Goal: Task Accomplishment & Management: Manage account settings

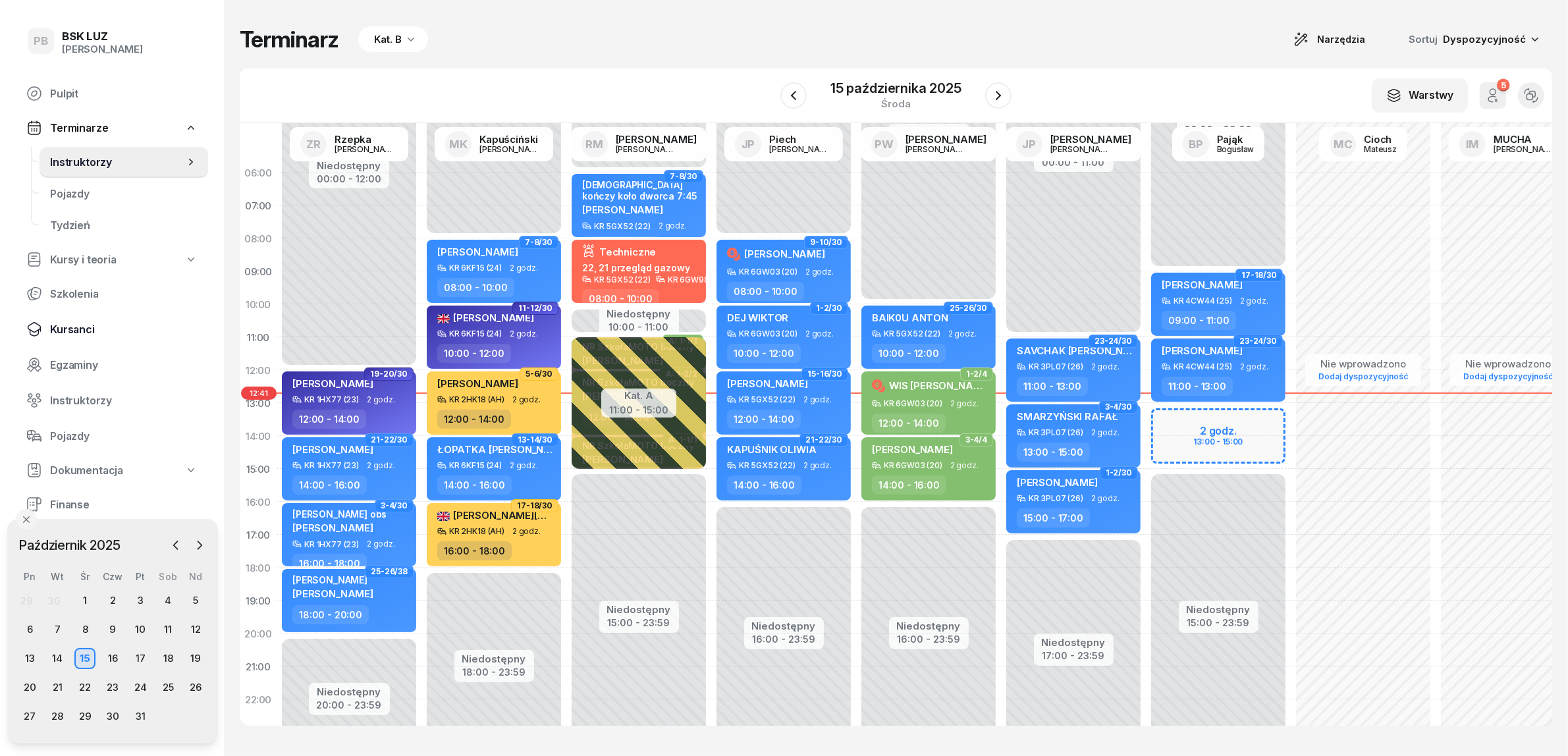
scroll to position [0, 1]
click at [64, 323] on span "Kursanci" at bounding box center [124, 329] width 148 height 12
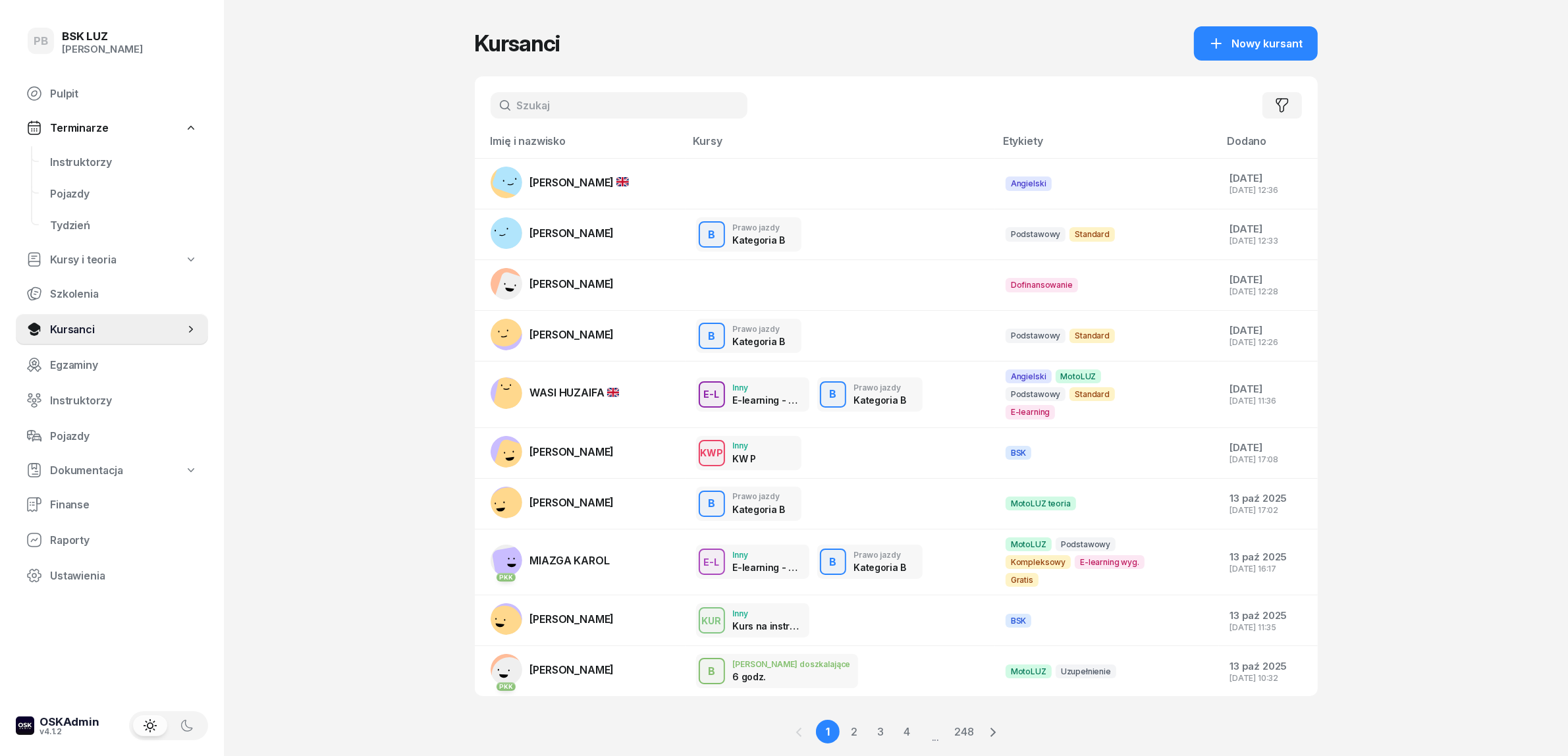
click at [548, 99] on input "text" at bounding box center [619, 105] width 257 height 26
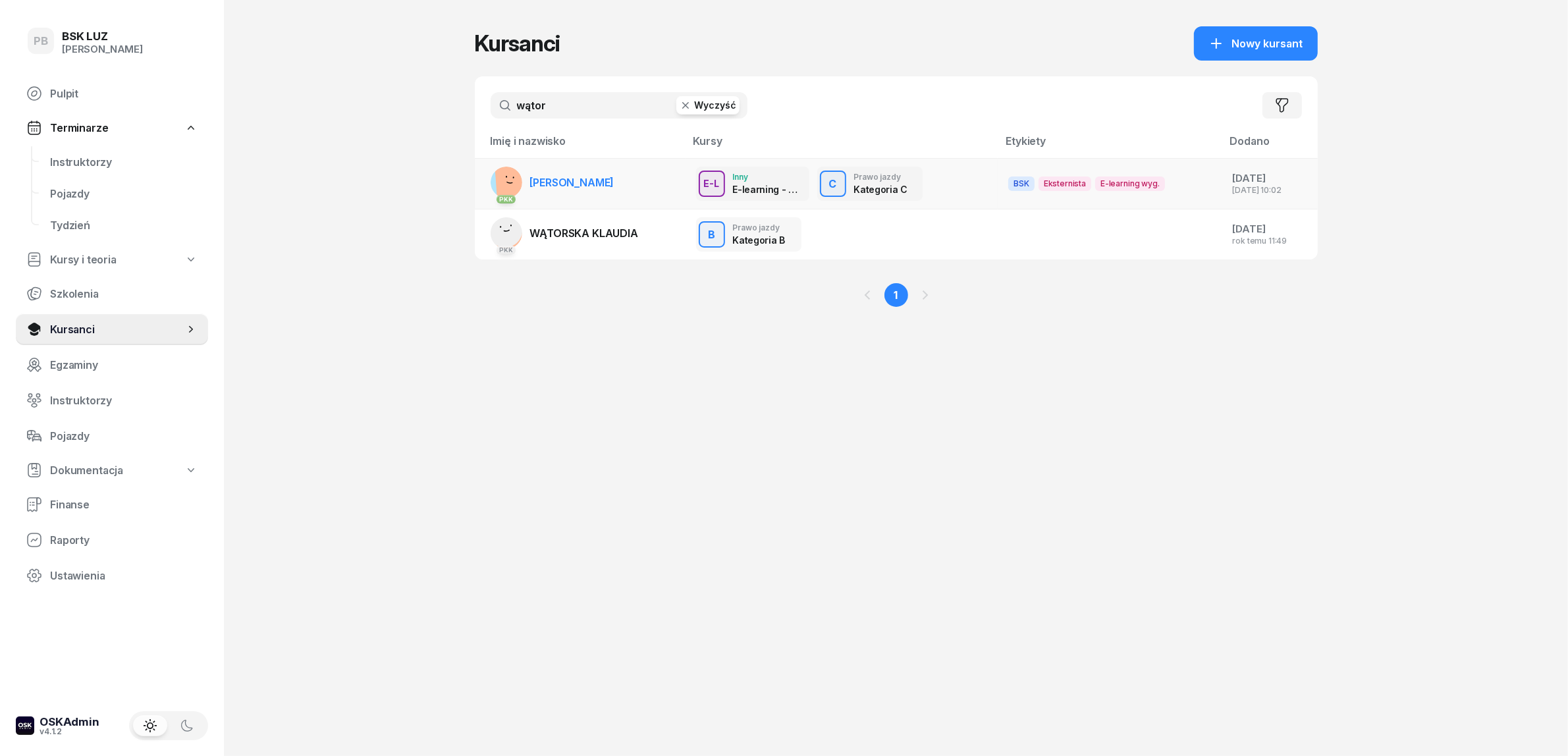
type input "wątor"
click at [570, 183] on span "[PERSON_NAME]" at bounding box center [572, 183] width 84 height 13
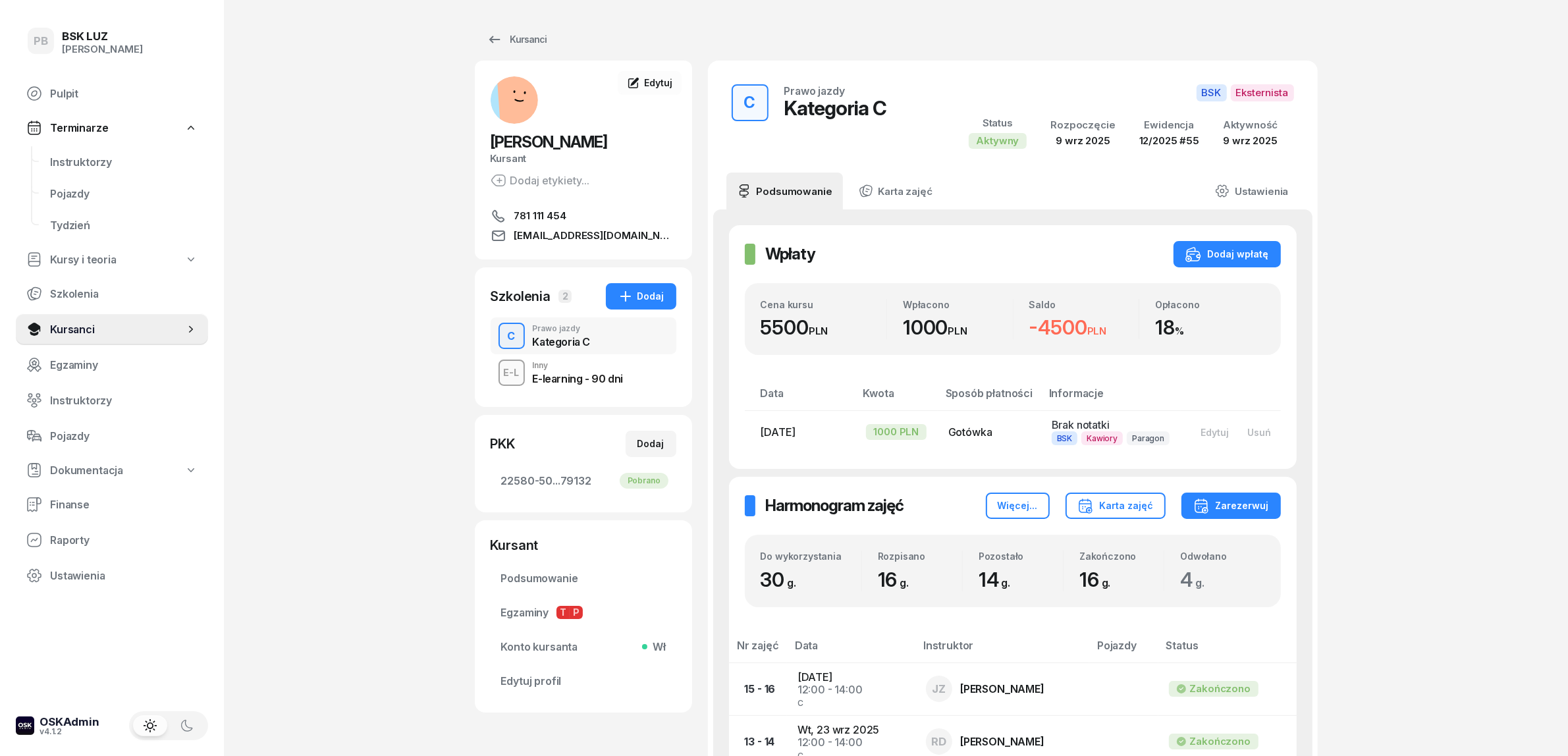
click at [390, 508] on div "PB BSK [PERSON_NAME] Terminarze Instruktorzy Pojazdy Tydzień Kursy i teoria Szk…" at bounding box center [784, 673] width 1568 height 1346
click at [77, 158] on span "Instruktorzy" at bounding box center [124, 162] width 148 height 12
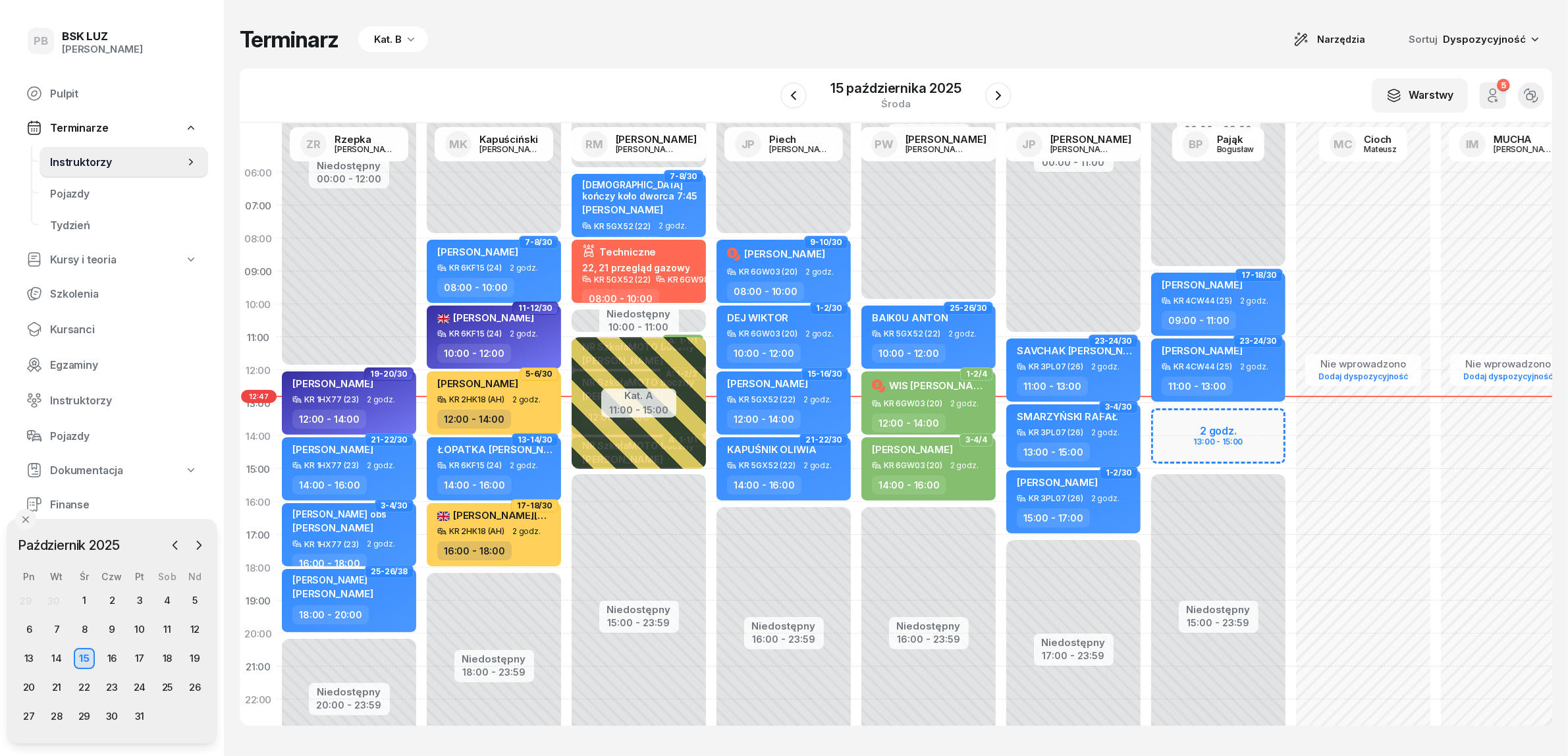
click at [531, 40] on div "Terminarz Kat. B Narzędzia Sortuj Dyspozycyjność" at bounding box center [896, 39] width 1313 height 26
click at [77, 330] on span "Kursanci" at bounding box center [124, 329] width 148 height 12
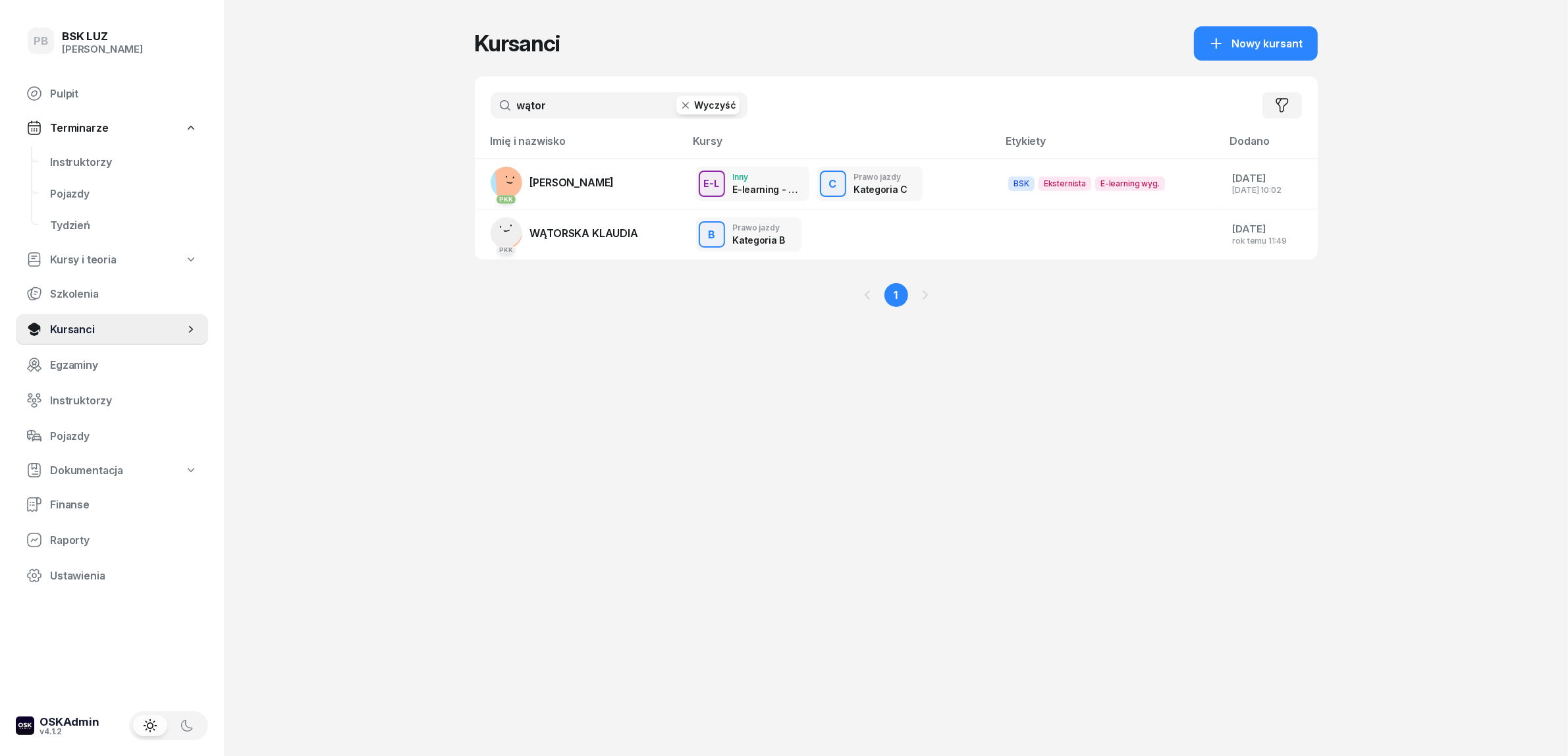
click at [567, 111] on input "wątor" at bounding box center [619, 105] width 257 height 26
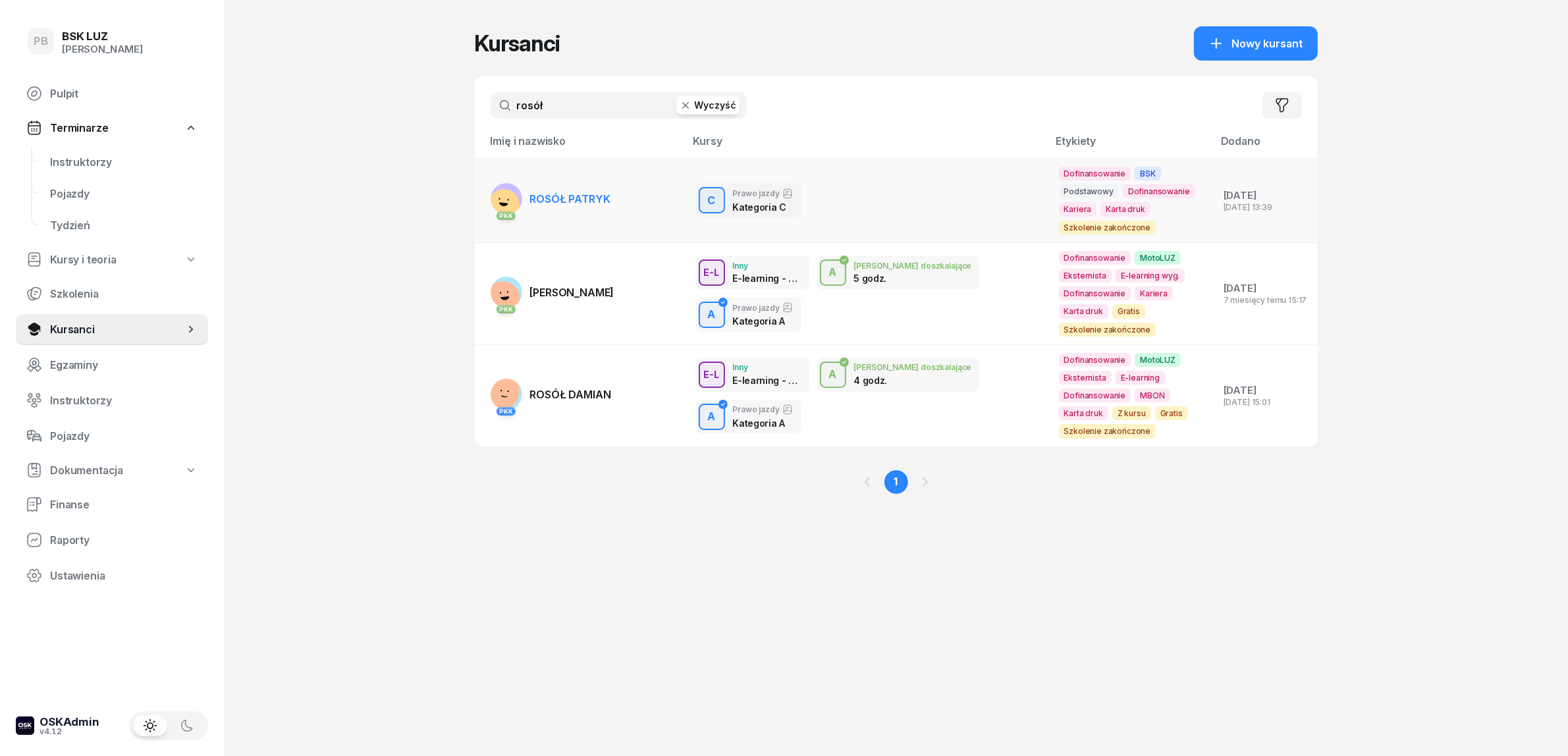
type input "rosół"
click at [552, 199] on span "ROSÓŁ PATRYK" at bounding box center [570, 199] width 81 height 13
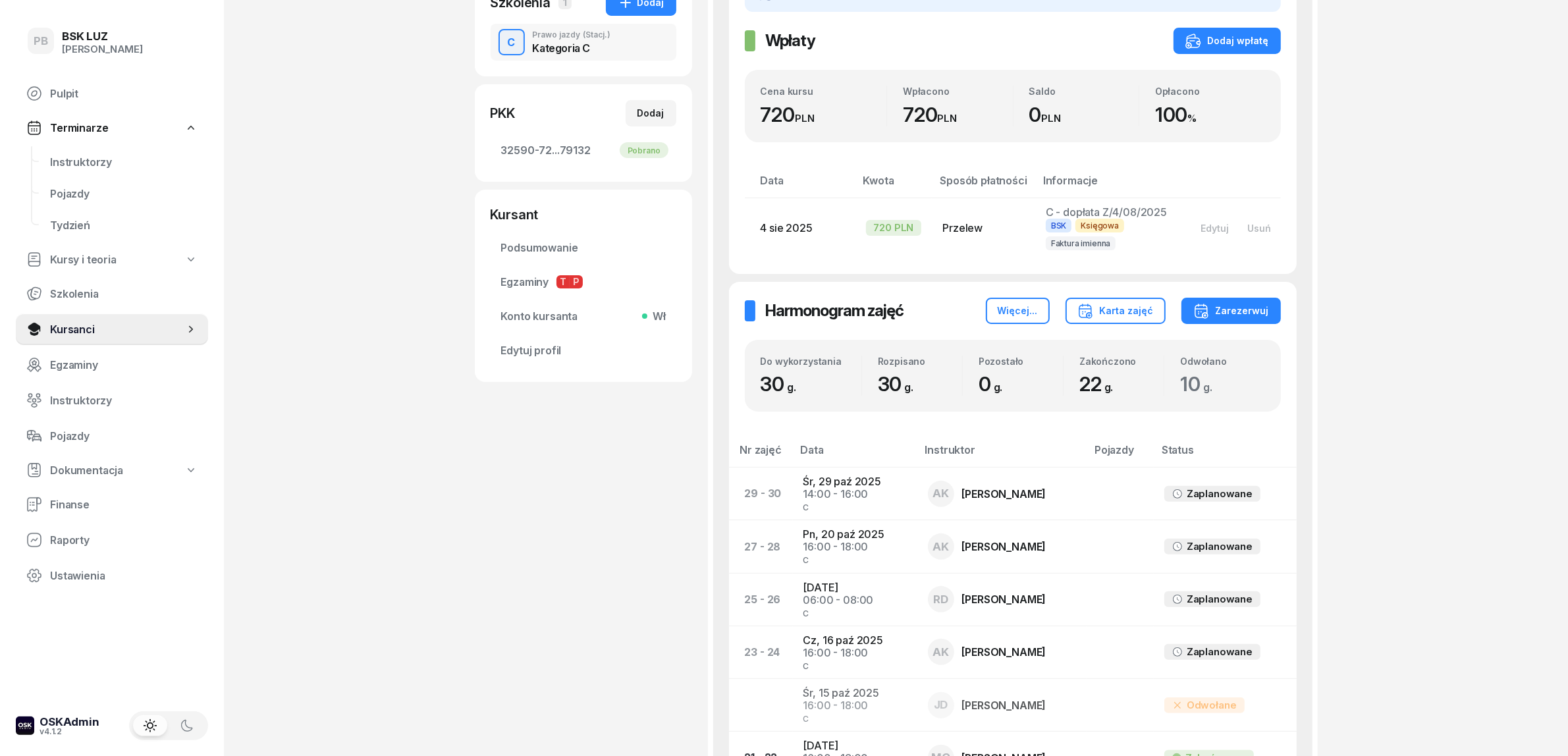
scroll to position [330, 0]
click at [529, 241] on span "Podsumowanie" at bounding box center [584, 246] width 165 height 12
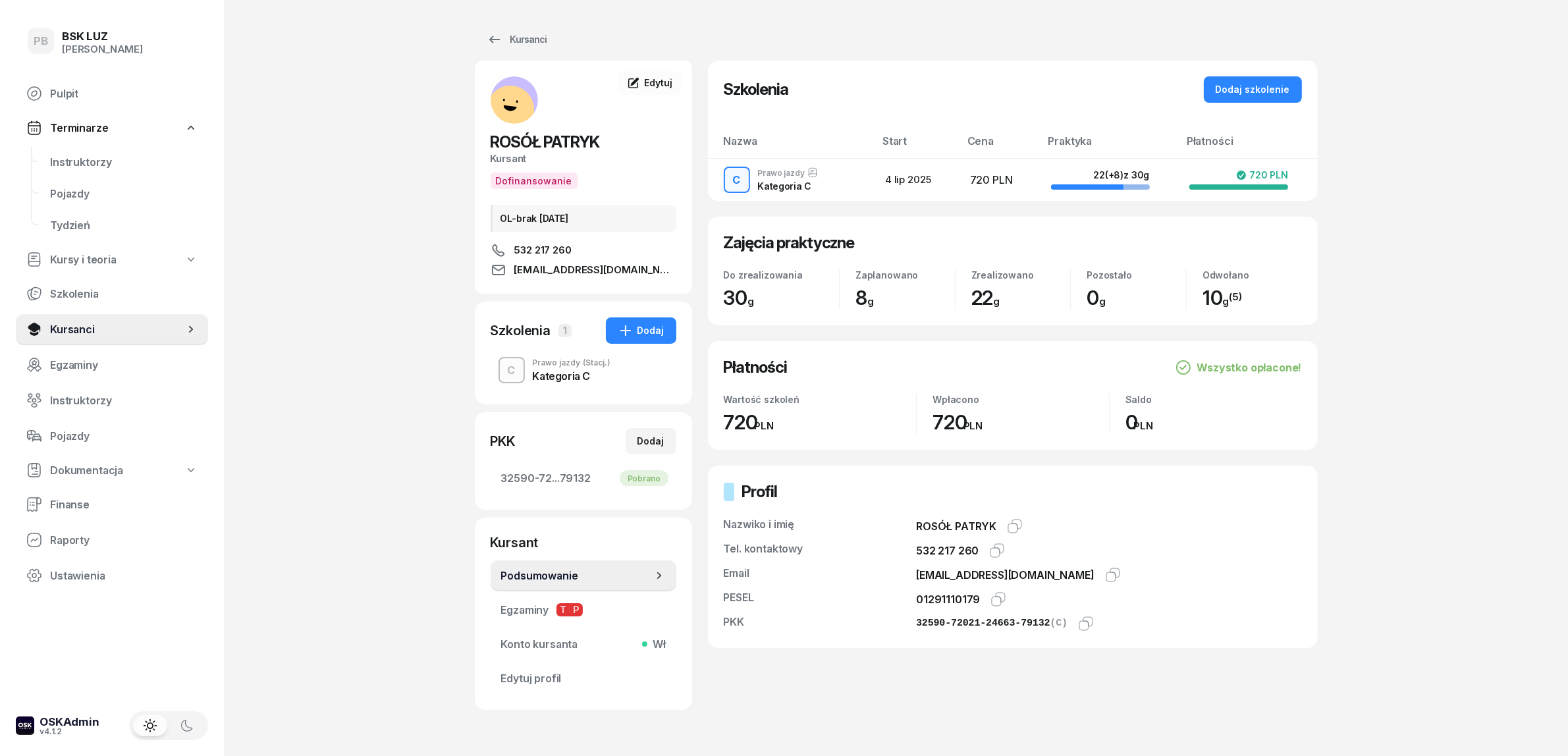
click at [578, 361] on div "Prawo jazdy (Stacj.)" at bounding box center [572, 363] width 79 height 7
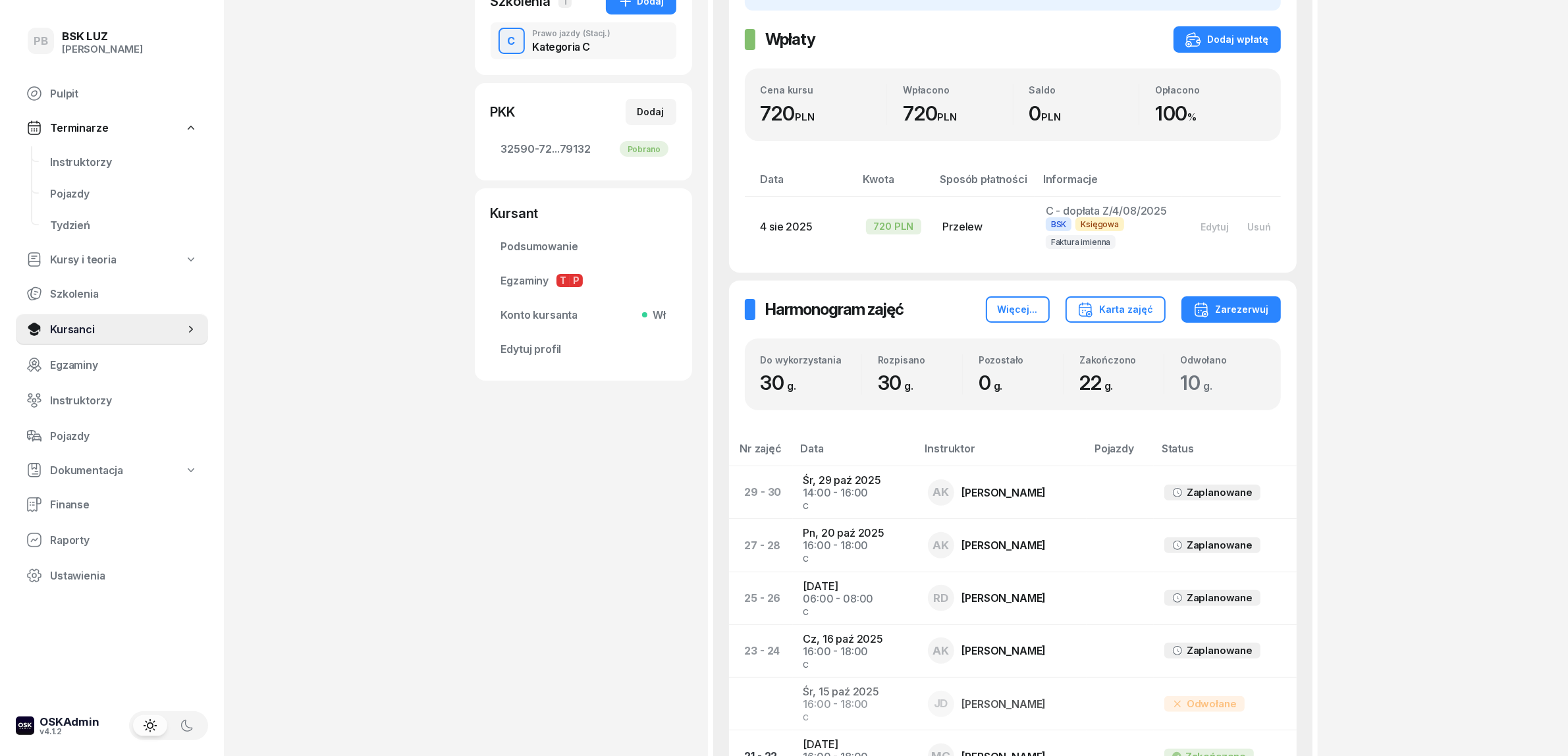
scroll to position [659, 0]
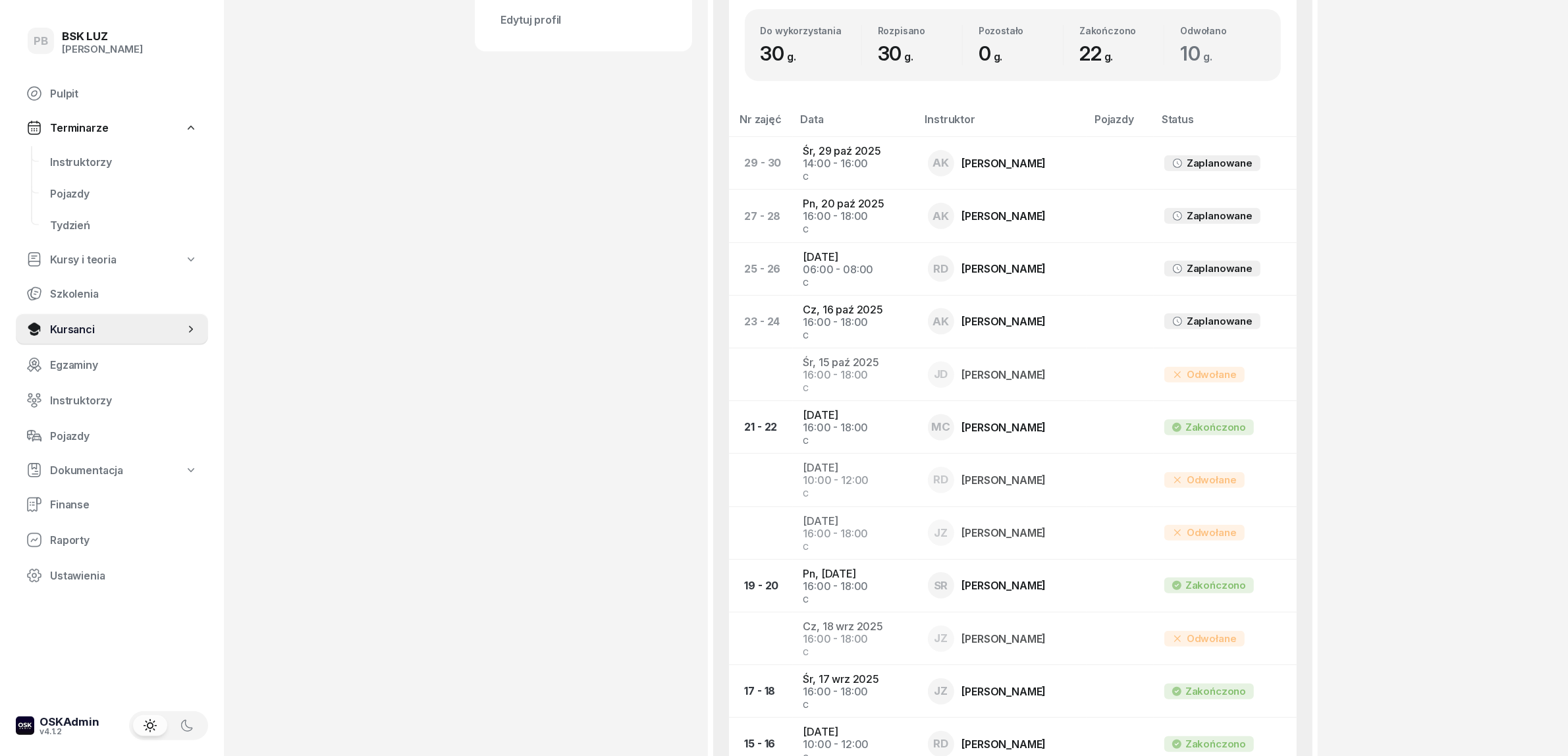
click at [504, 315] on div "ROSÓŁ PATRYK Kursant Dofinansowanie OL-brak [DATE] 532 217 260 [EMAIL_ADDRESS][…" at bounding box center [584, 335] width 217 height 1868
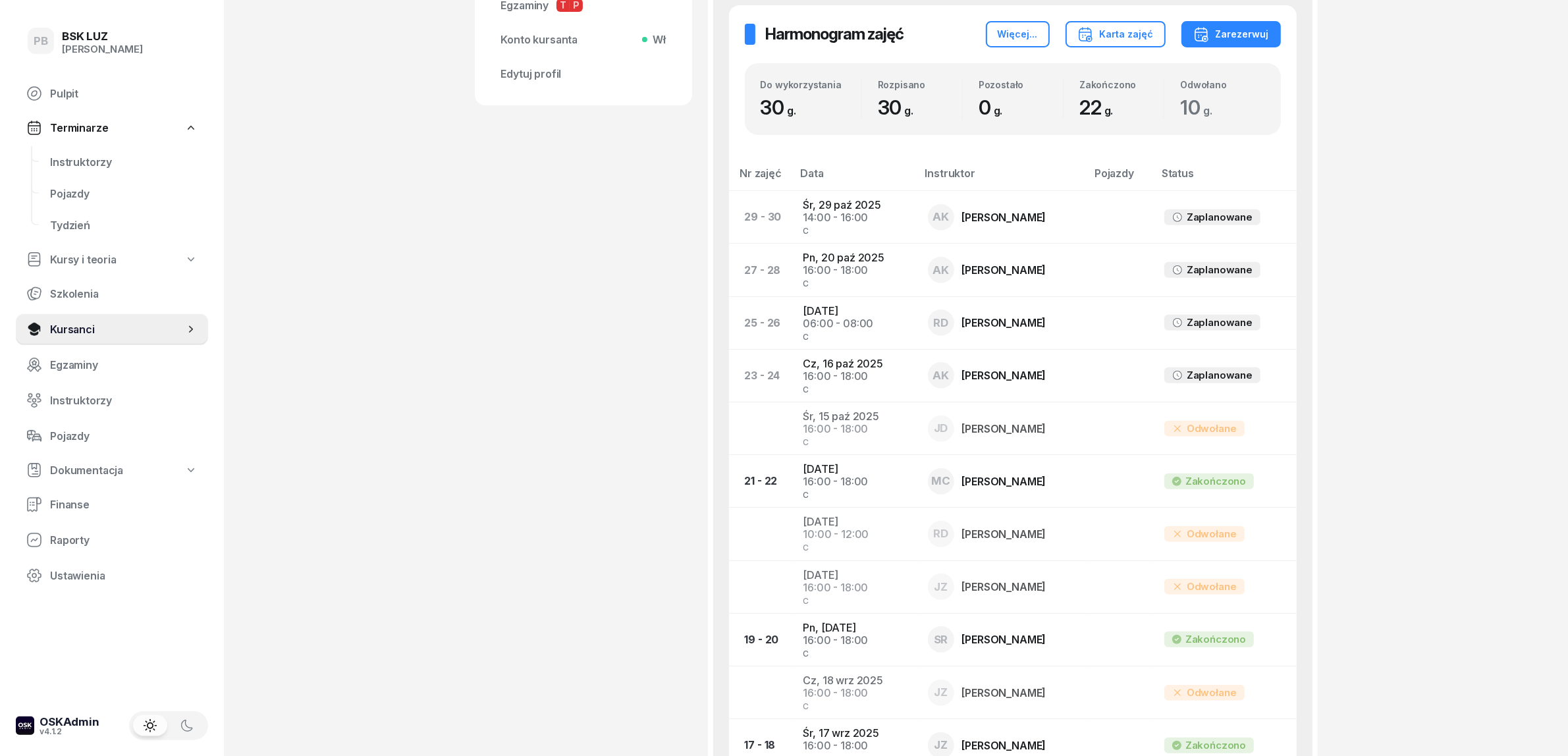
scroll to position [576, 0]
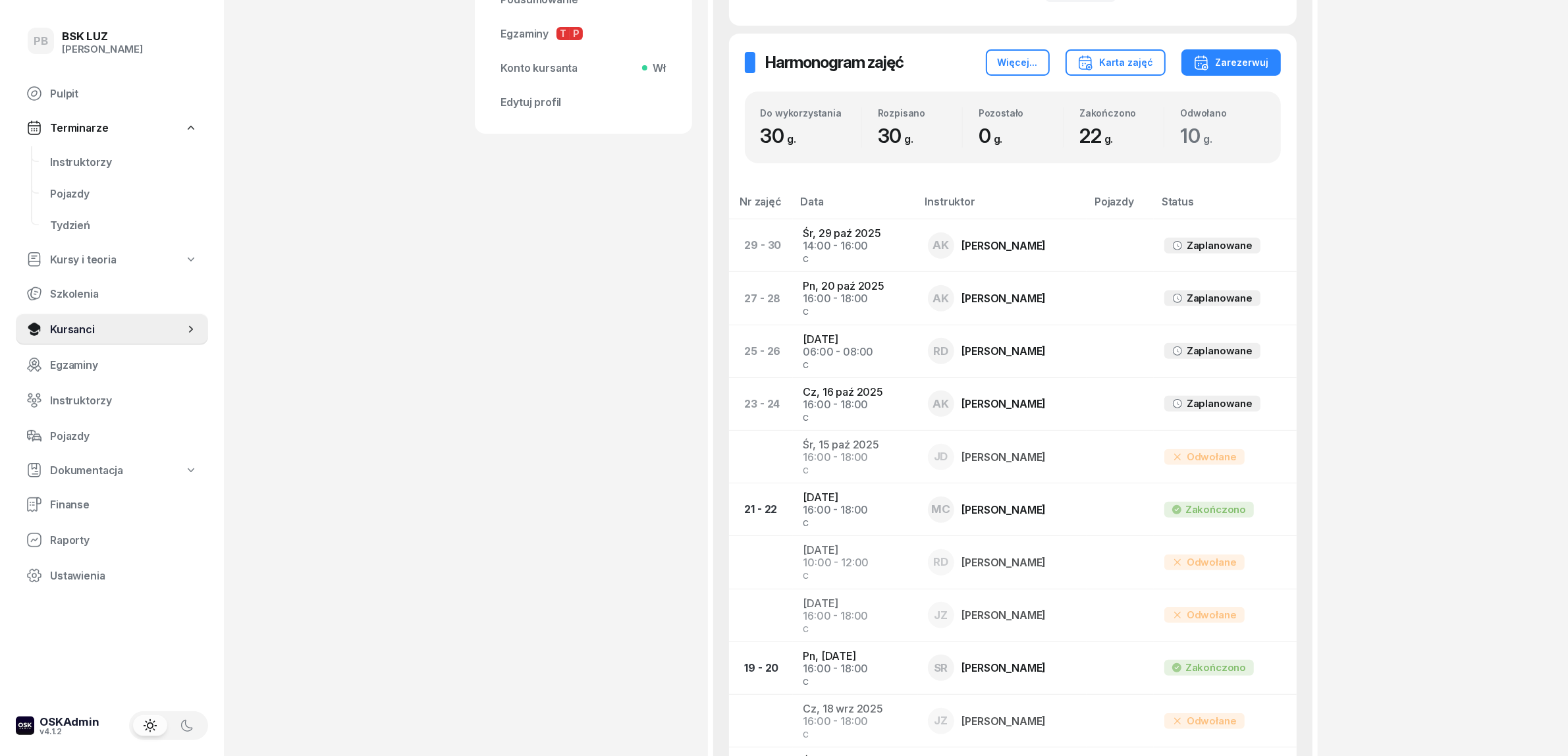
click at [473, 351] on div "PB BSK [PERSON_NAME] Terminarze Instruktorzy Pojazdy Tydzień Kursy i teoria Szk…" at bounding box center [784, 433] width 1568 height 2018
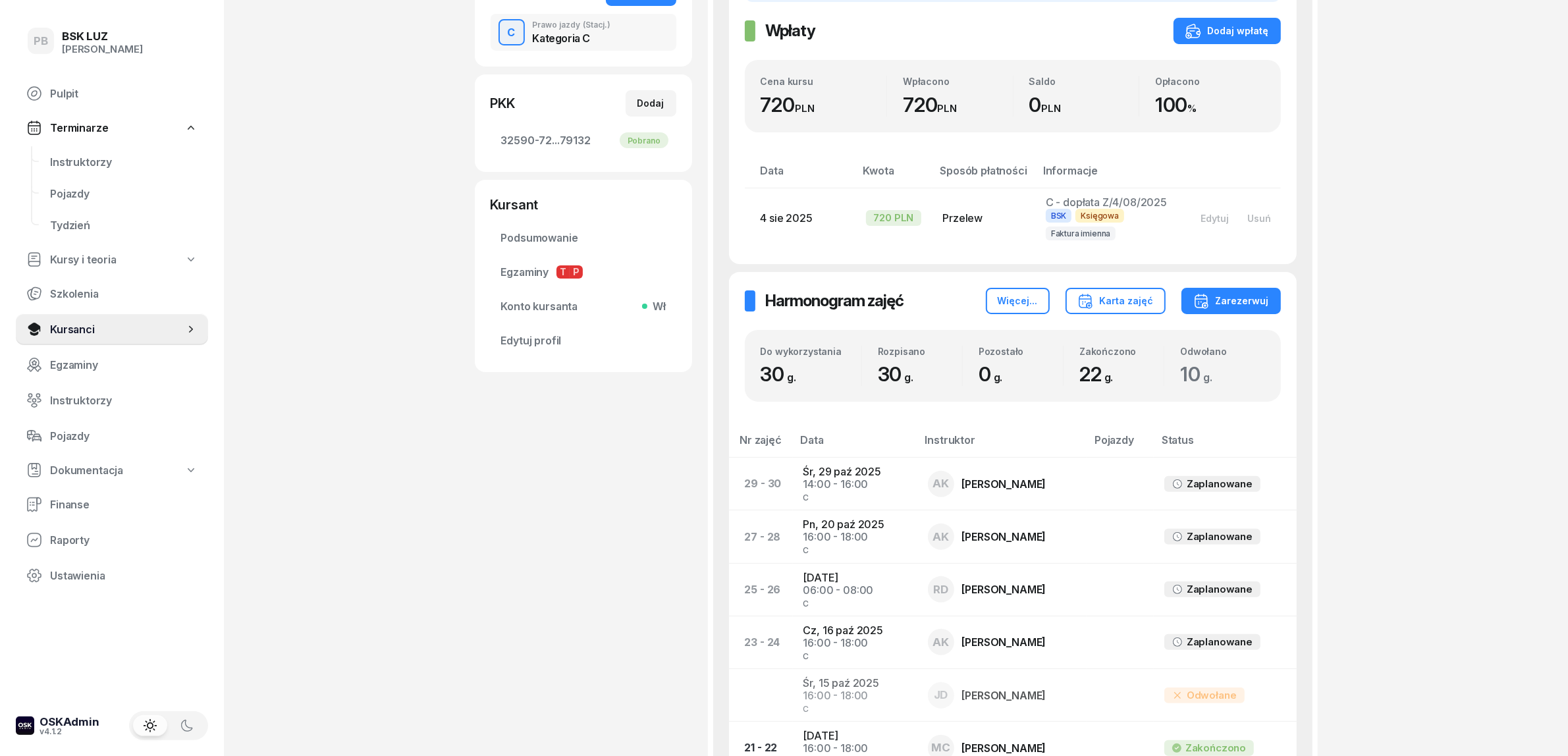
scroll to position [330, 0]
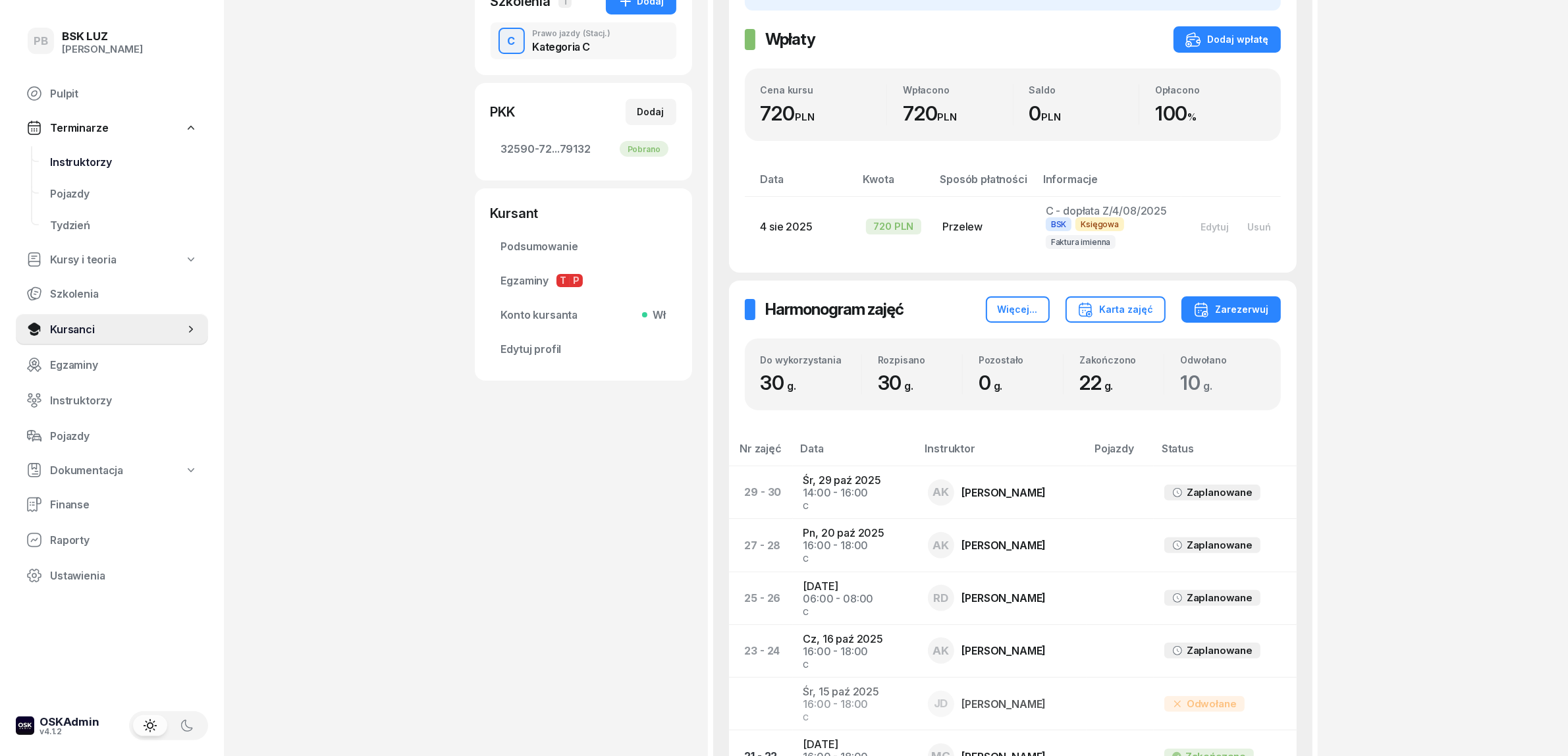
click at [54, 158] on span "Instruktorzy" at bounding box center [124, 162] width 148 height 12
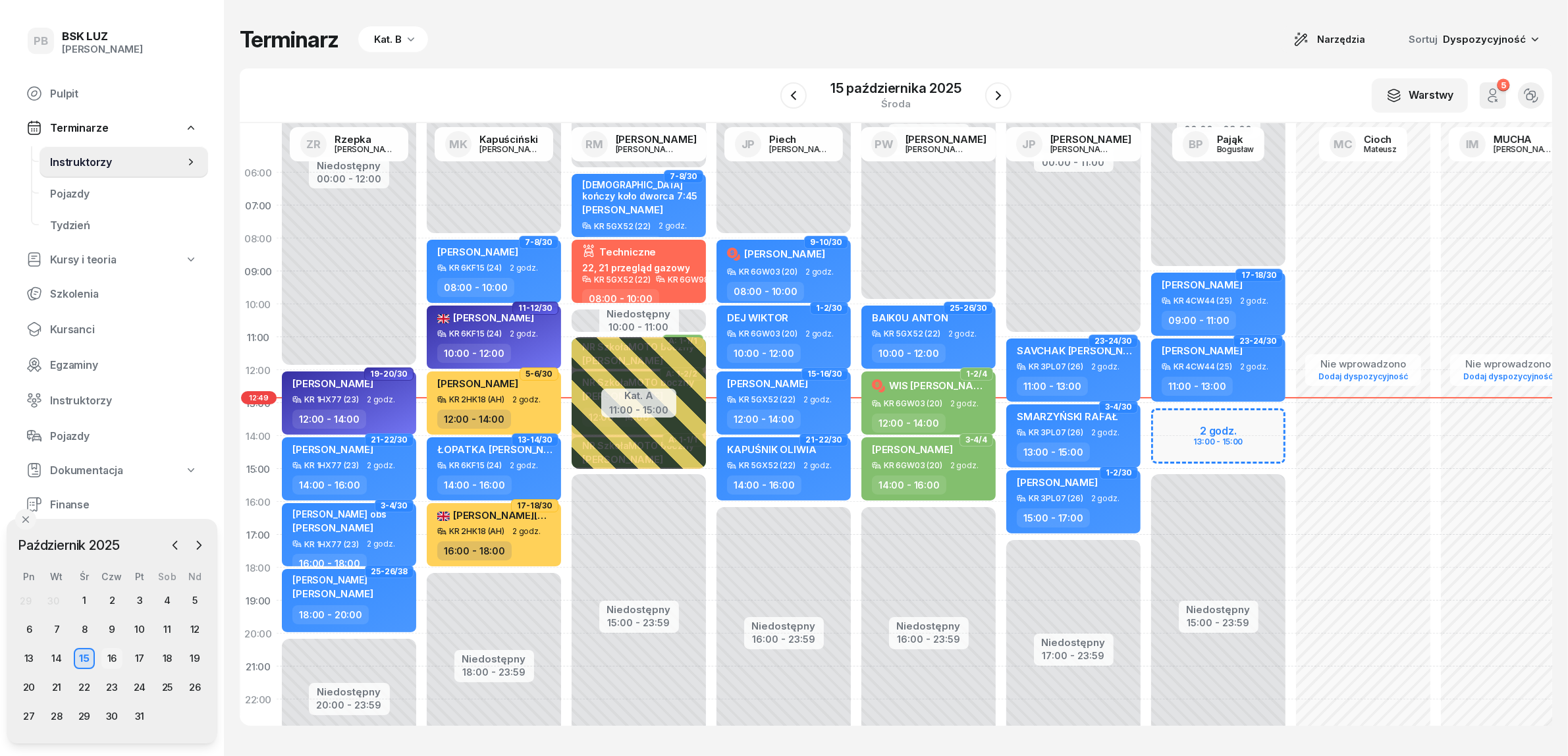
click at [111, 657] on div "16" at bounding box center [111, 659] width 22 height 22
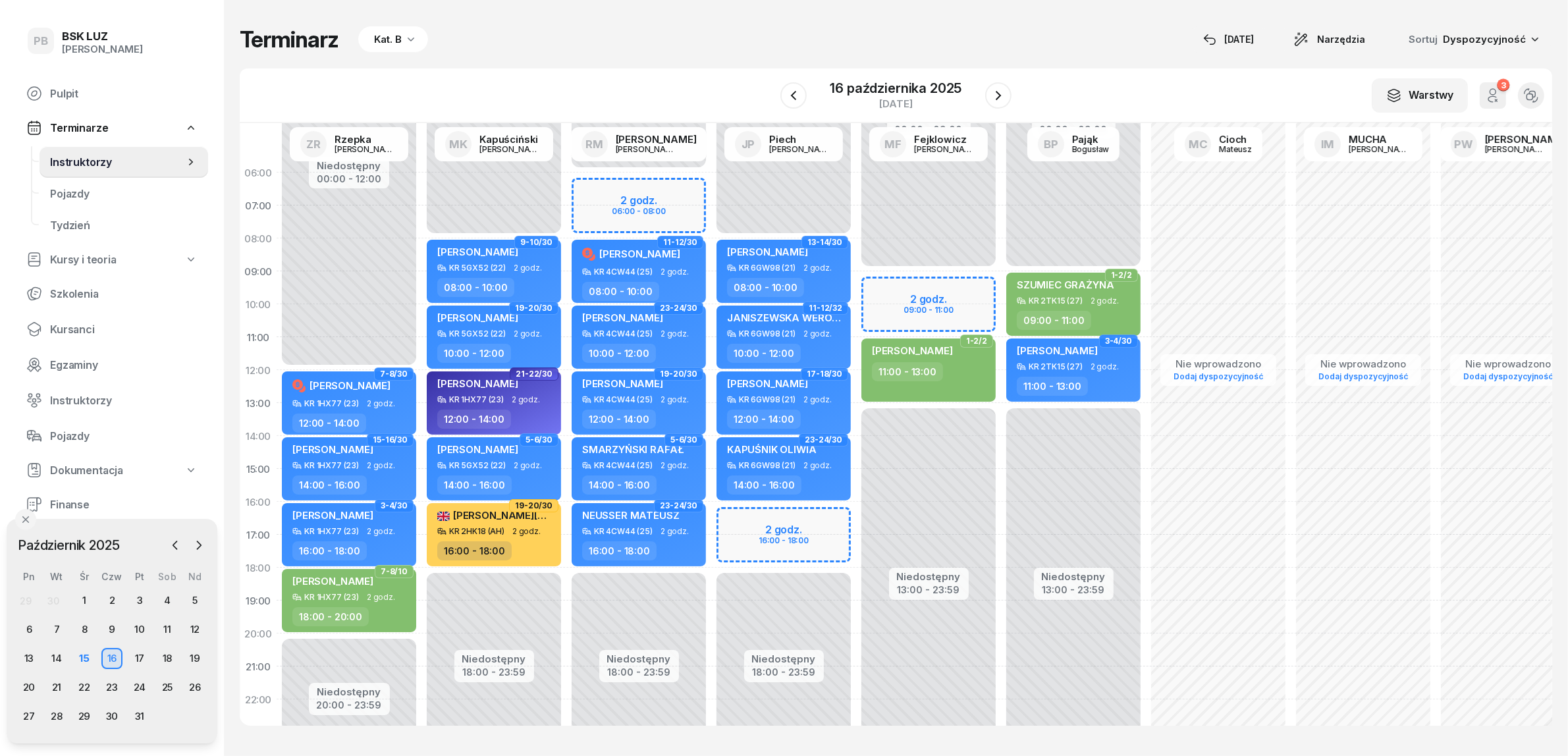
click at [399, 37] on div "Kat. B" at bounding box center [388, 39] width 28 height 16
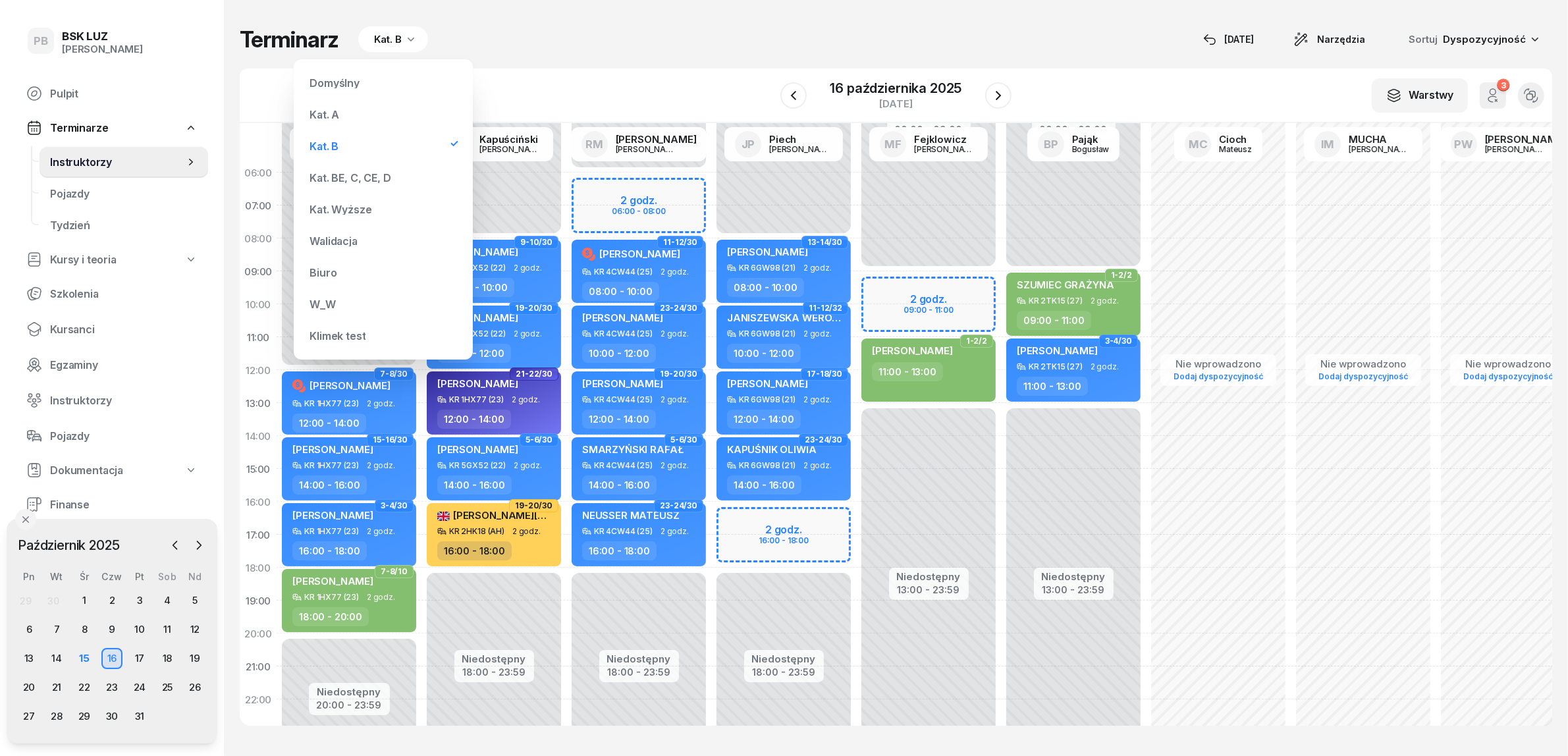
click at [356, 175] on div "Kat. BE, C, CE, D" at bounding box center [350, 177] width 81 height 10
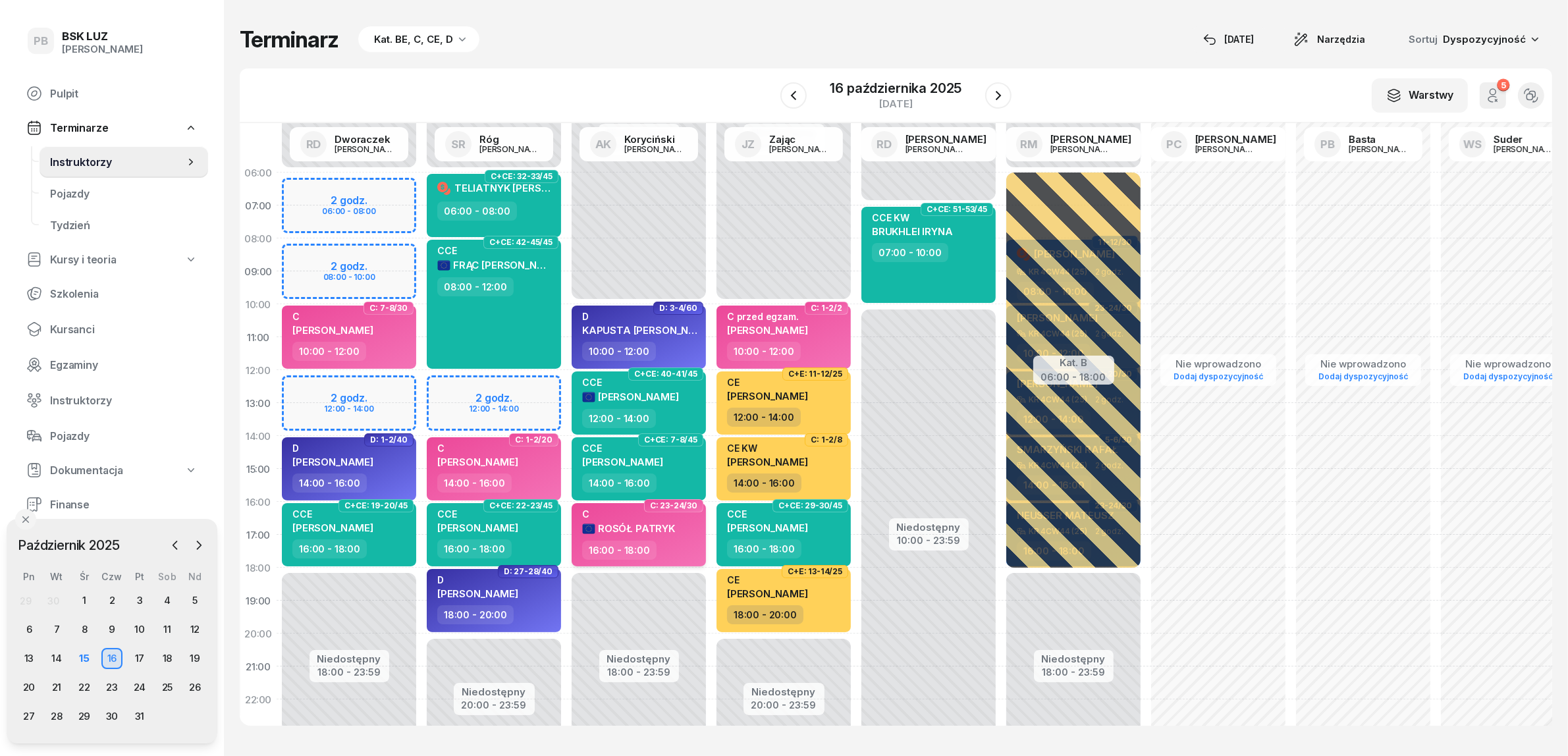
click at [659, 529] on span "ROSÓŁ PATRYK" at bounding box center [637, 528] width 77 height 12
select select "16"
select select "18"
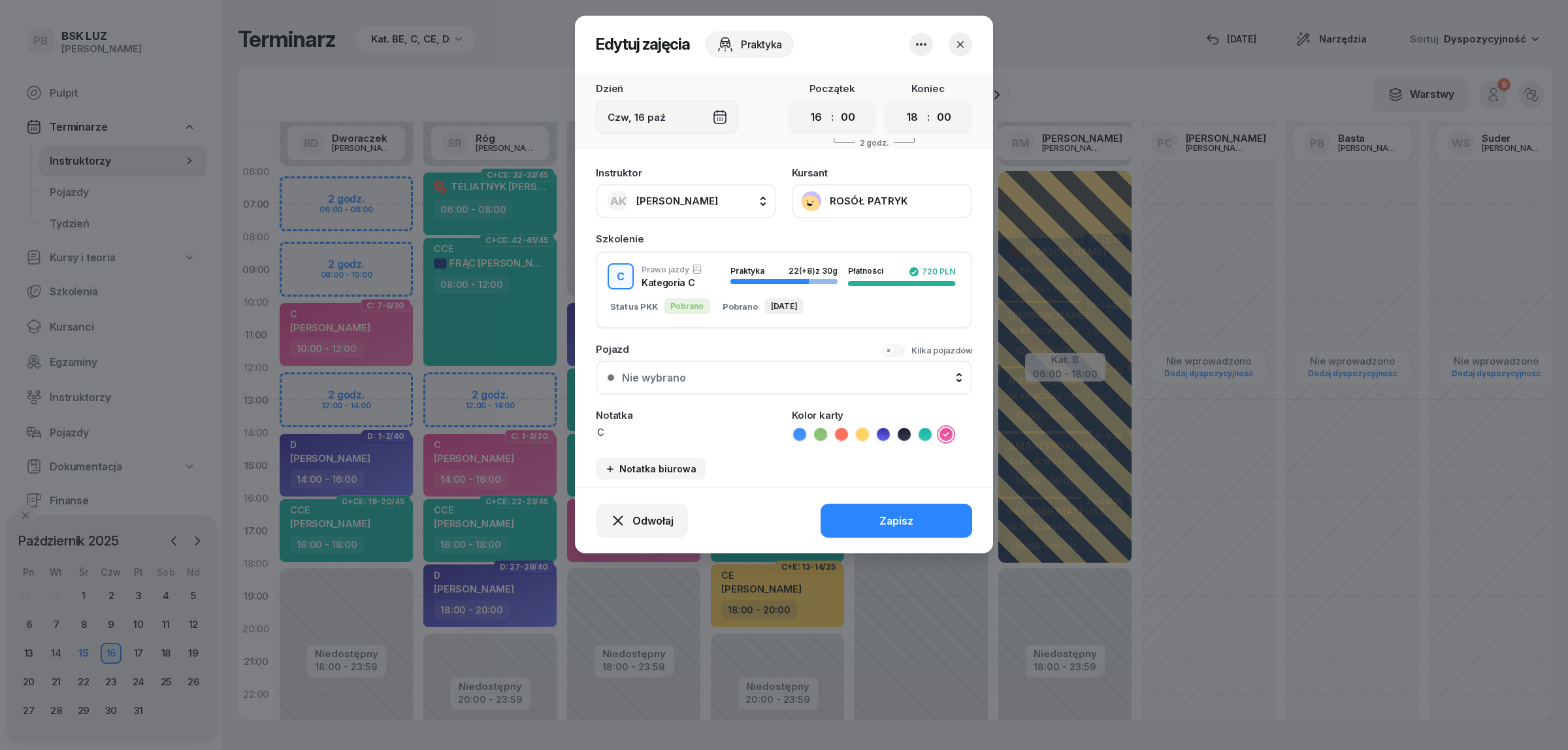
click at [644, 428] on textarea "C" at bounding box center [686, 432] width 180 height 14
type textarea "C (PILNE - do podpisu lista obecności)"
click at [877, 519] on button "Zapisz" at bounding box center [895, 520] width 151 height 34
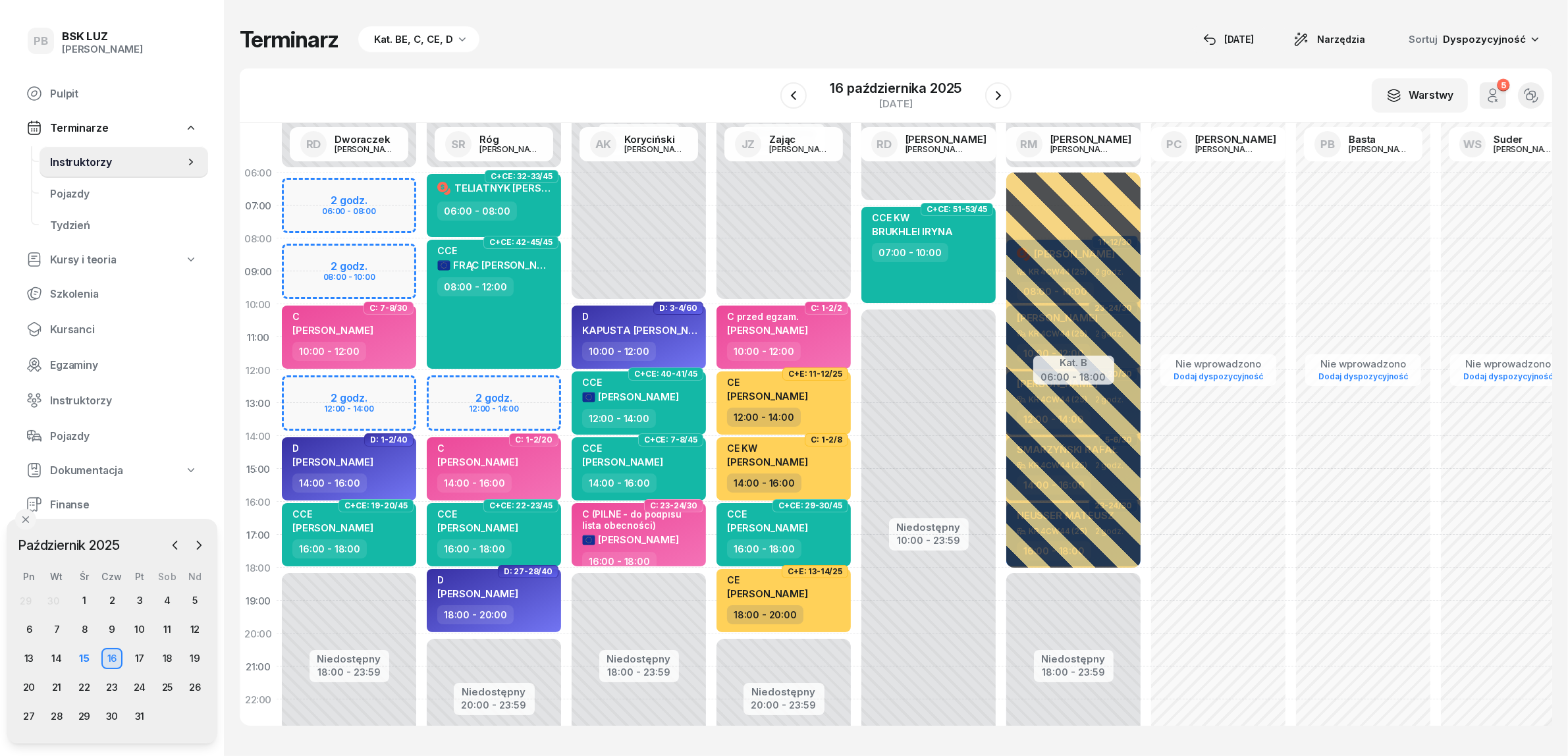
click at [739, 43] on div "Terminarz Kat. BE, C, CE, D [DATE] Narzędzia Sortuj Dyspozycyjność" at bounding box center [896, 39] width 1313 height 26
click at [835, 30] on div "Terminarz Kat. BE, C, CE, D [DATE] Narzędzia Sortuj Dyspozycyjność" at bounding box center [896, 39] width 1313 height 26
click at [696, 80] on div "W Wybierz AK [PERSON_NAME] BP [PERSON_NAME] DP [PERSON_NAME] GS [PERSON_NAME] I…" at bounding box center [896, 96] width 1313 height 54
click at [651, 50] on div "Terminarz Kat. BE, C, CE, D [DATE] Narzędzia Sortuj Dyspozycyjność" at bounding box center [896, 39] width 1313 height 26
click at [684, 69] on div "W Wybierz AK [PERSON_NAME] BP [PERSON_NAME] DP [PERSON_NAME] GS [PERSON_NAME] I…" at bounding box center [896, 96] width 1313 height 54
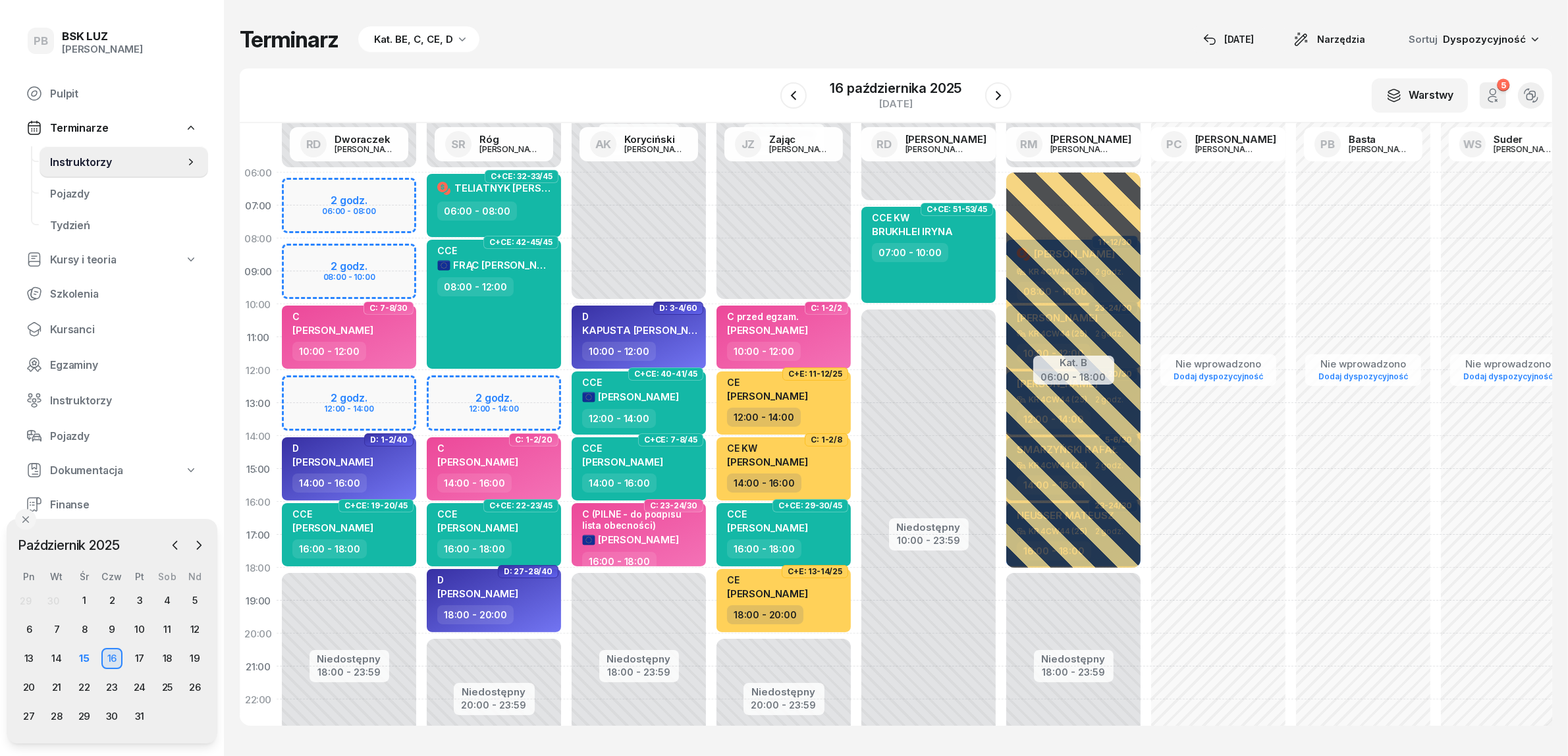
click at [684, 69] on div "W Wybierz AK [PERSON_NAME] BP [PERSON_NAME] DP [PERSON_NAME] GS [PERSON_NAME] I…" at bounding box center [896, 96] width 1313 height 54
click at [67, 327] on span "Kursanci" at bounding box center [124, 329] width 148 height 12
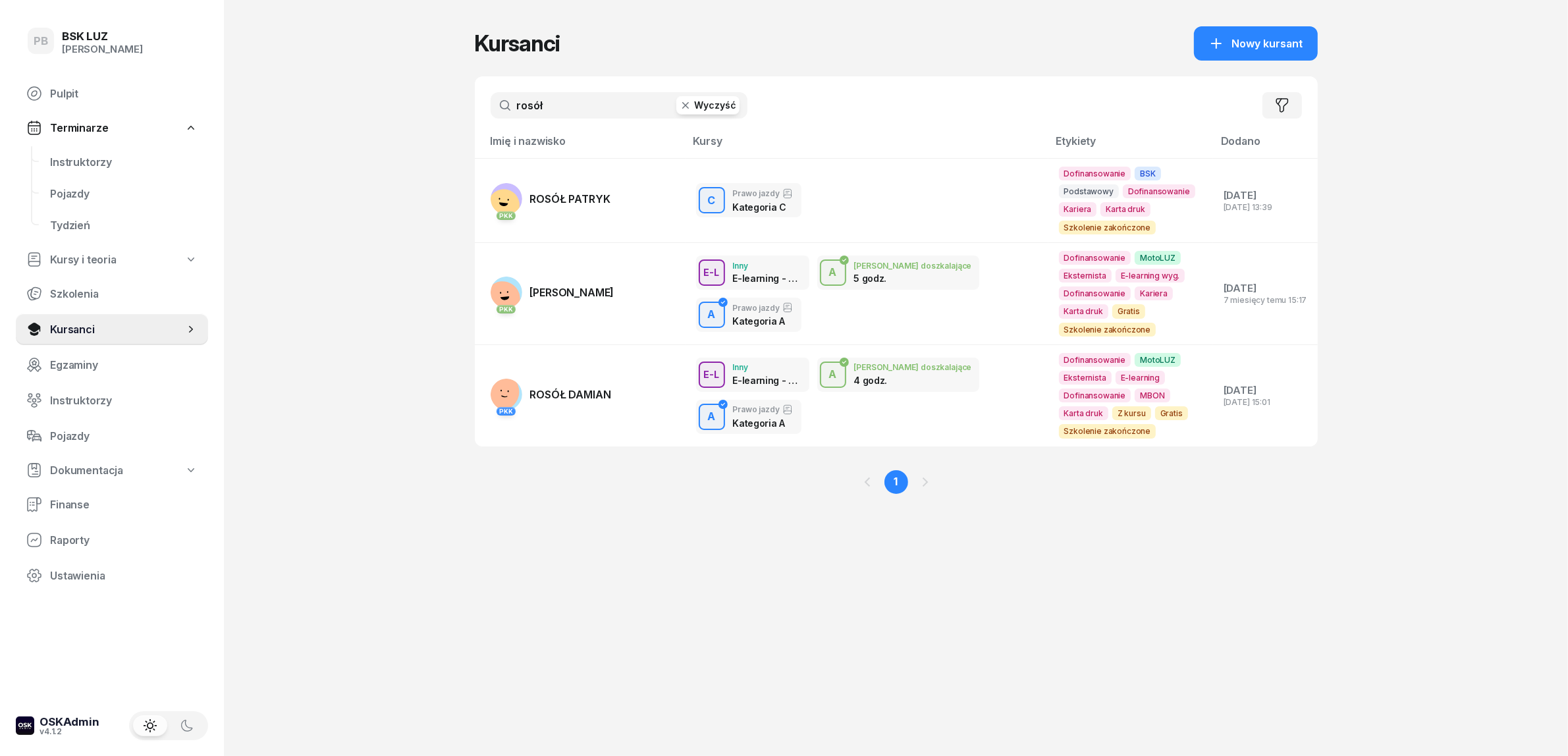
click at [549, 109] on input "rosół" at bounding box center [619, 105] width 257 height 26
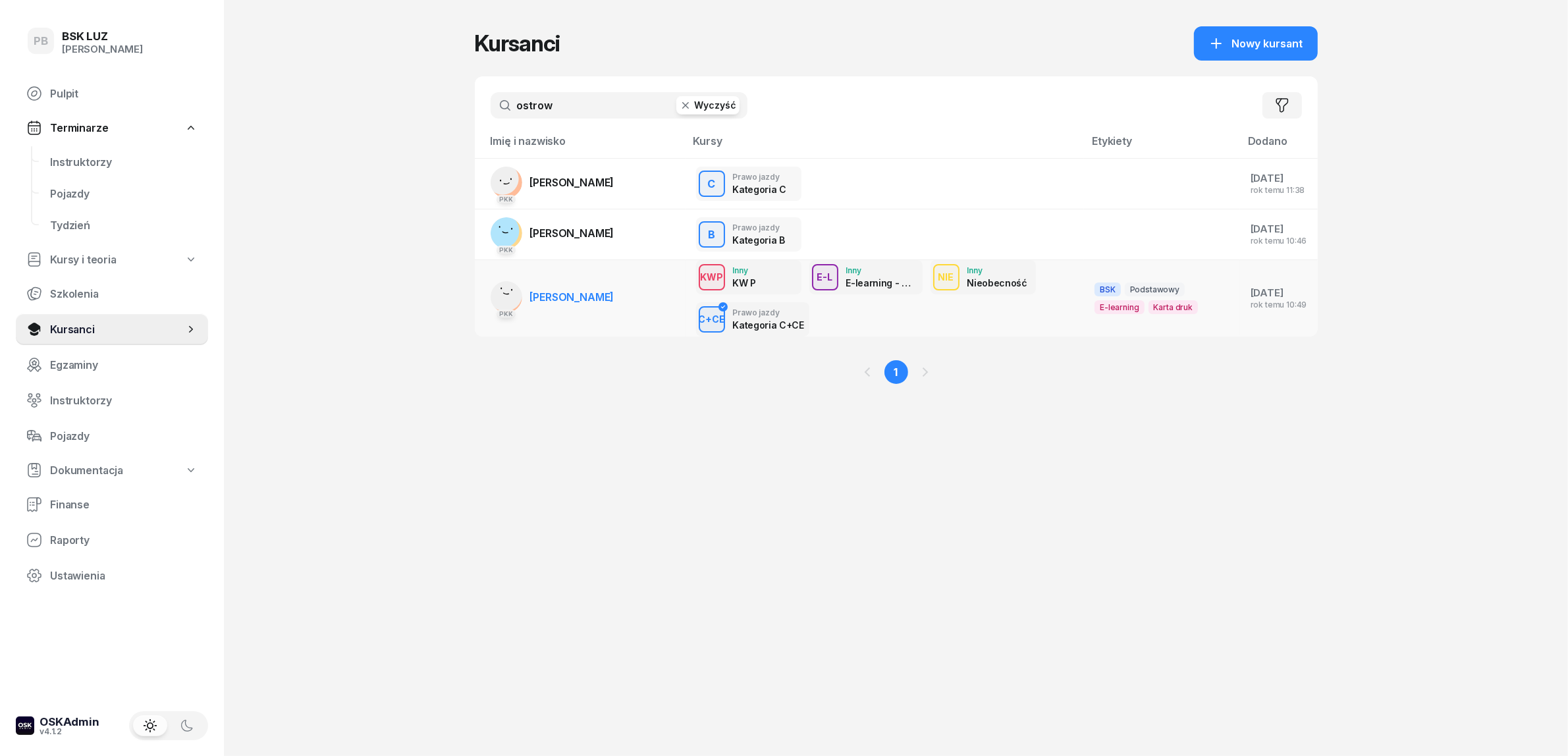
type input "ostrow"
click at [607, 307] on link "PKK [PERSON_NAME]" at bounding box center [553, 297] width 124 height 32
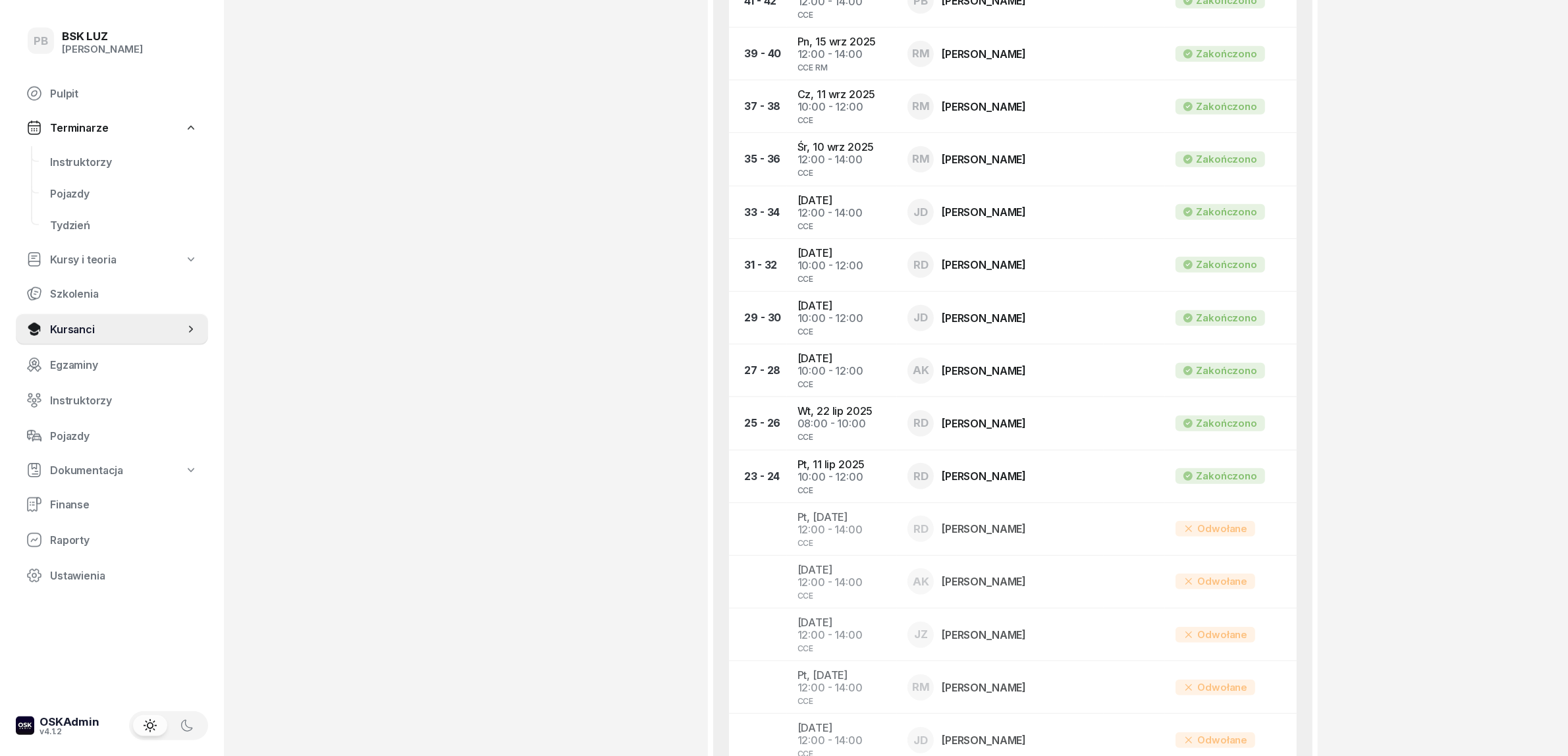
scroll to position [1236, 0]
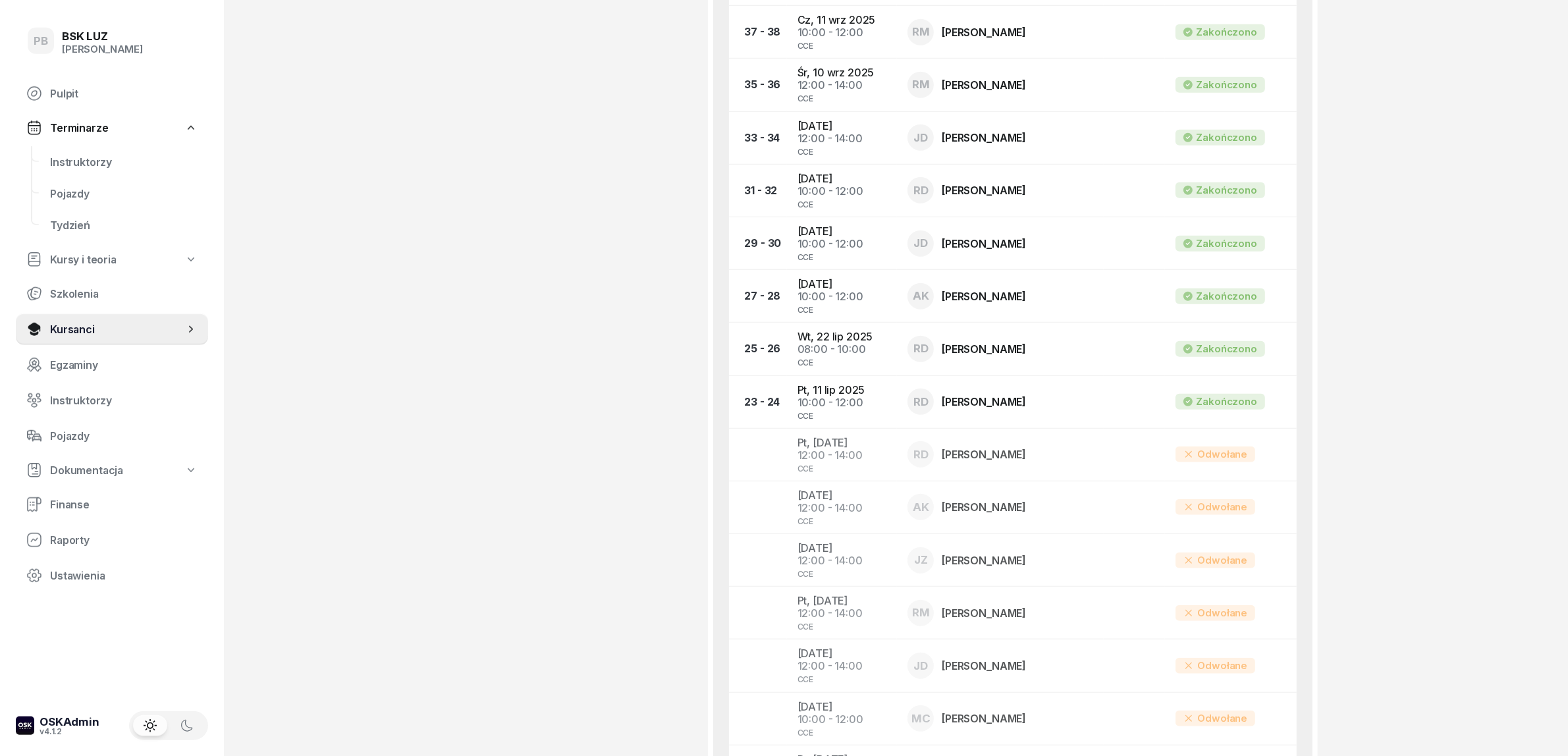
click at [1544, 616] on div "PB BSK [PERSON_NAME] Terminarze Instruktorzy Pojazdy Tydzień Kursy i teoria Szk…" at bounding box center [784, 365] width 1568 height 3203
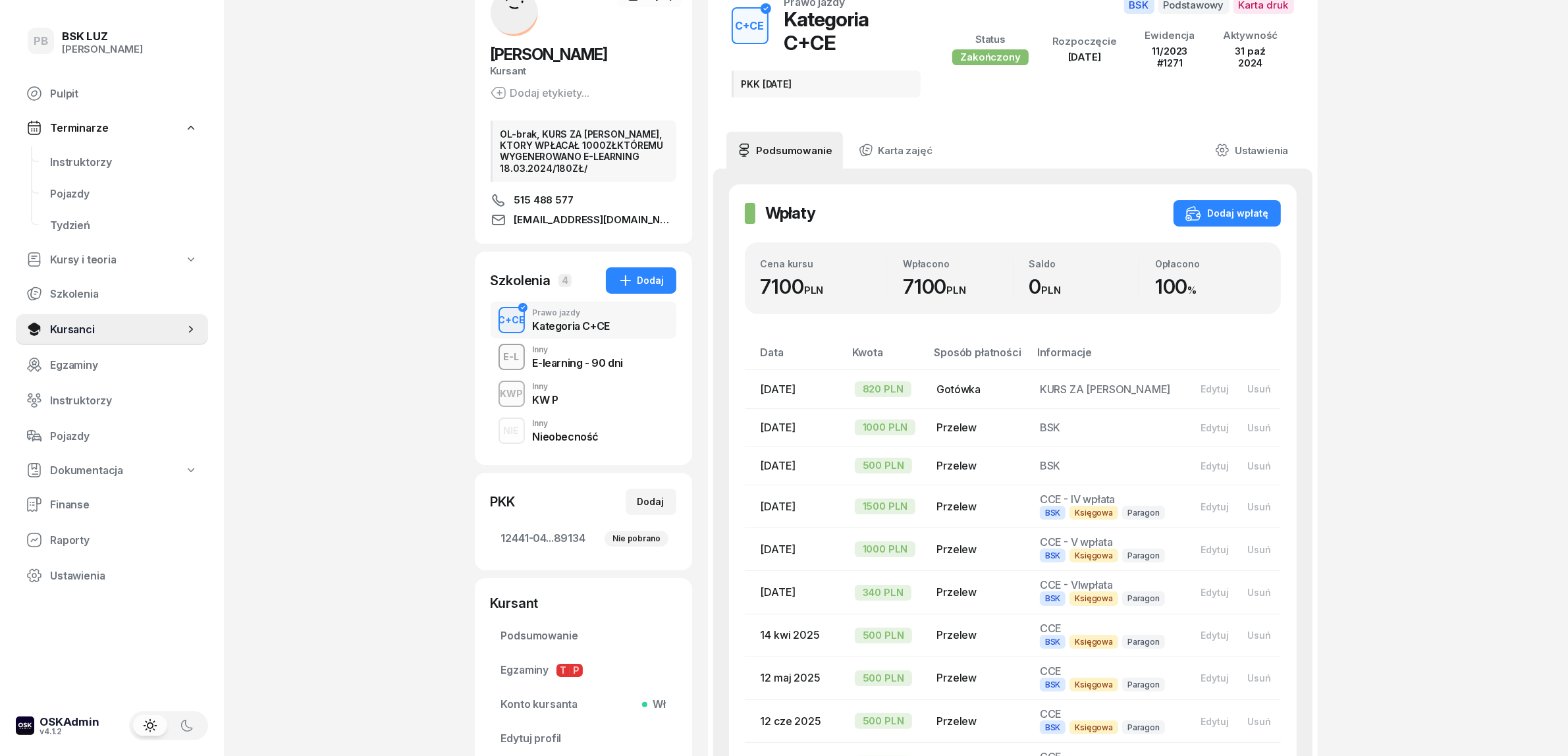
scroll to position [0, 0]
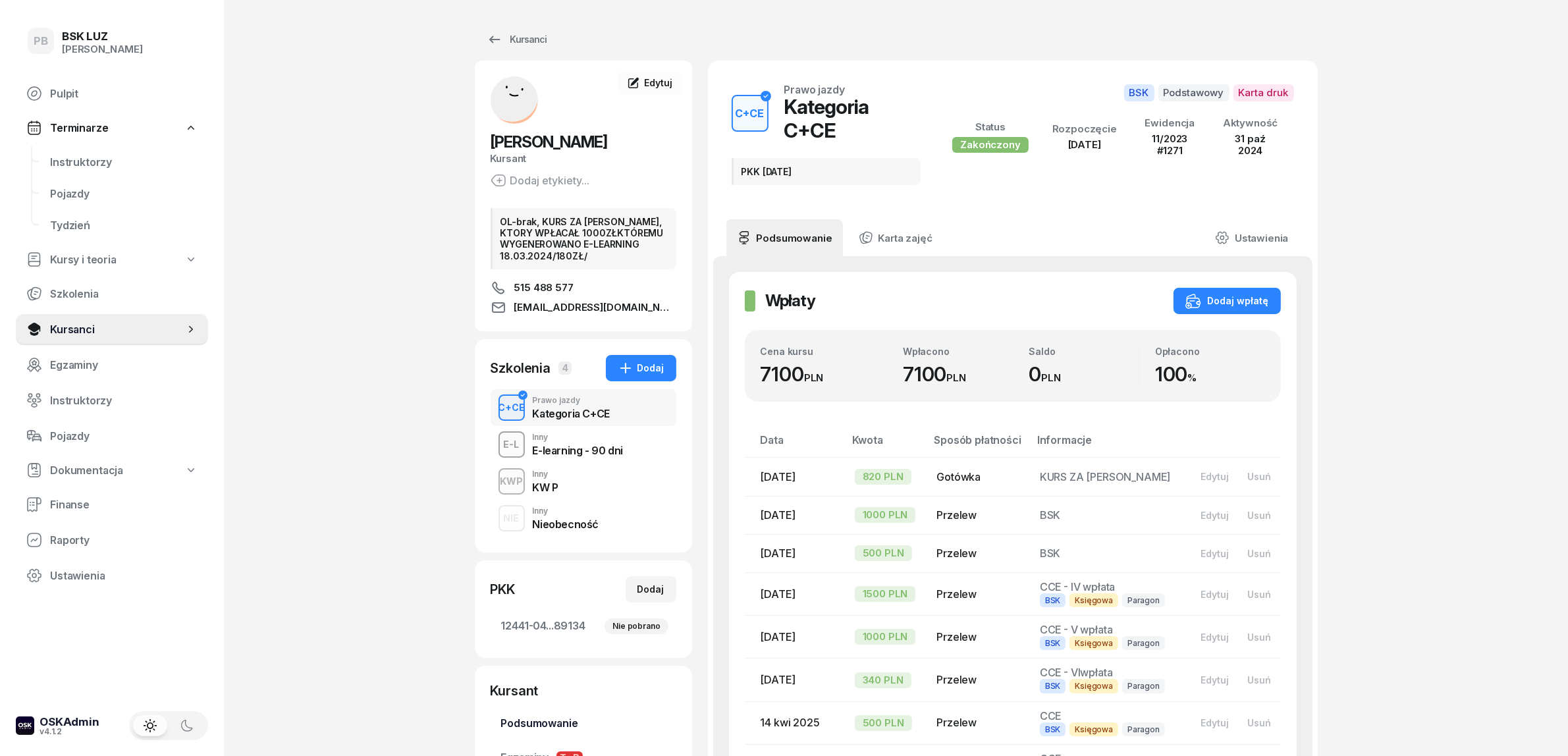
click at [561, 729] on span "Podsumowanie" at bounding box center [584, 723] width 165 height 12
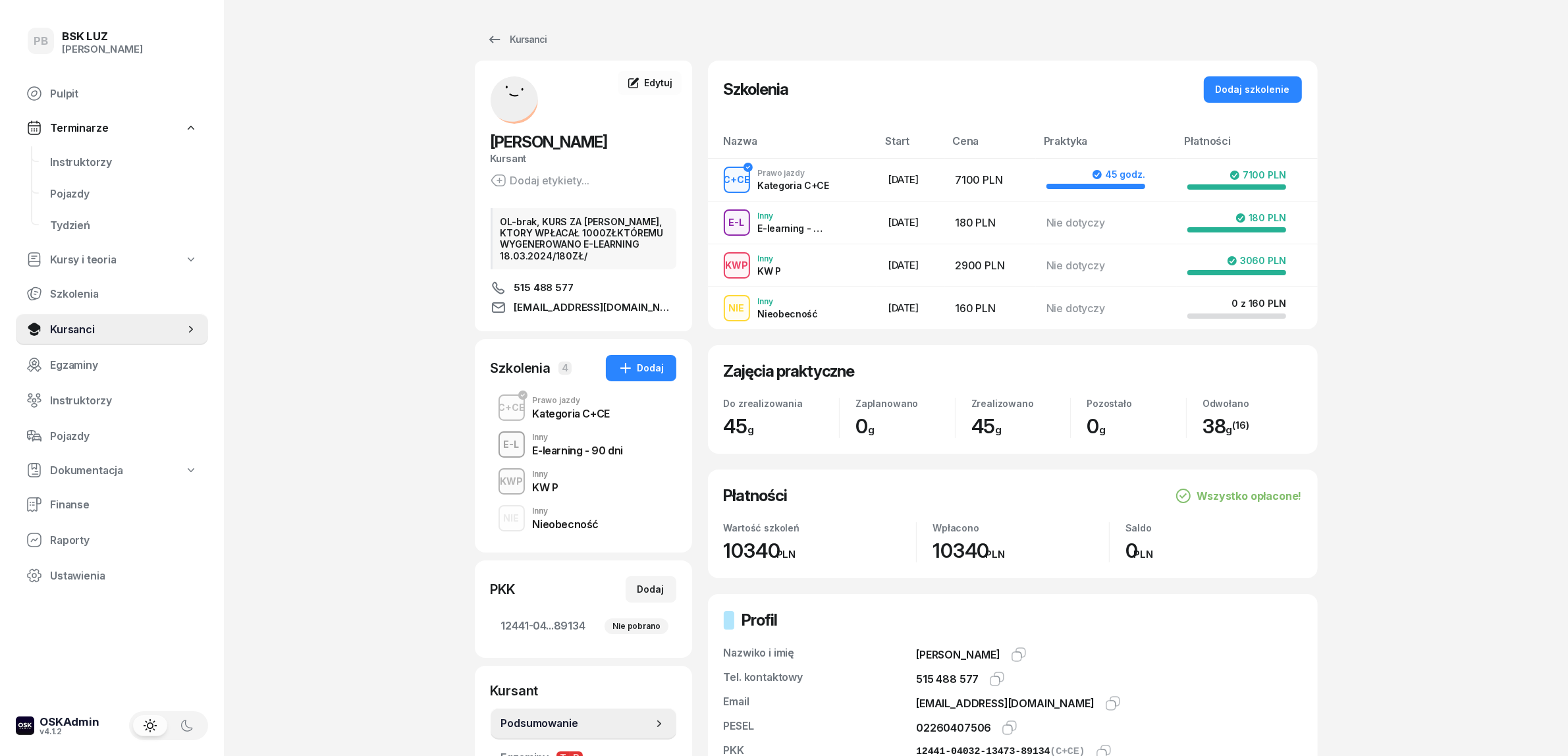
drag, startPoint x: 331, startPoint y: 372, endPoint x: 229, endPoint y: 284, distance: 134.7
click at [332, 372] on div "PB BSK [PERSON_NAME] Terminarze Instruktorzy Pojazdy Tydzień Kursy i teoria Szk…" at bounding box center [784, 474] width 1568 height 948
click at [1411, 591] on div "PB BSK [PERSON_NAME] Terminarze Instruktorzy Pojazdy Tydzień Kursy i teoria Szk…" at bounding box center [784, 474] width 1568 height 948
click at [70, 156] on span "Instruktorzy" at bounding box center [124, 162] width 148 height 12
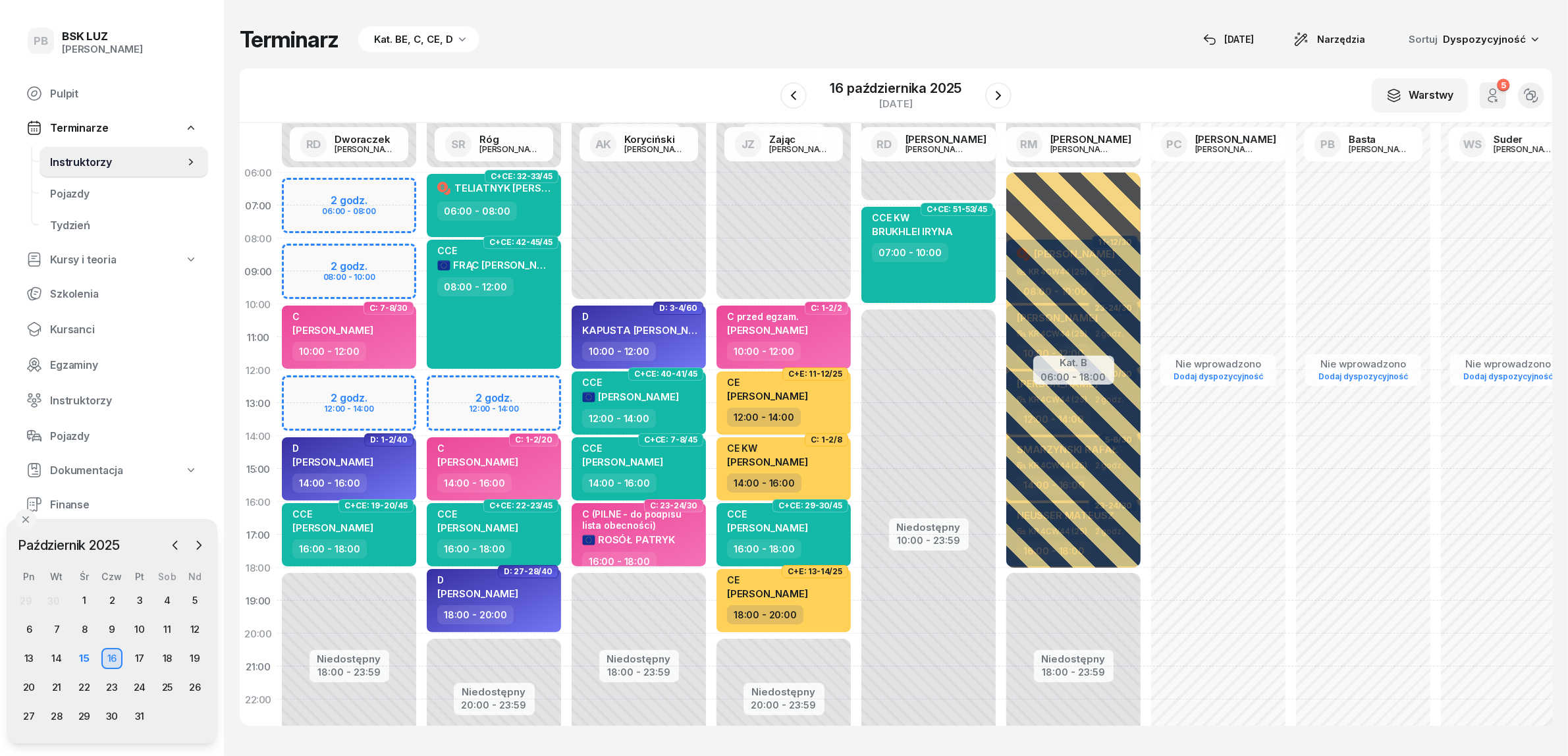
click at [687, 66] on div "Terminarz Kat. BE, C, CE, D [DATE] Narzędzia Sortuj Dyspozycyjność W Wybierz AK…" at bounding box center [896, 376] width 1313 height 752
click at [641, 79] on div "W Wybierz AK [PERSON_NAME] BP [PERSON_NAME] DP [PERSON_NAME] GS [PERSON_NAME] I…" at bounding box center [896, 96] width 1313 height 54
click at [631, 35] on div "Terminarz Kat. BE, C, CE, D [DATE] Narzędzia Sortuj Dyspozycyjność" at bounding box center [896, 39] width 1313 height 26
click at [673, 54] on div "Terminarz Kat. BE, C, CE, D [DATE] Narzędzia Sortuj Dyspozycyjność W Wybierz AK…" at bounding box center [896, 376] width 1313 height 752
click at [86, 657] on div "15" at bounding box center [84, 659] width 22 height 22
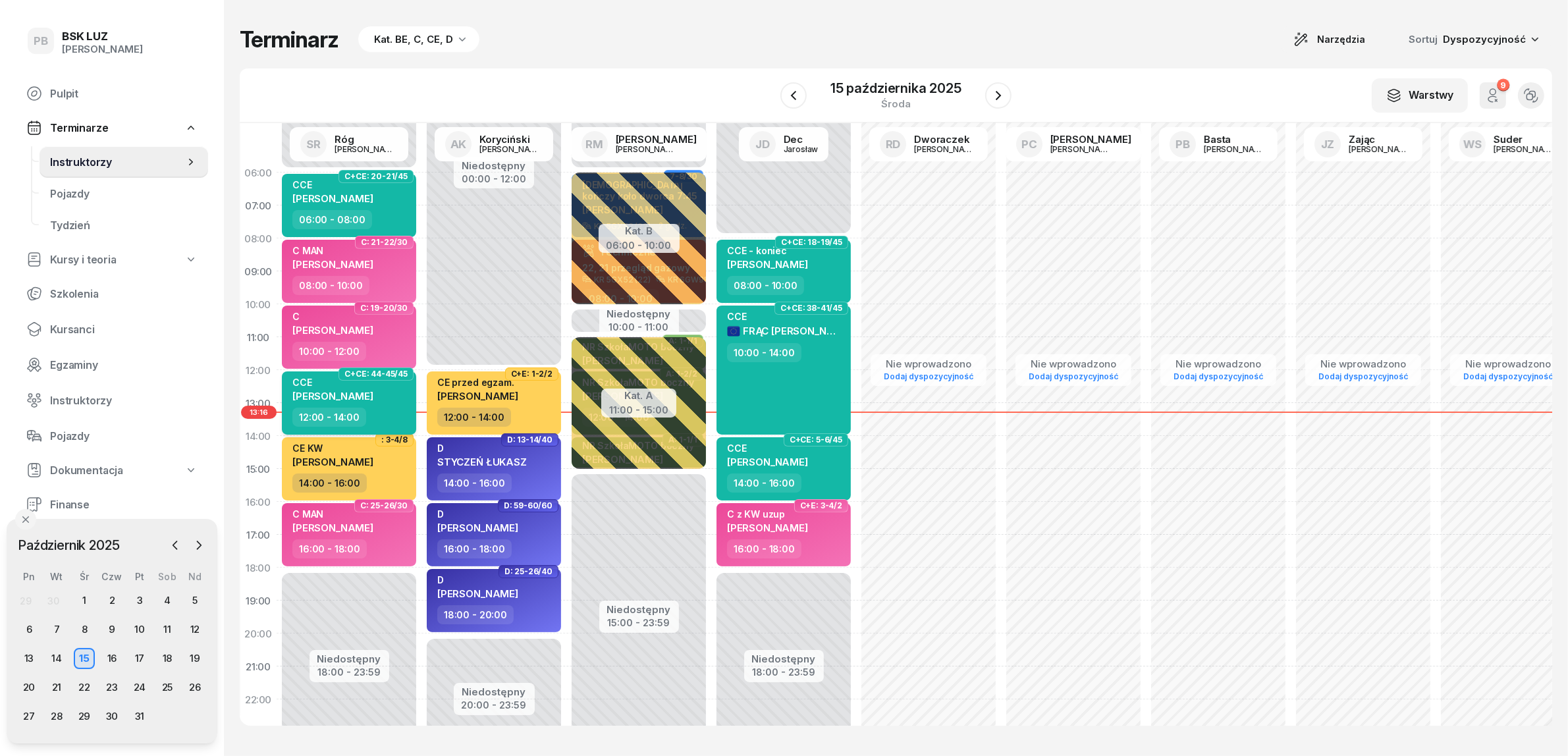
click at [374, 392] on span "[PERSON_NAME]" at bounding box center [333, 395] width 81 height 12
select select "12"
select select "14"
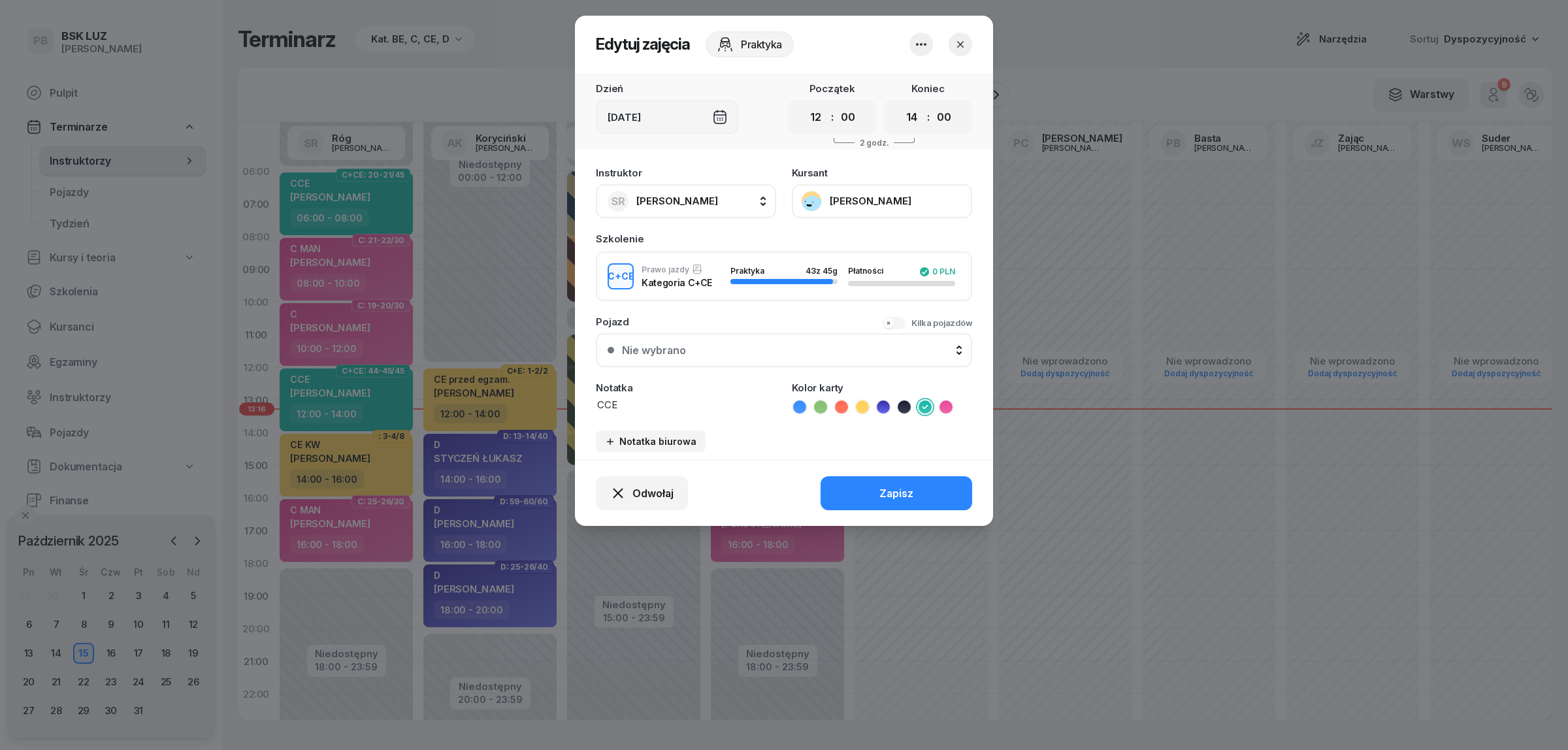
click at [889, 193] on button "[PERSON_NAME]" at bounding box center [882, 201] width 180 height 34
click at [883, 247] on link "Otwórz profil" at bounding box center [881, 243] width 173 height 29
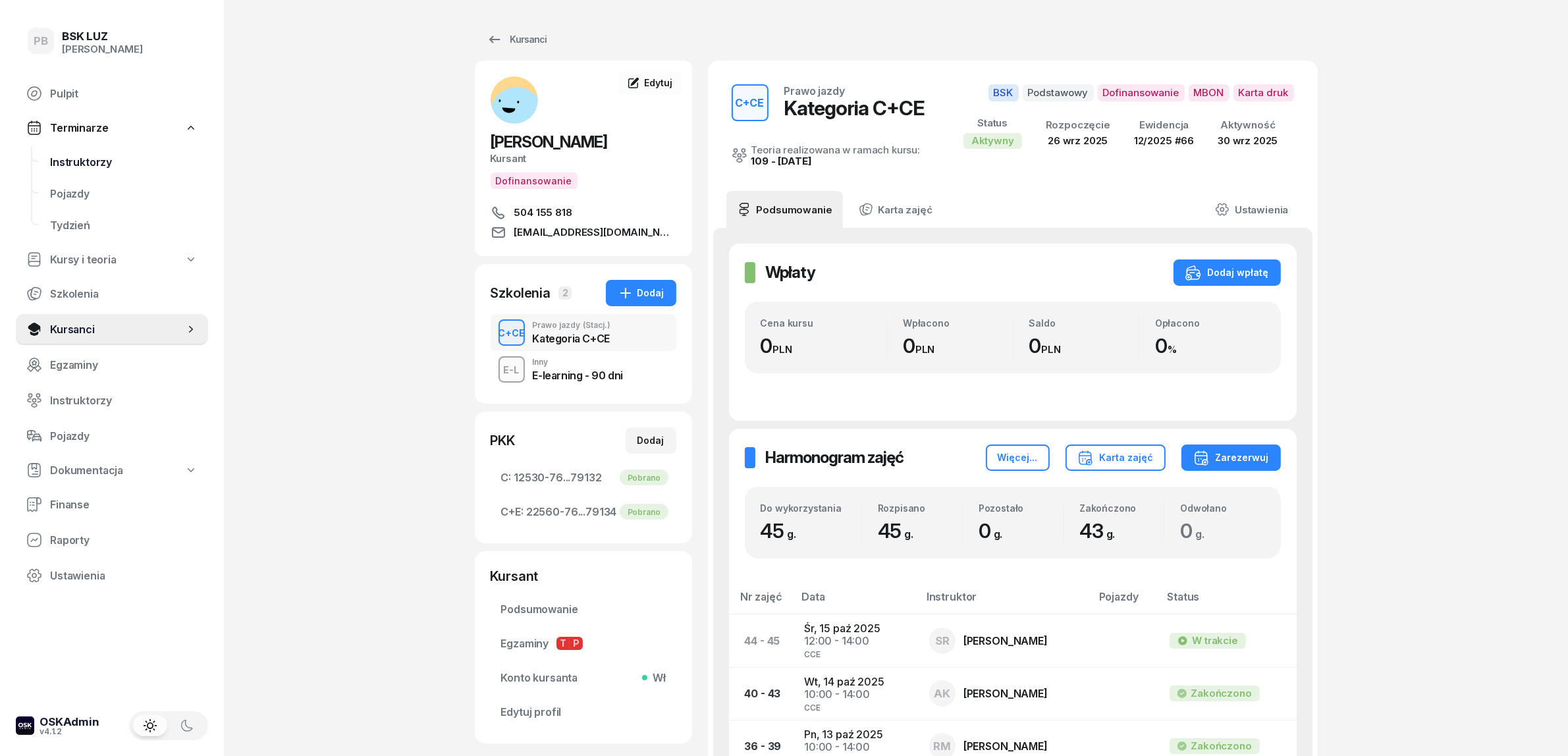
click at [74, 158] on span "Instruktorzy" at bounding box center [124, 162] width 148 height 12
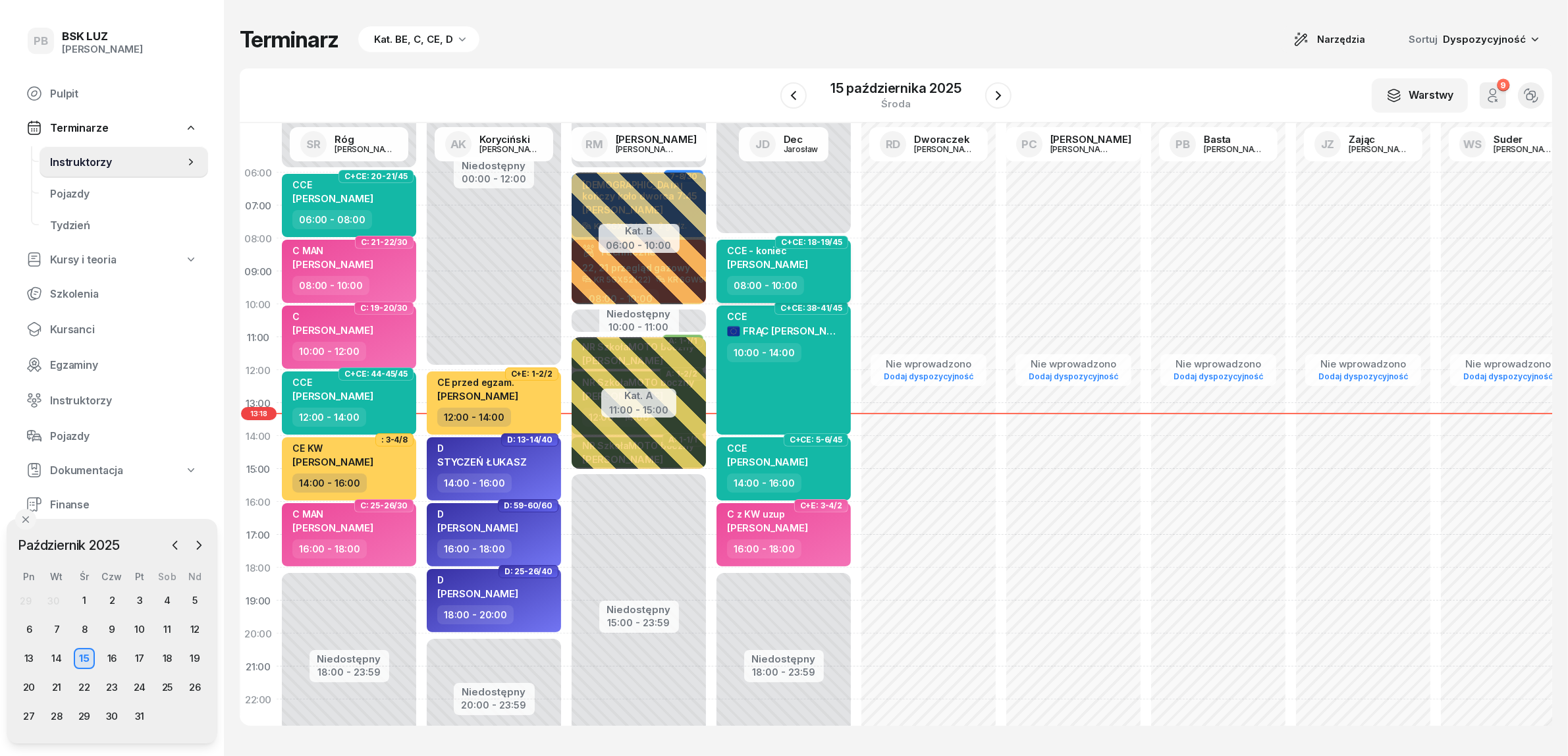
click at [819, 265] on div "CCE - koniec [PERSON_NAME]" at bounding box center [785, 260] width 116 height 31
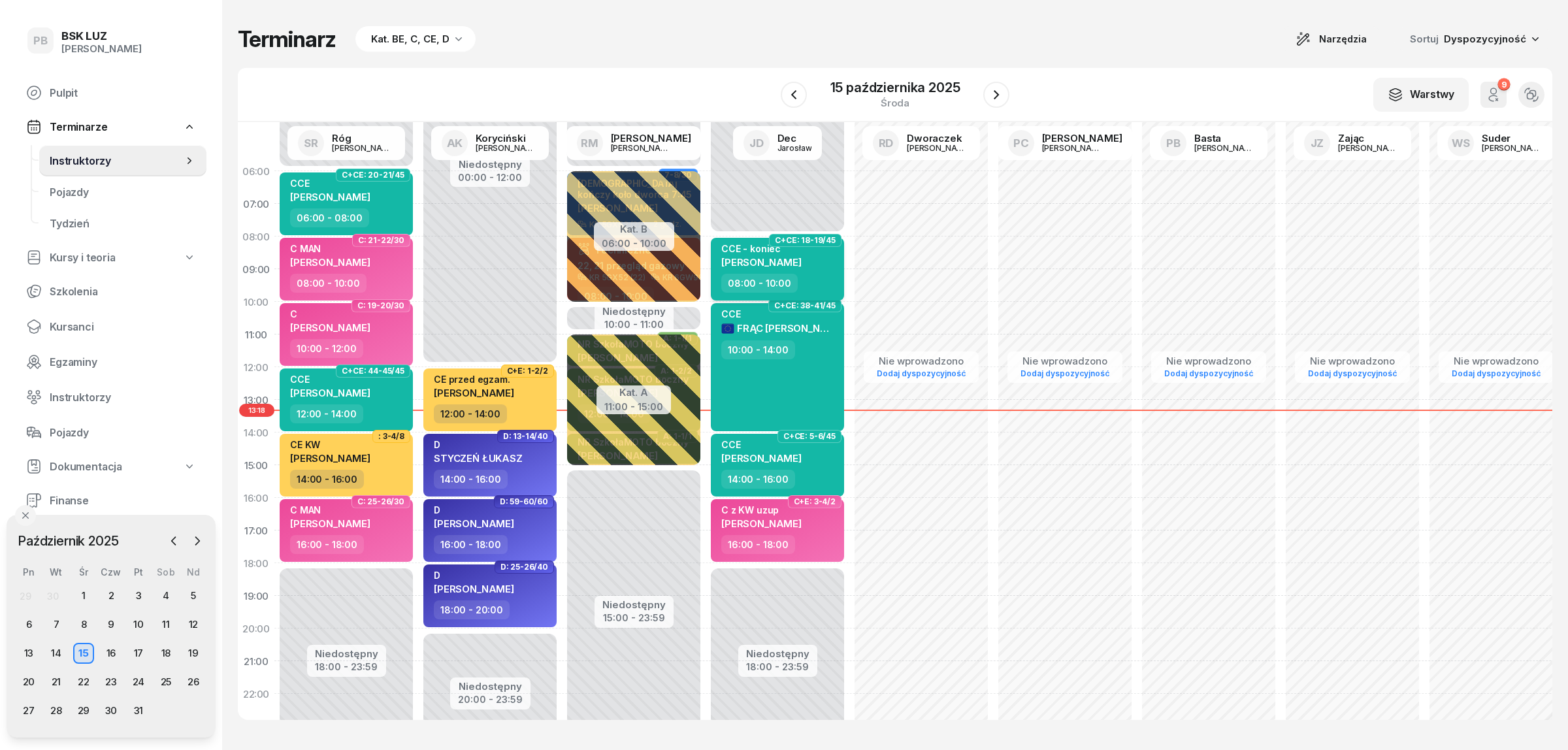
select select "08"
select select "10"
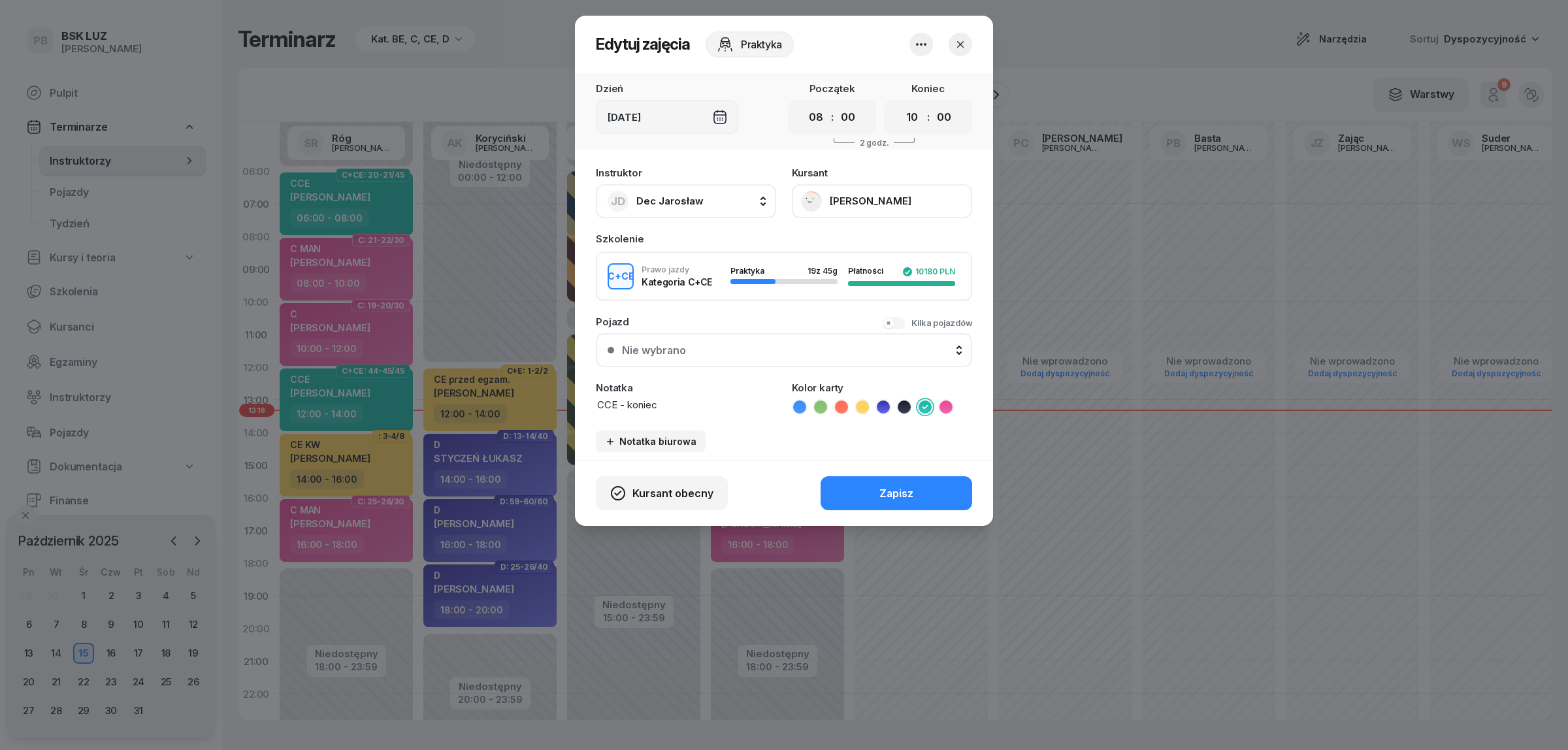
click at [915, 204] on button "[PERSON_NAME]" at bounding box center [882, 201] width 180 height 34
click at [883, 245] on link "Otwórz profil" at bounding box center [881, 243] width 173 height 29
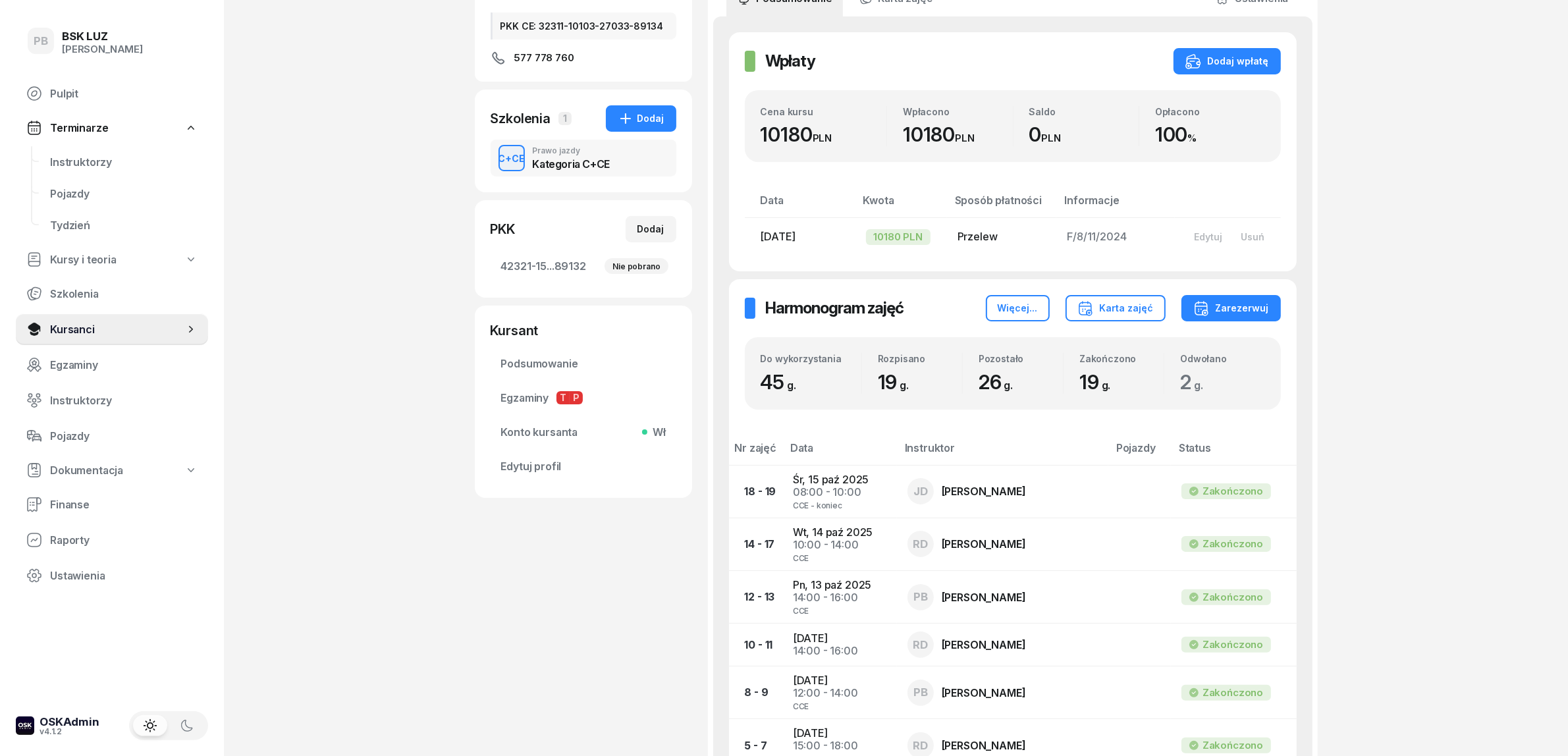
scroll to position [185, 0]
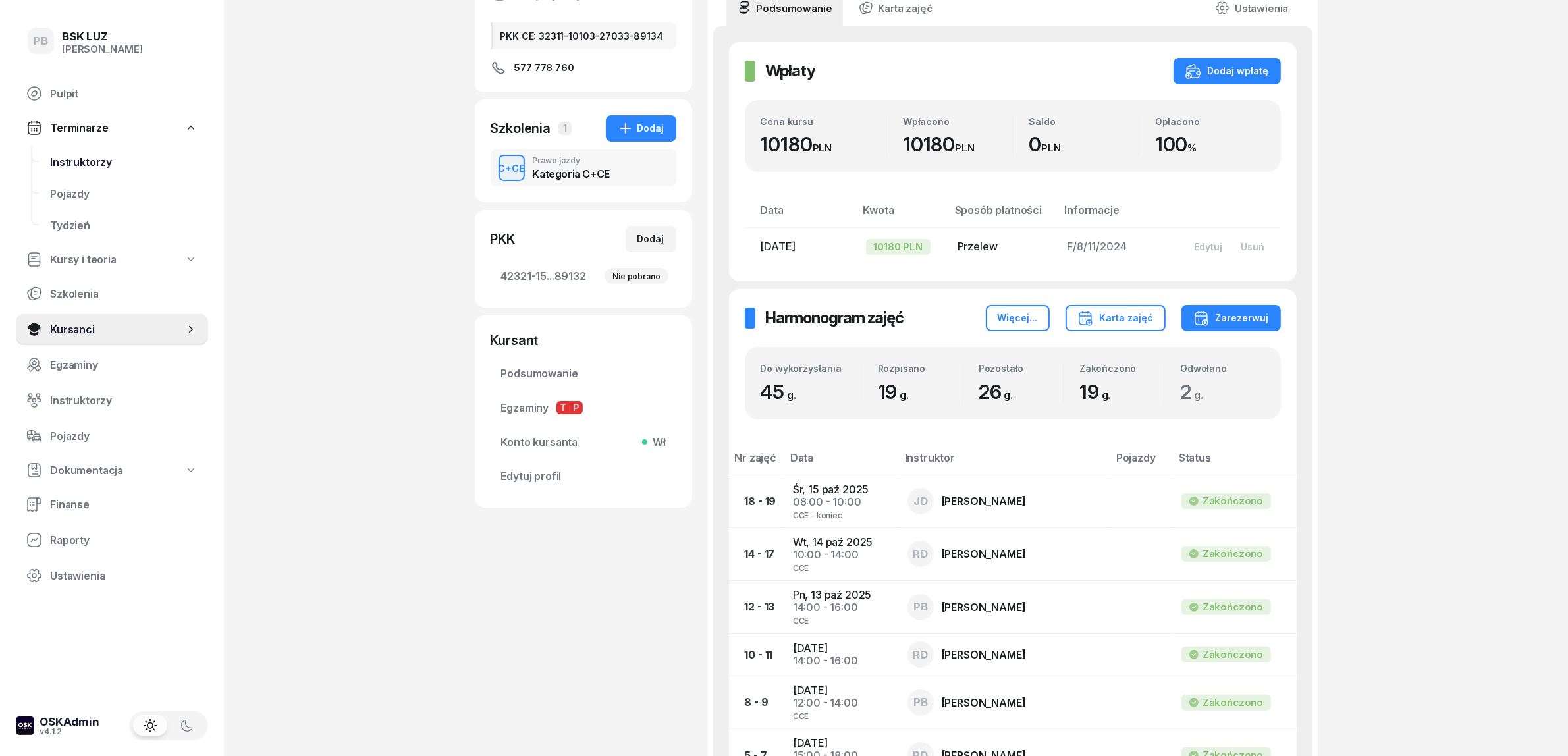
click at [89, 163] on span "Instruktorzy" at bounding box center [124, 162] width 148 height 12
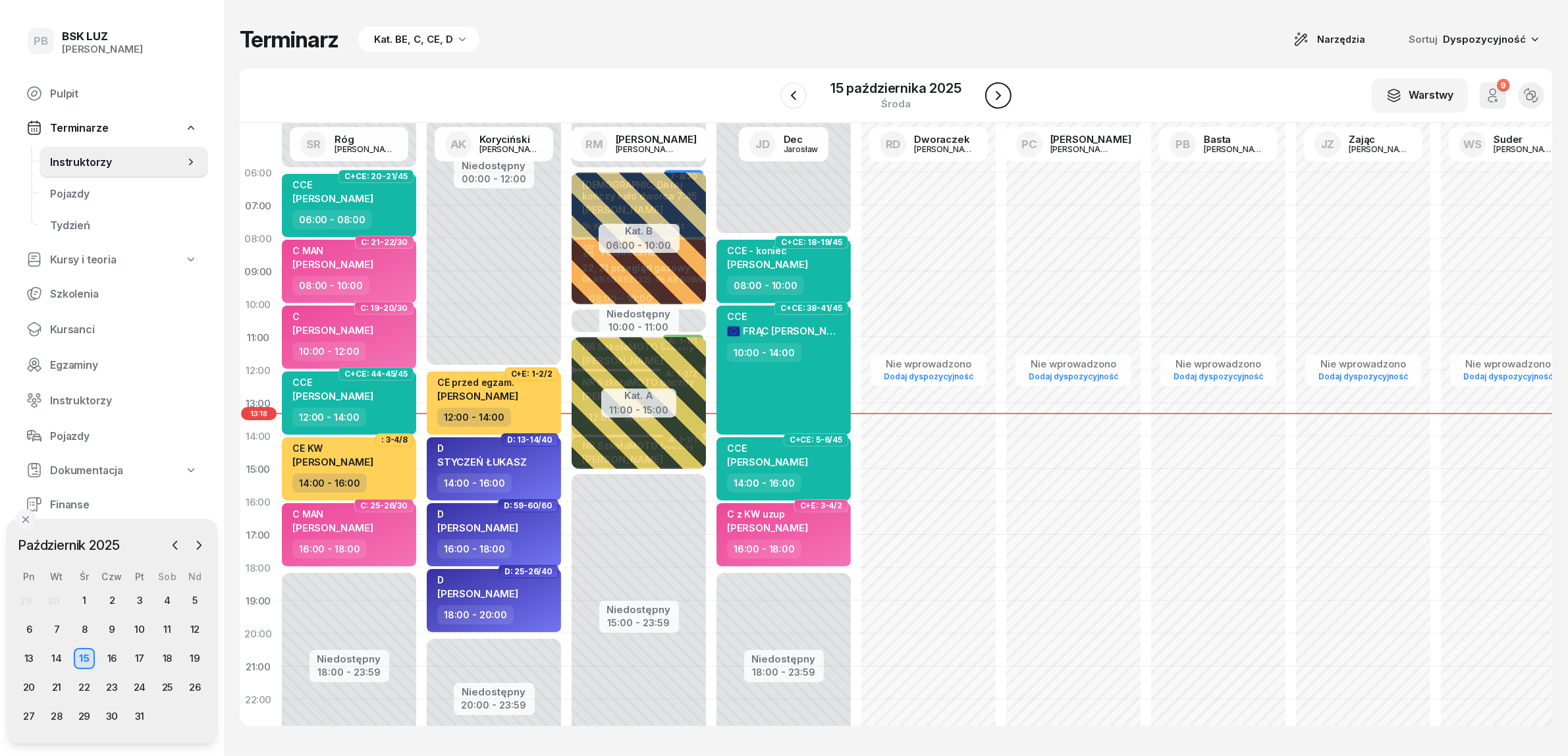
click at [1002, 103] on button "button" at bounding box center [998, 96] width 26 height 26
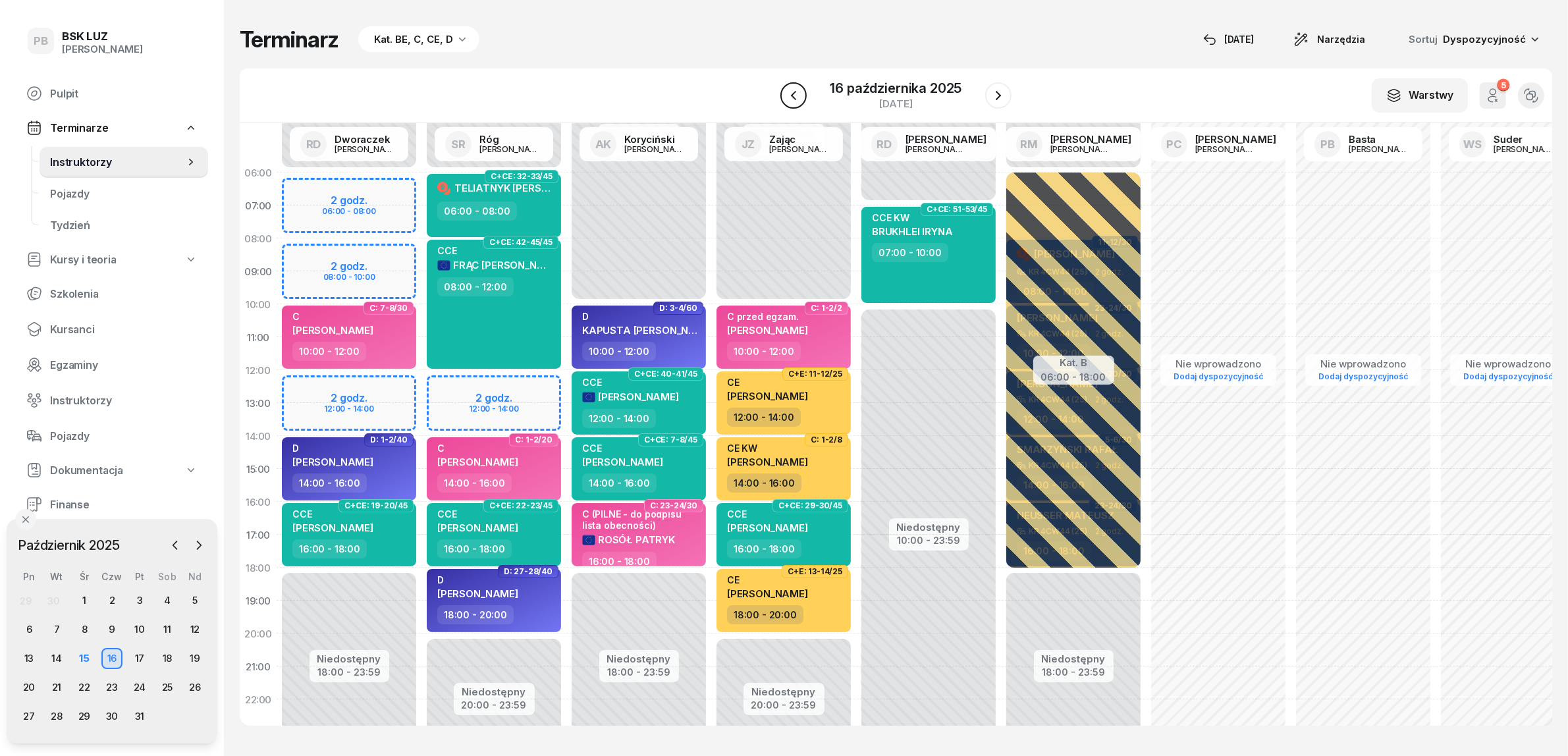
click at [791, 91] on icon "button" at bounding box center [793, 96] width 16 height 16
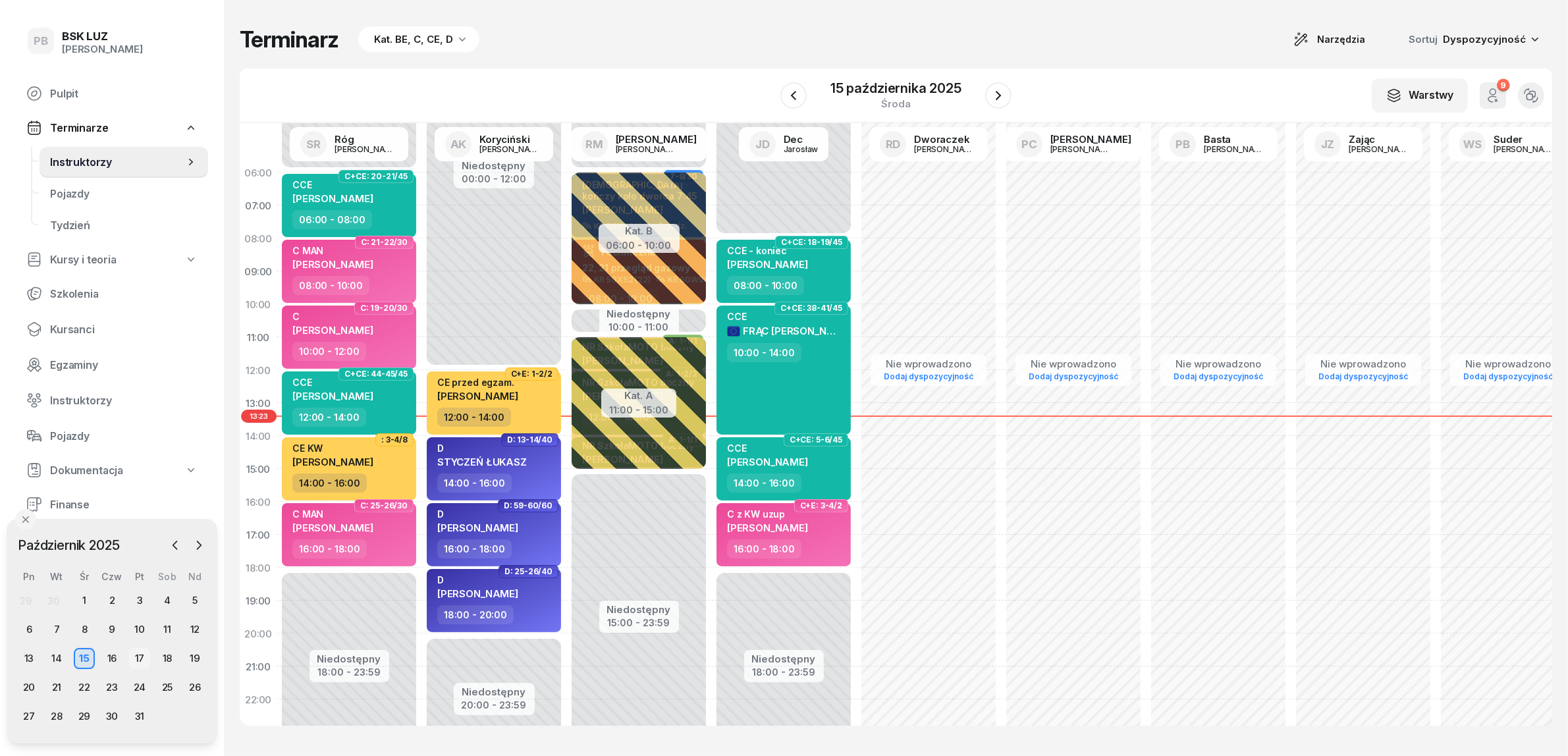
click at [141, 659] on div "17" at bounding box center [140, 659] width 22 height 22
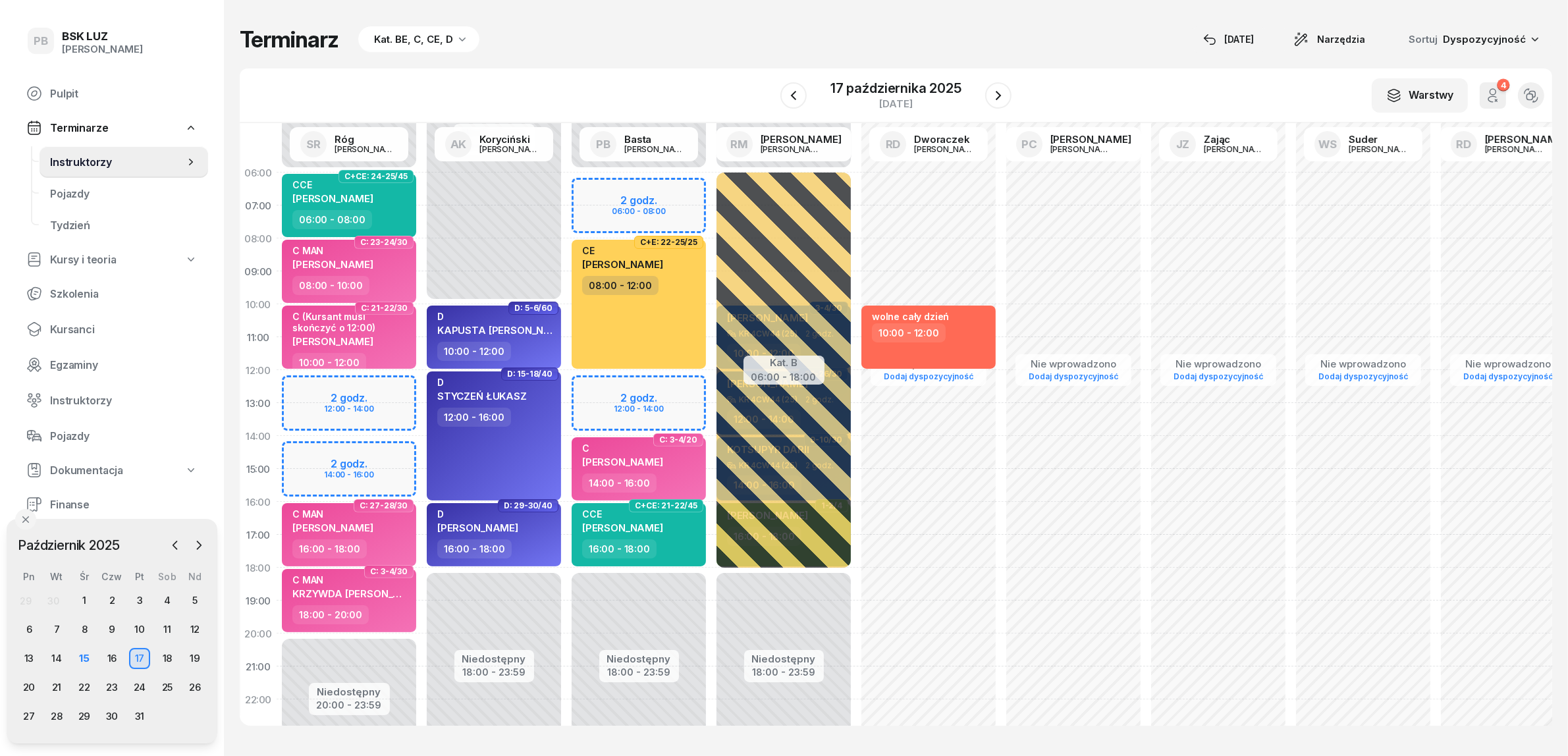
click at [498, 67] on div "Terminarz Kat. BE, C, CE, D [DATE] Narzędzia Sortuj Dyspozycyjność W Wybierz AK…" at bounding box center [896, 376] width 1313 height 752
click at [203, 547] on icon "button" at bounding box center [199, 545] width 13 height 13
click at [31, 660] on div "10" at bounding box center [29, 659] width 22 height 22
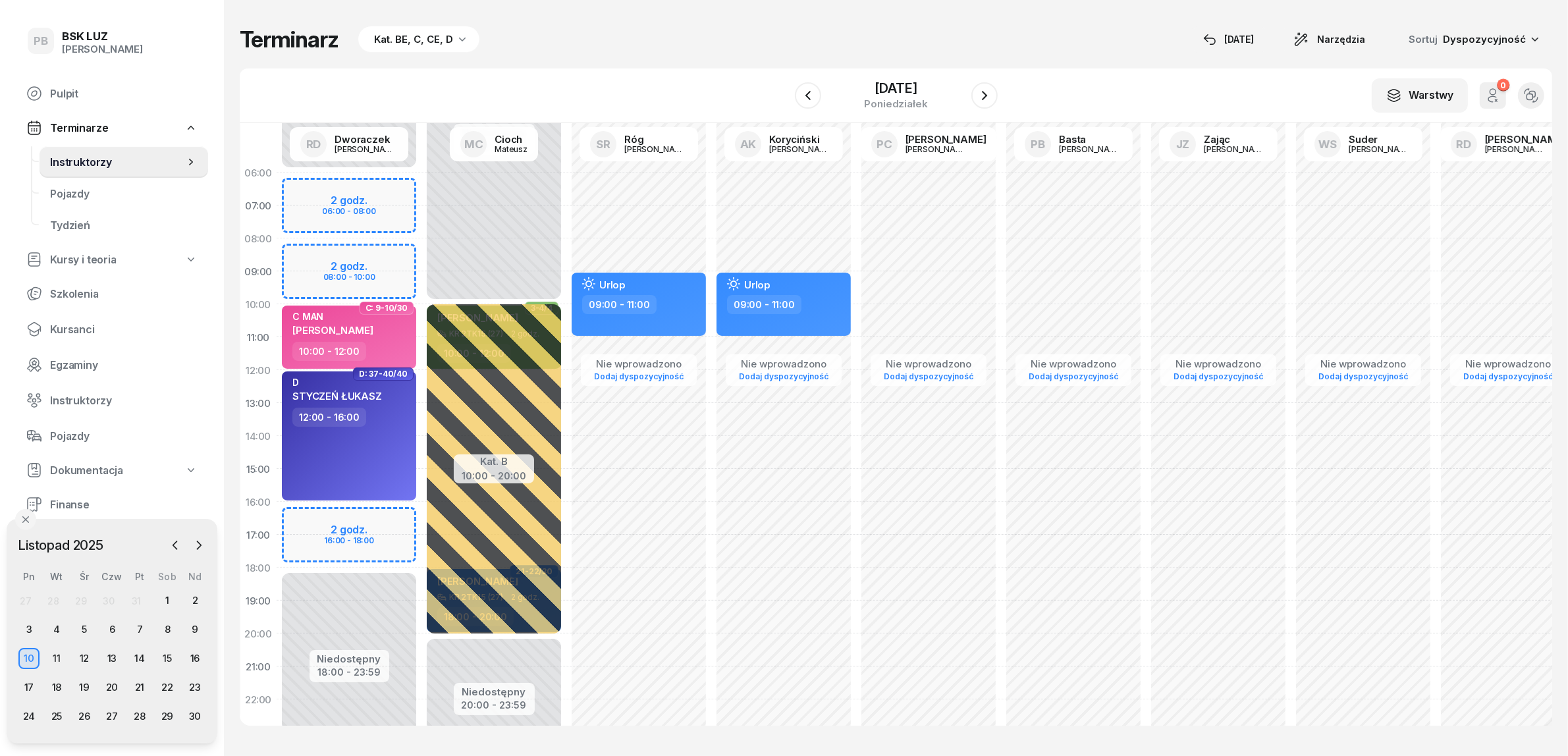
click at [412, 37] on div "Kat. BE, C, CE, D" at bounding box center [413, 39] width 79 height 16
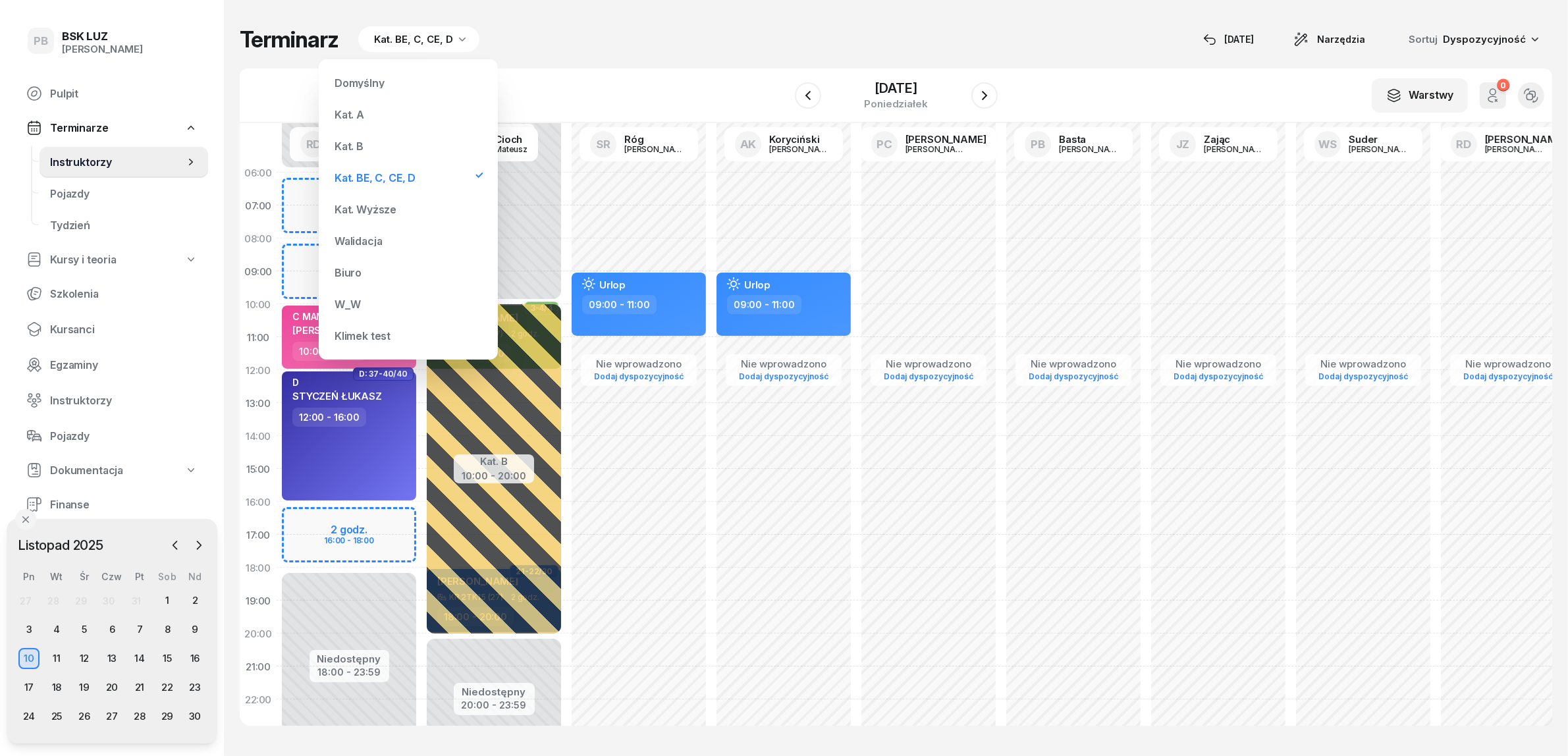
click at [377, 149] on div "Kat. B" at bounding box center [408, 146] width 158 height 26
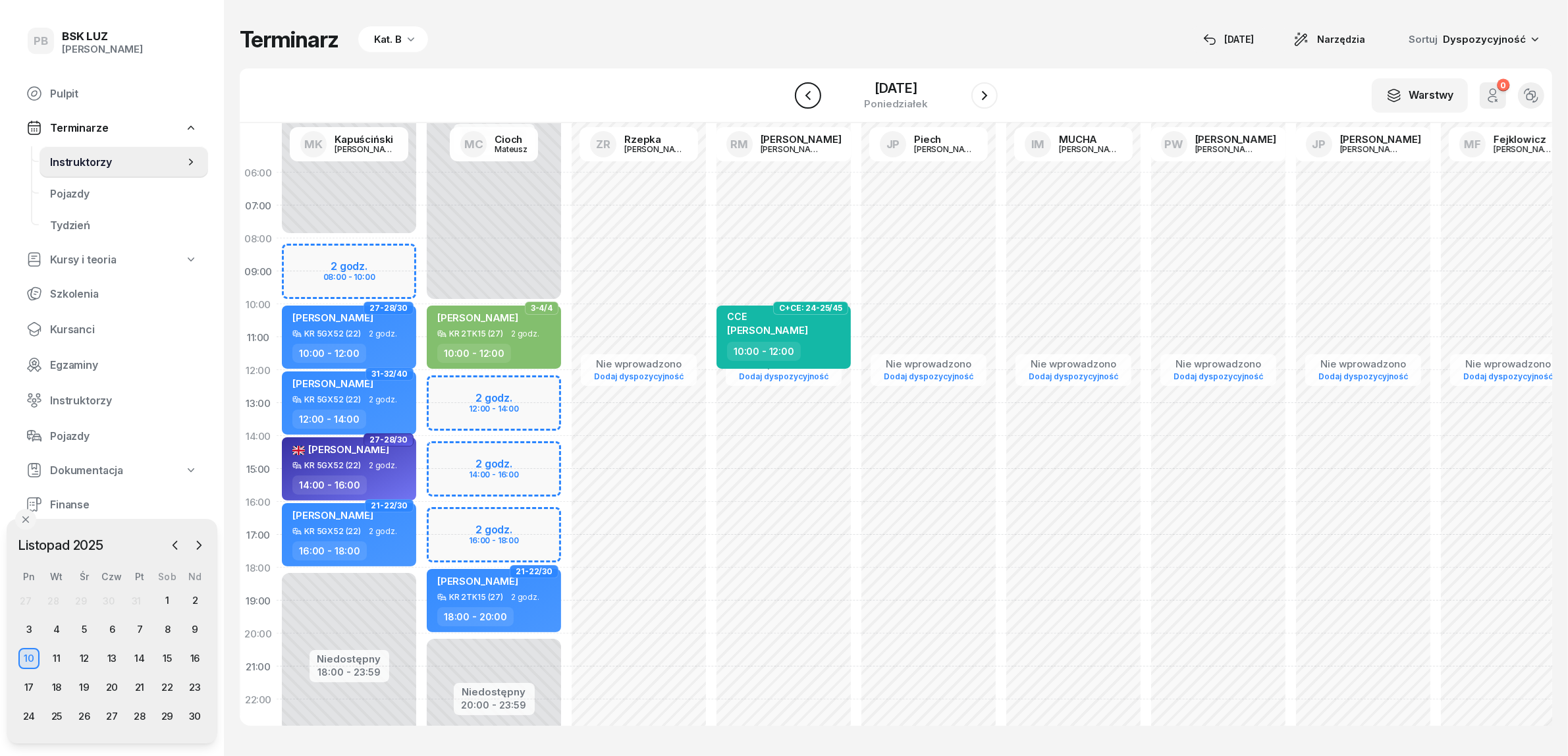
click at [805, 97] on icon "button" at bounding box center [807, 95] width 6 height 9
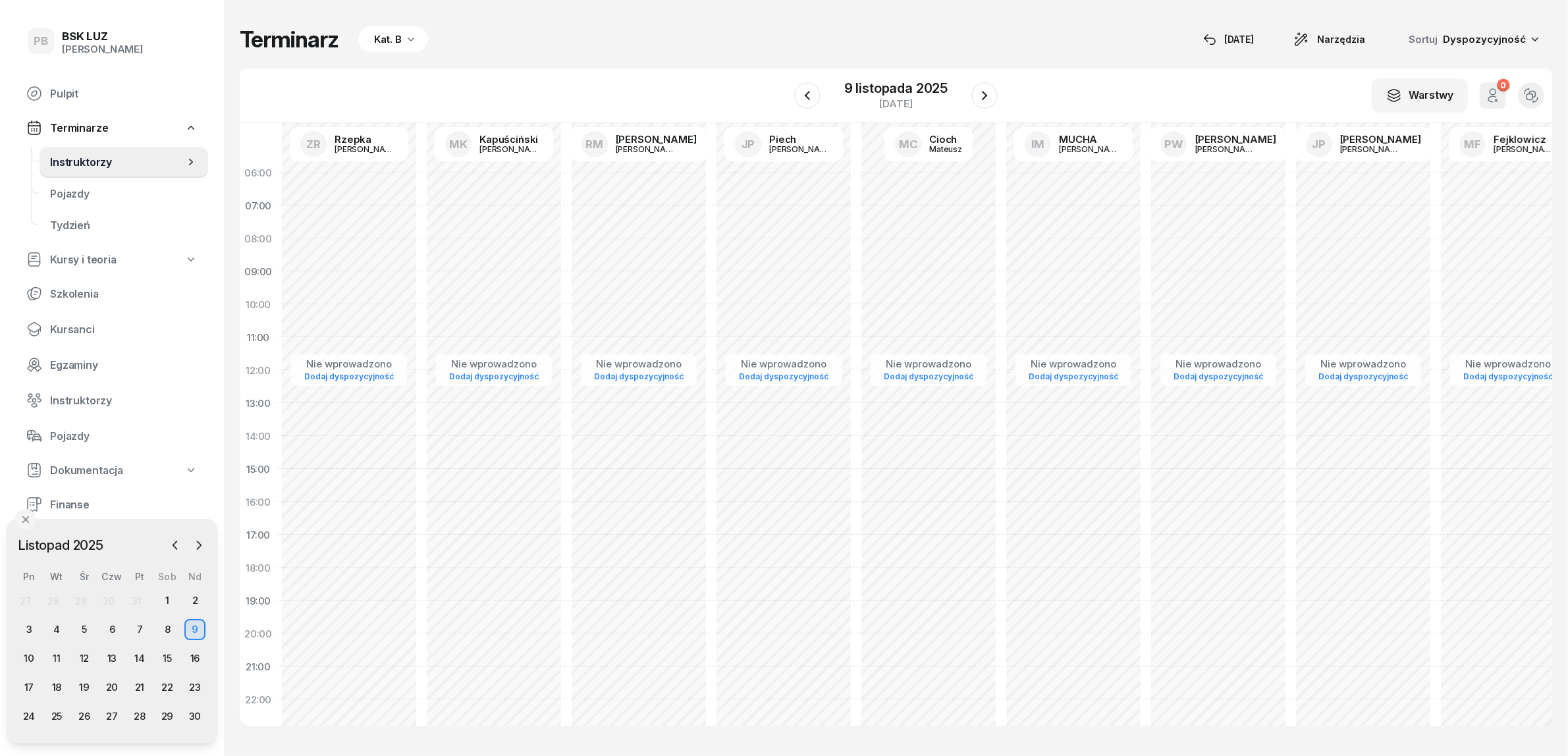
click at [398, 41] on div "Kat. B" at bounding box center [388, 39] width 28 height 16
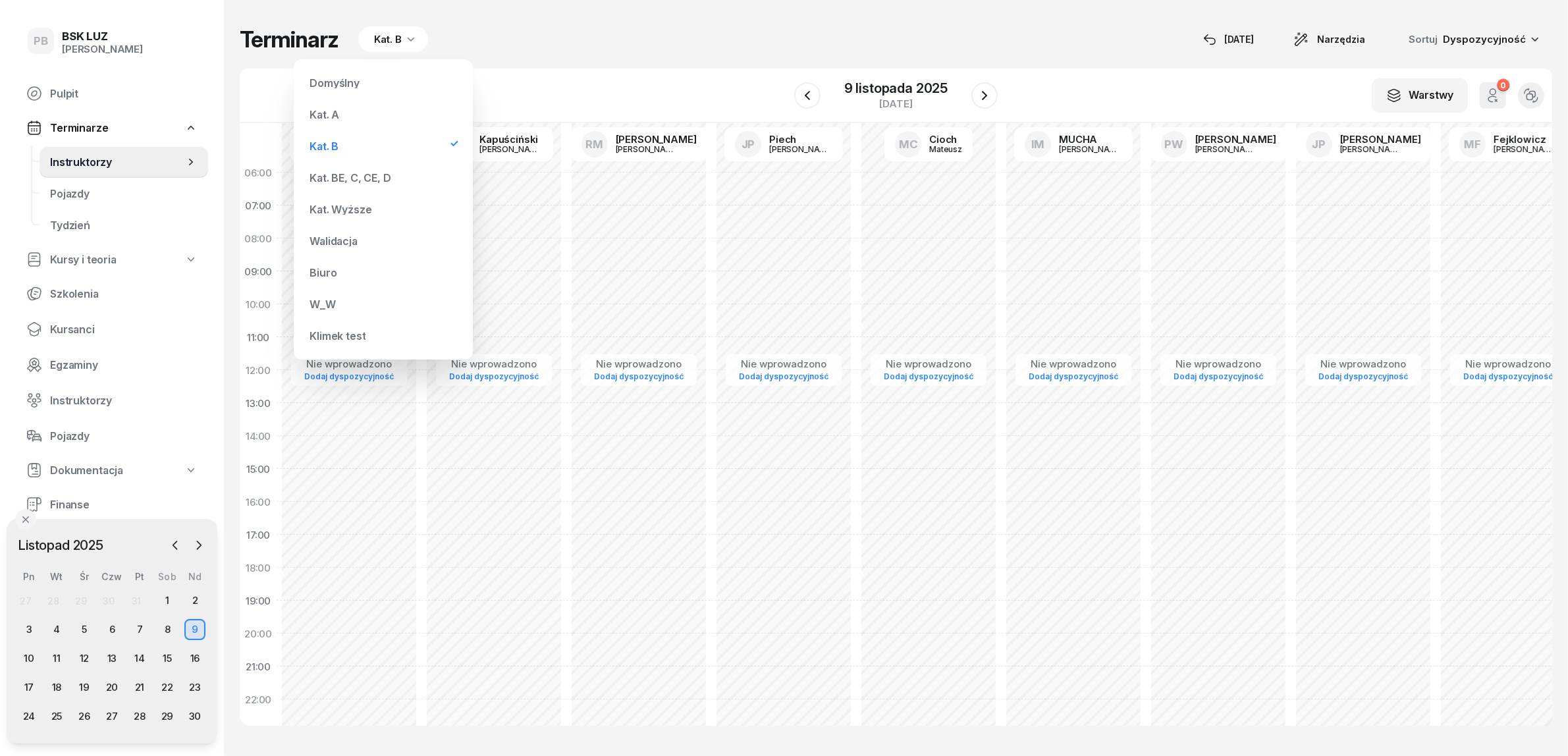
click at [354, 178] on div "Kat. BE, C, CE, D" at bounding box center [350, 177] width 81 height 10
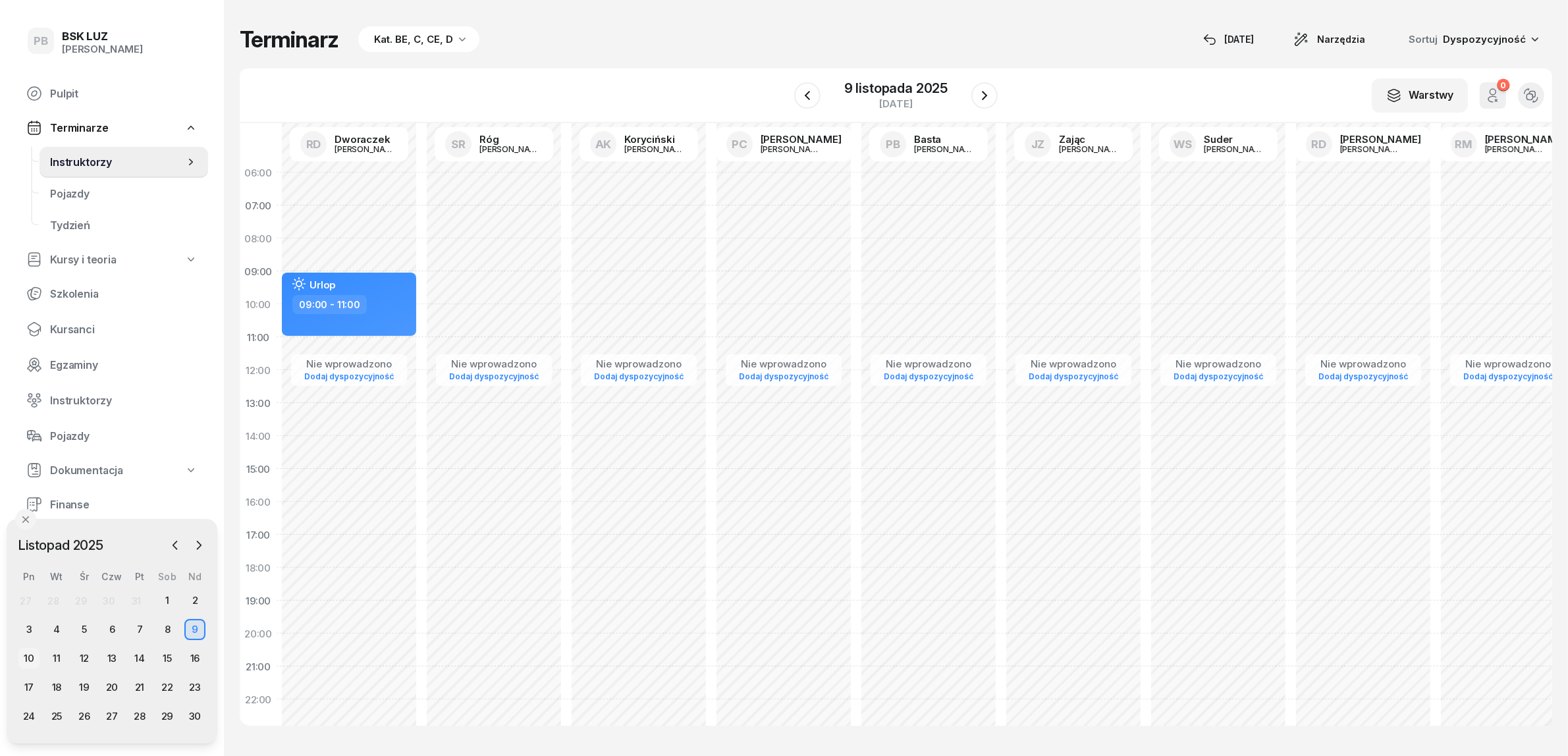
click at [25, 650] on div "10" at bounding box center [29, 659] width 22 height 22
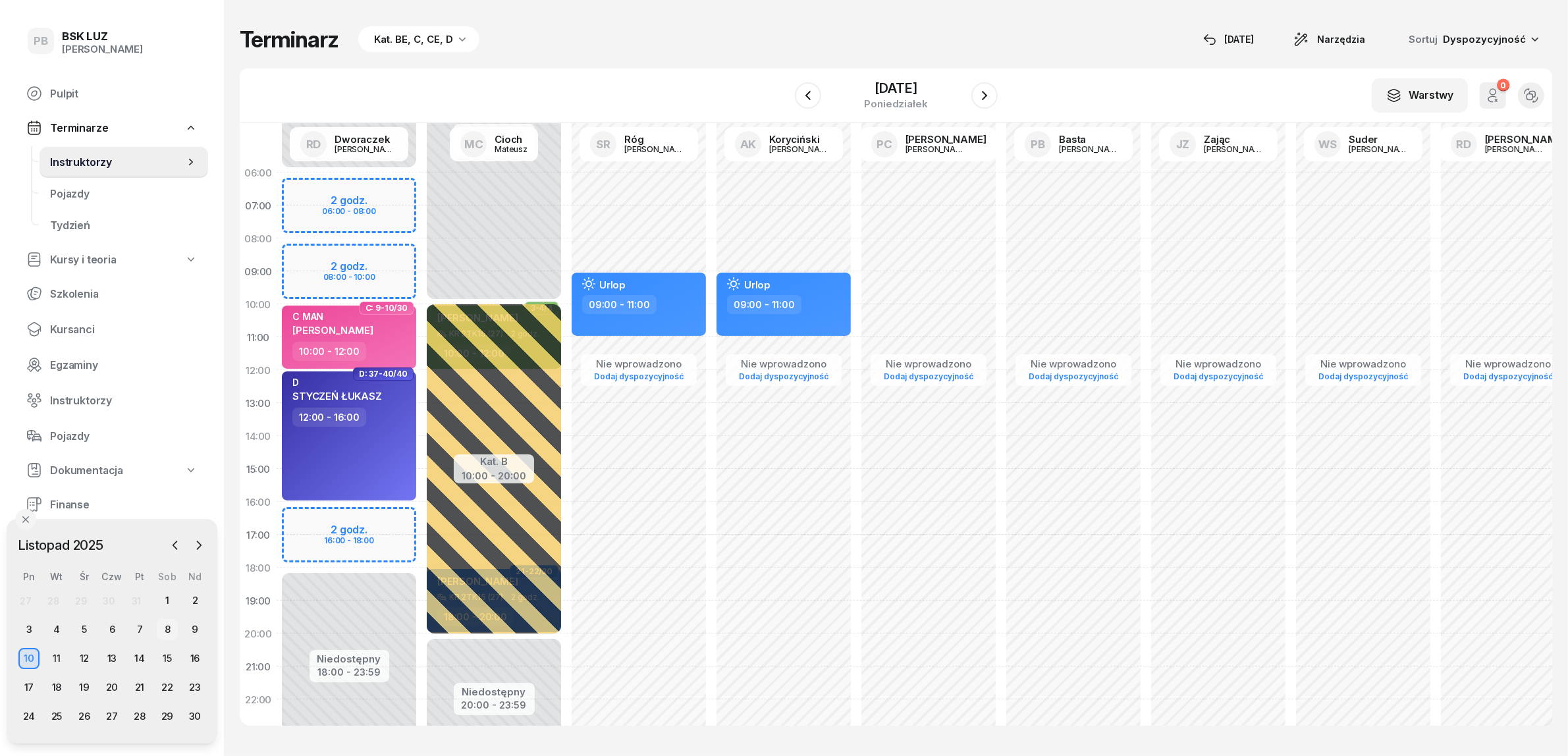
click at [158, 628] on div "8" at bounding box center [167, 630] width 22 height 22
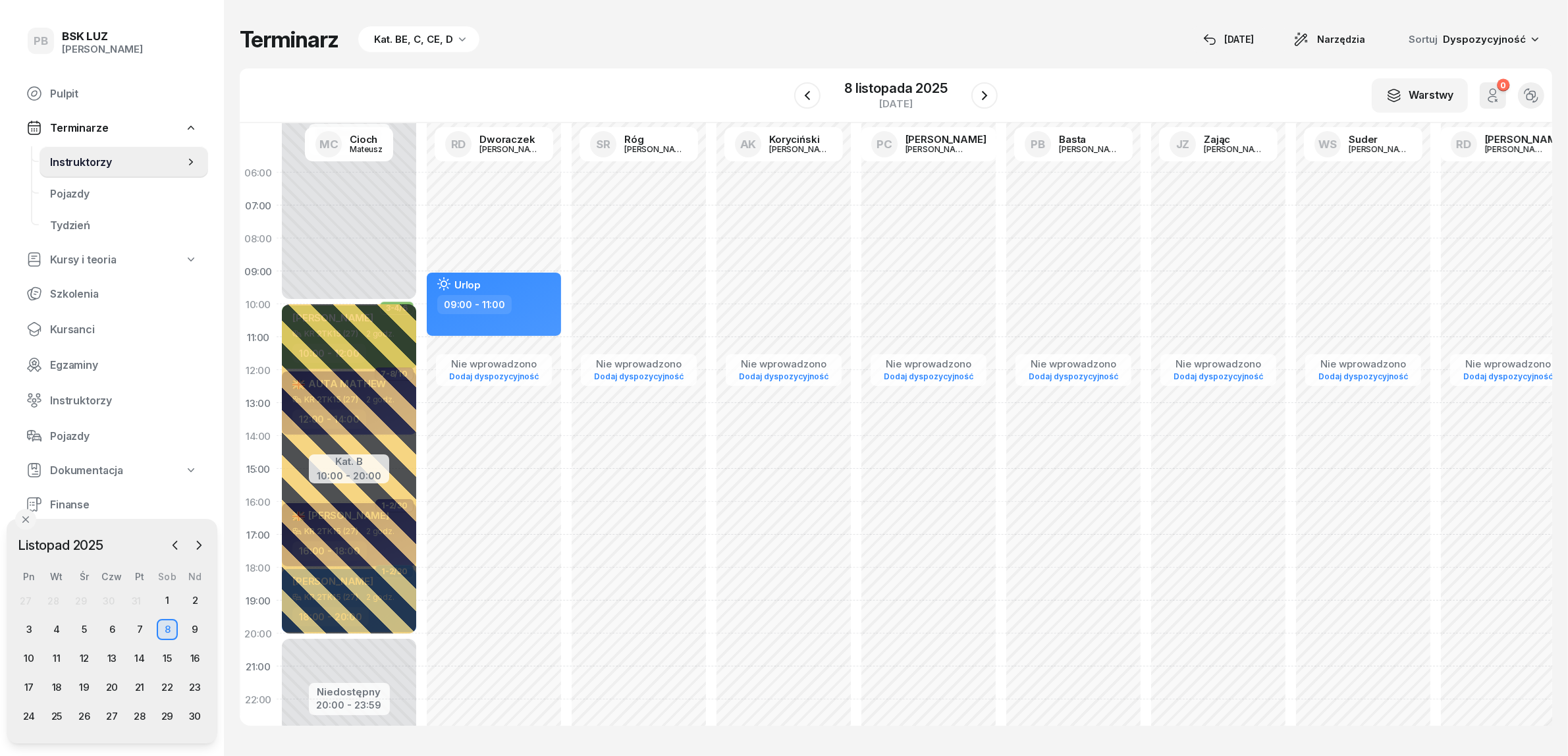
click at [423, 37] on div "Kat. BE, C, CE, D" at bounding box center [413, 39] width 79 height 16
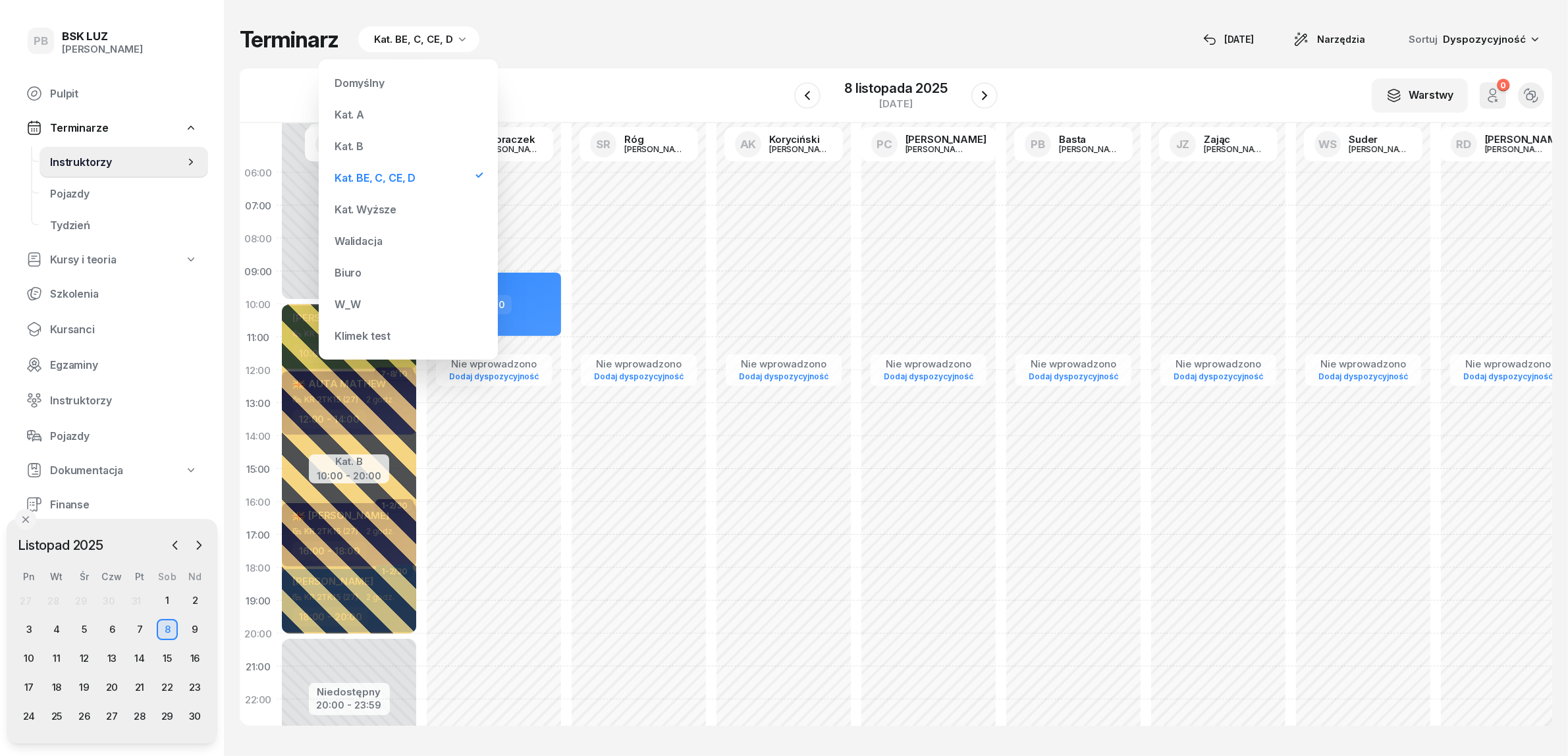
click at [378, 142] on div "Kat. B" at bounding box center [408, 146] width 158 height 26
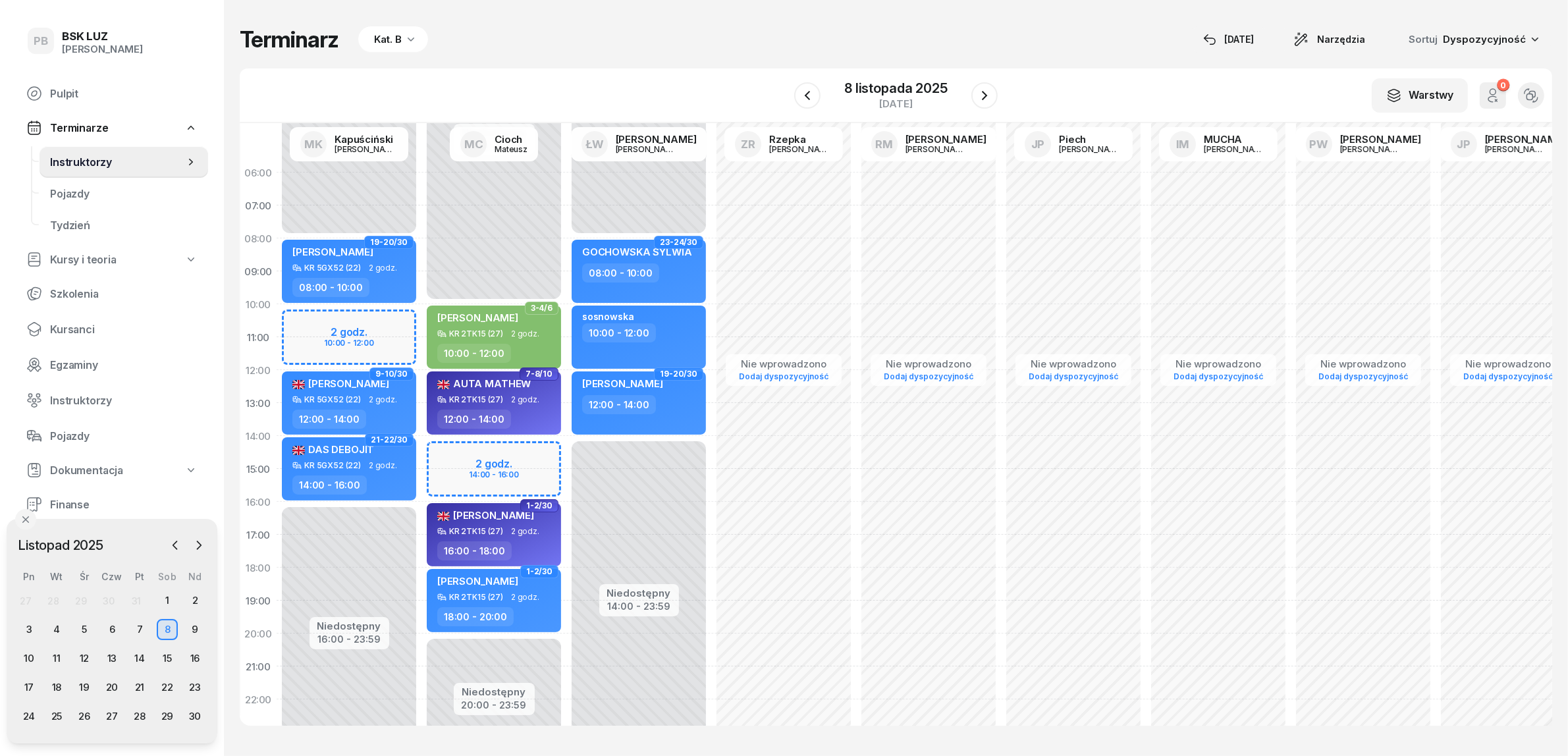
click at [409, 38] on icon "button" at bounding box center [411, 38] width 13 height 13
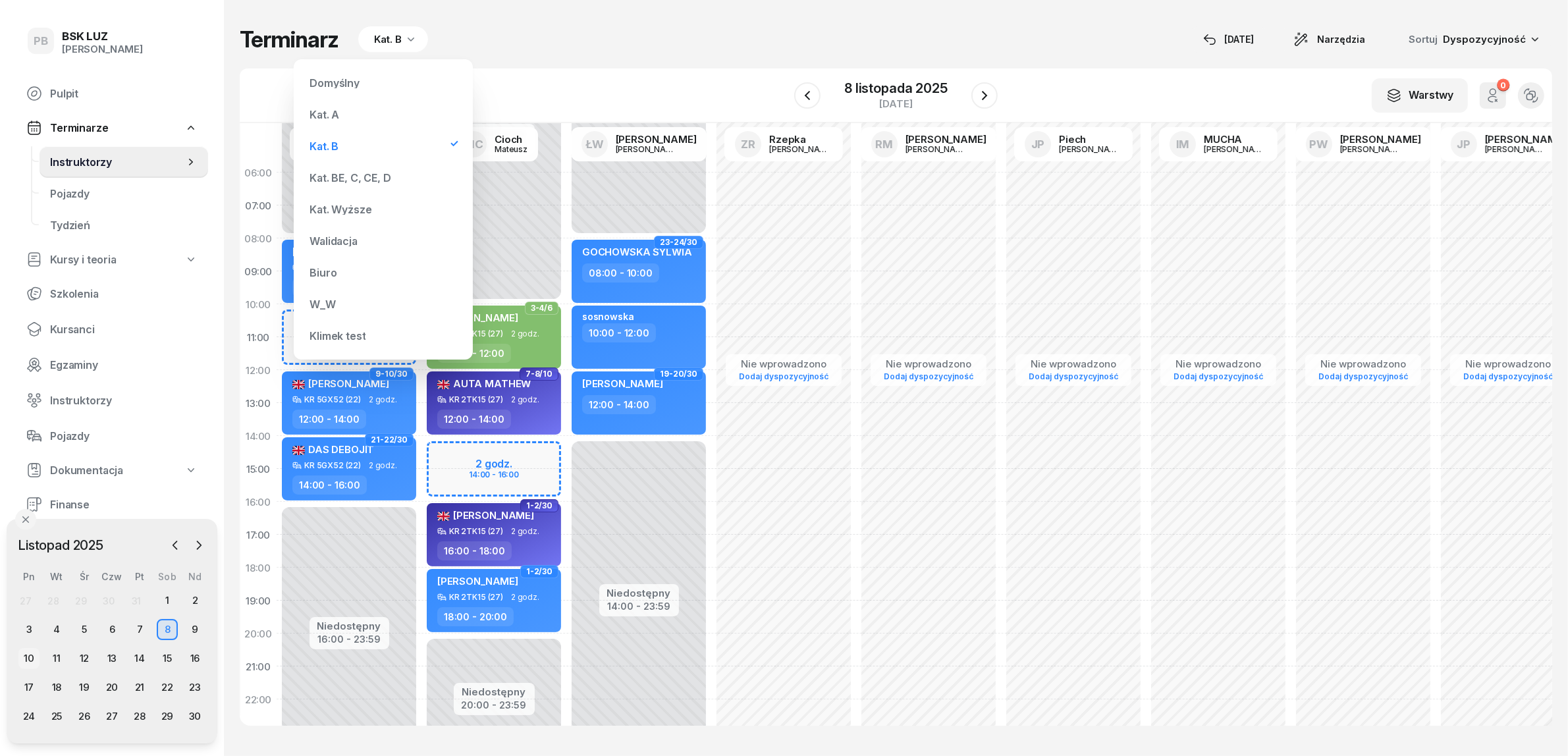
click at [31, 660] on div "10" at bounding box center [29, 659] width 22 height 22
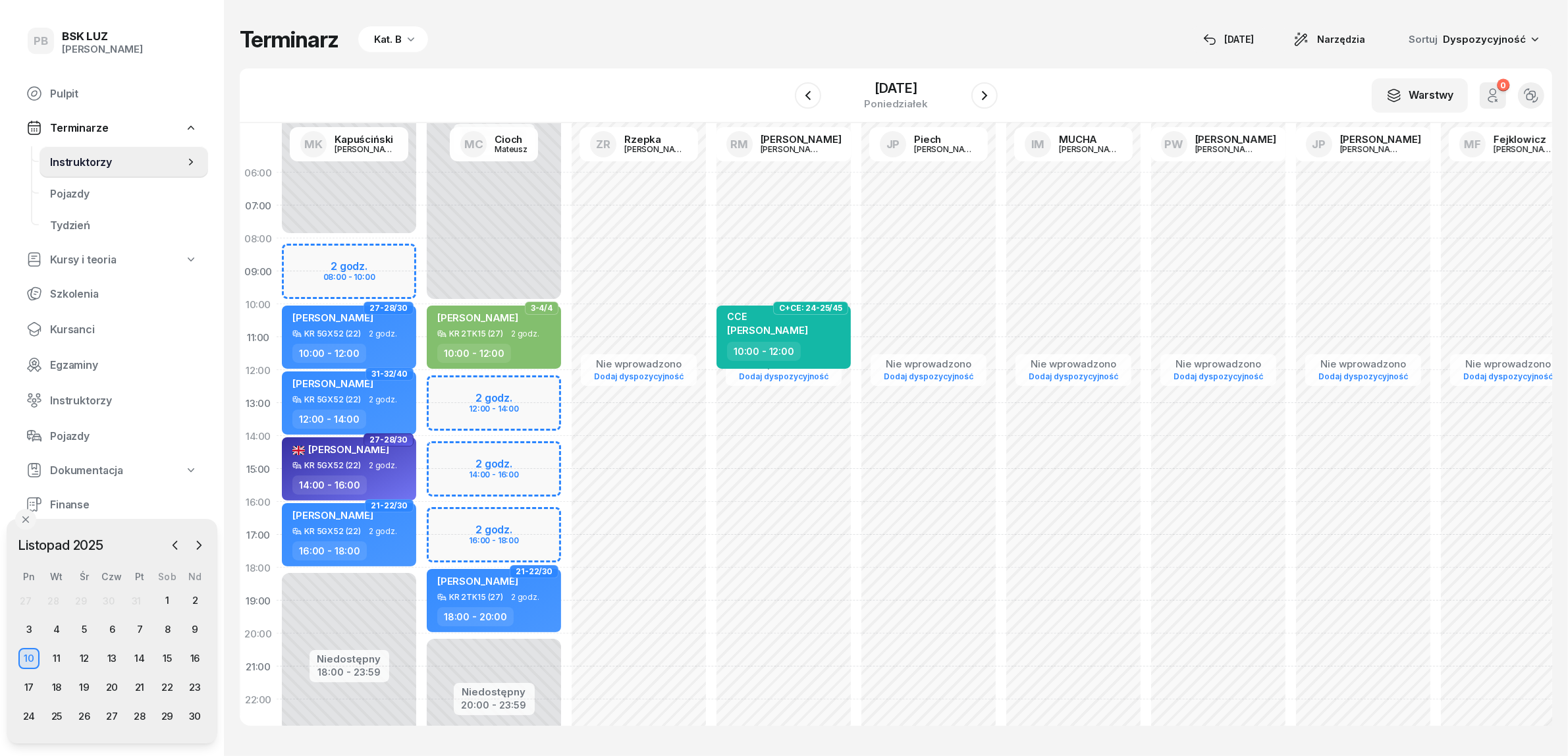
click at [392, 35] on div "Kat. B" at bounding box center [388, 39] width 28 height 16
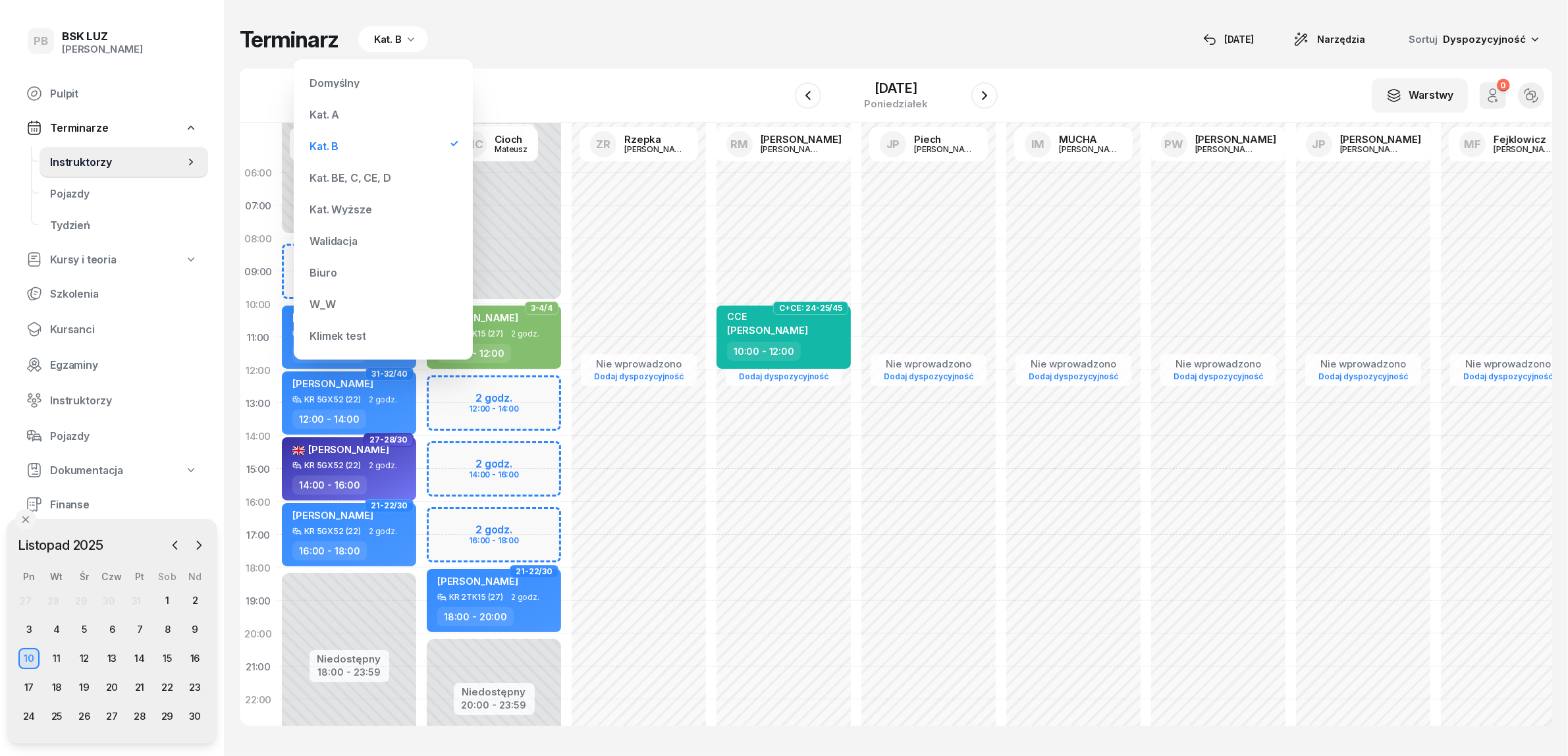
click at [360, 174] on div "Kat. BE, C, CE, D" at bounding box center [350, 177] width 81 height 10
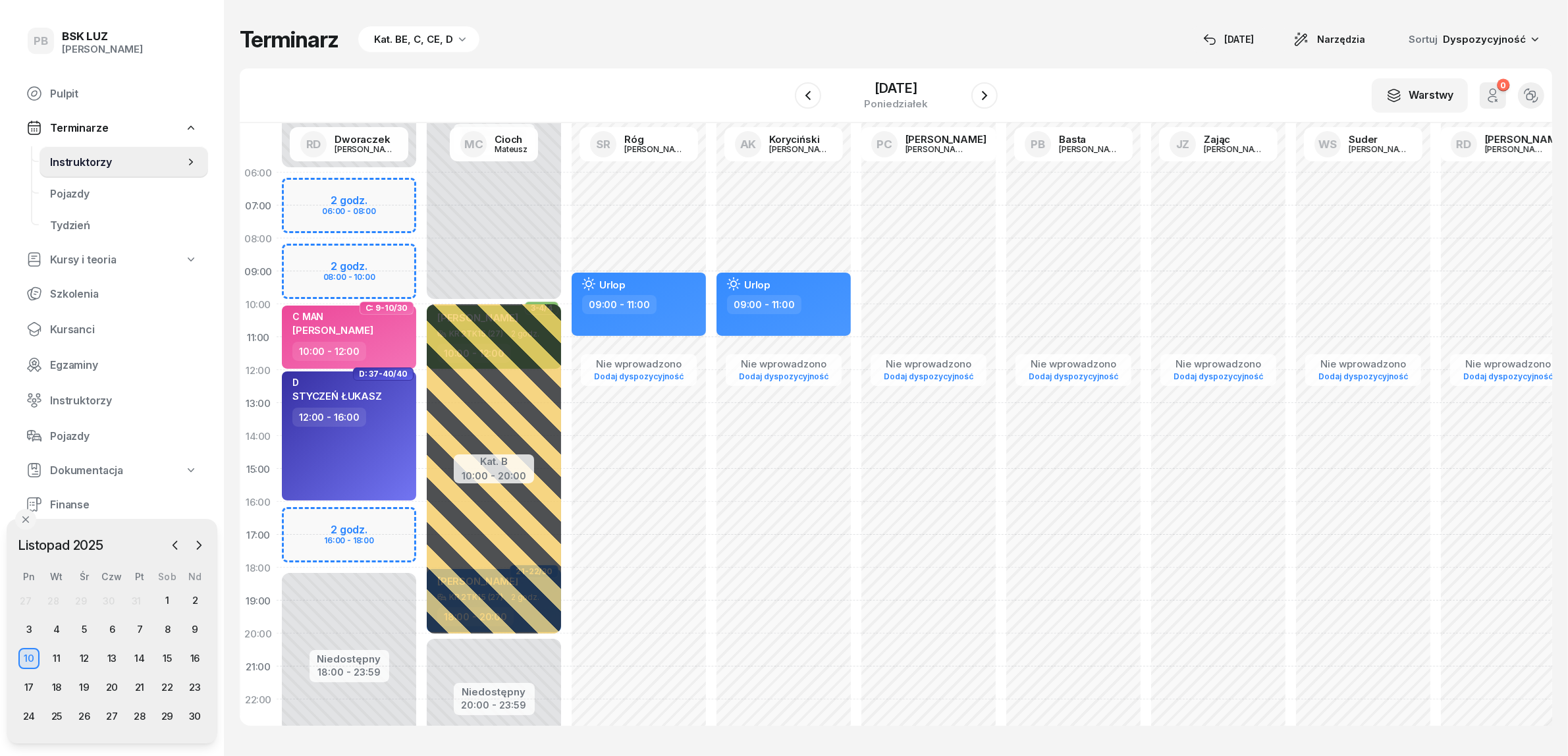
click at [409, 32] on div "Kat. BE, C, CE, D" at bounding box center [413, 39] width 79 height 16
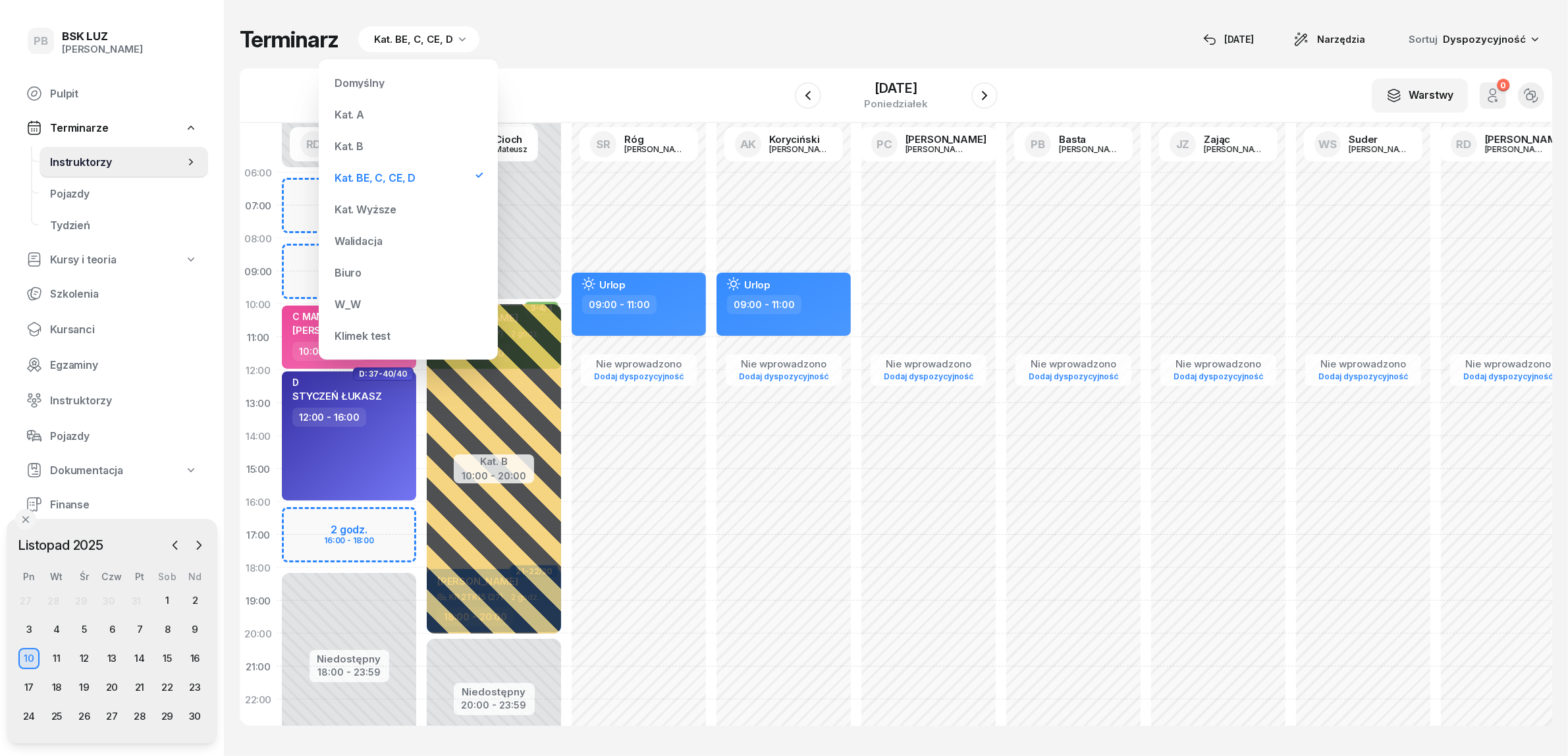
click at [359, 139] on div "Kat. B" at bounding box center [408, 146] width 158 height 26
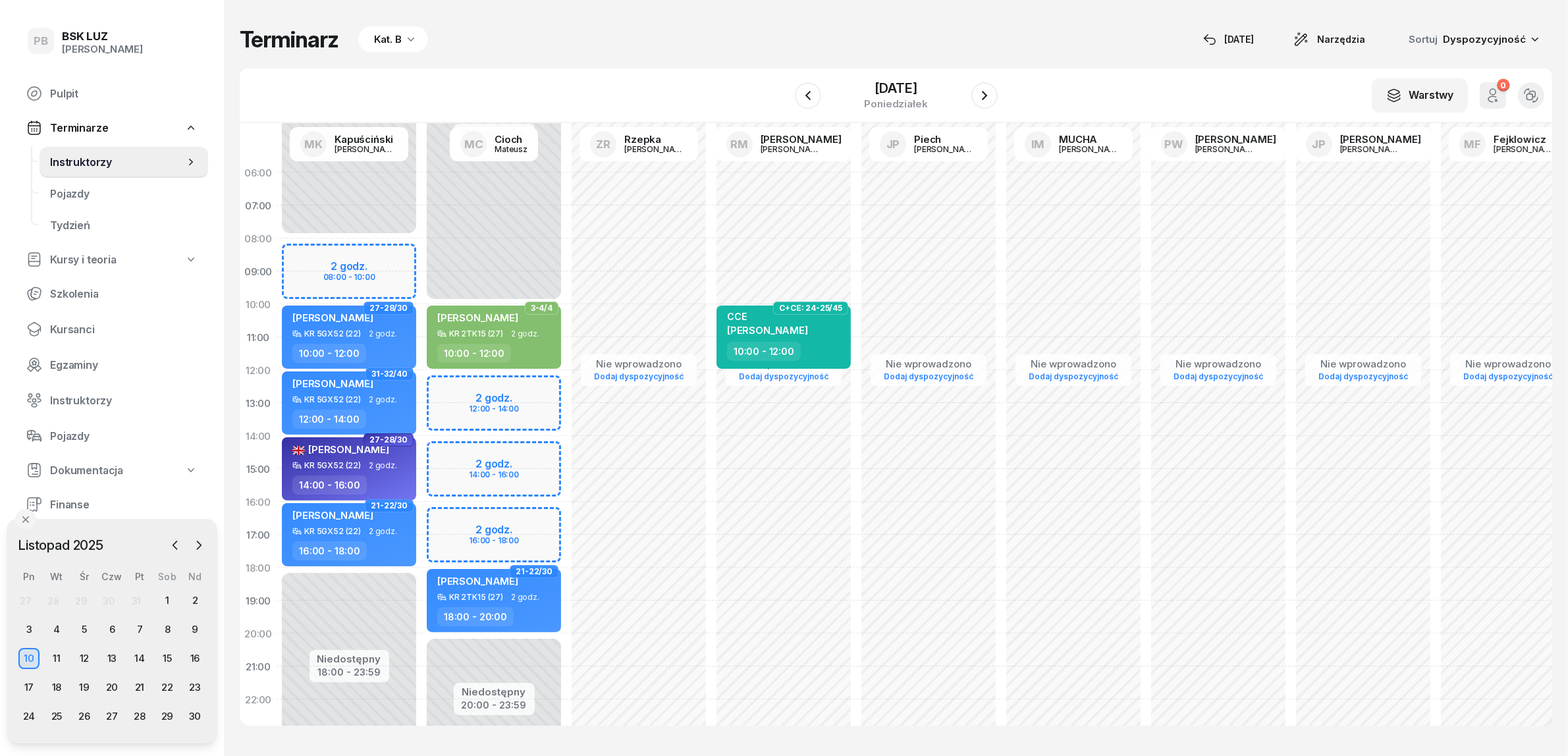
click at [413, 41] on icon "button" at bounding box center [411, 38] width 13 height 13
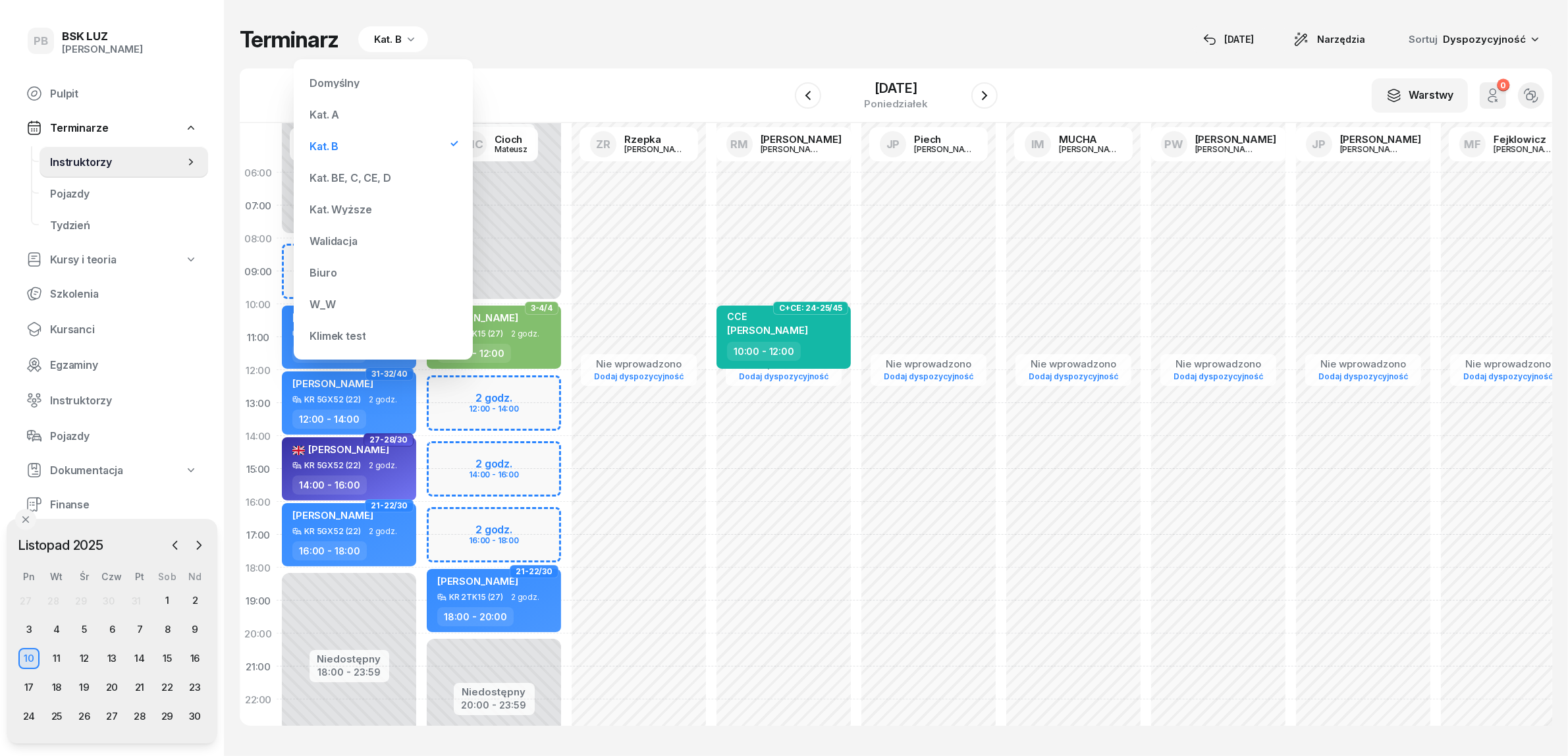
click at [362, 176] on div "Kat. BE, C, CE, D" at bounding box center [350, 177] width 81 height 10
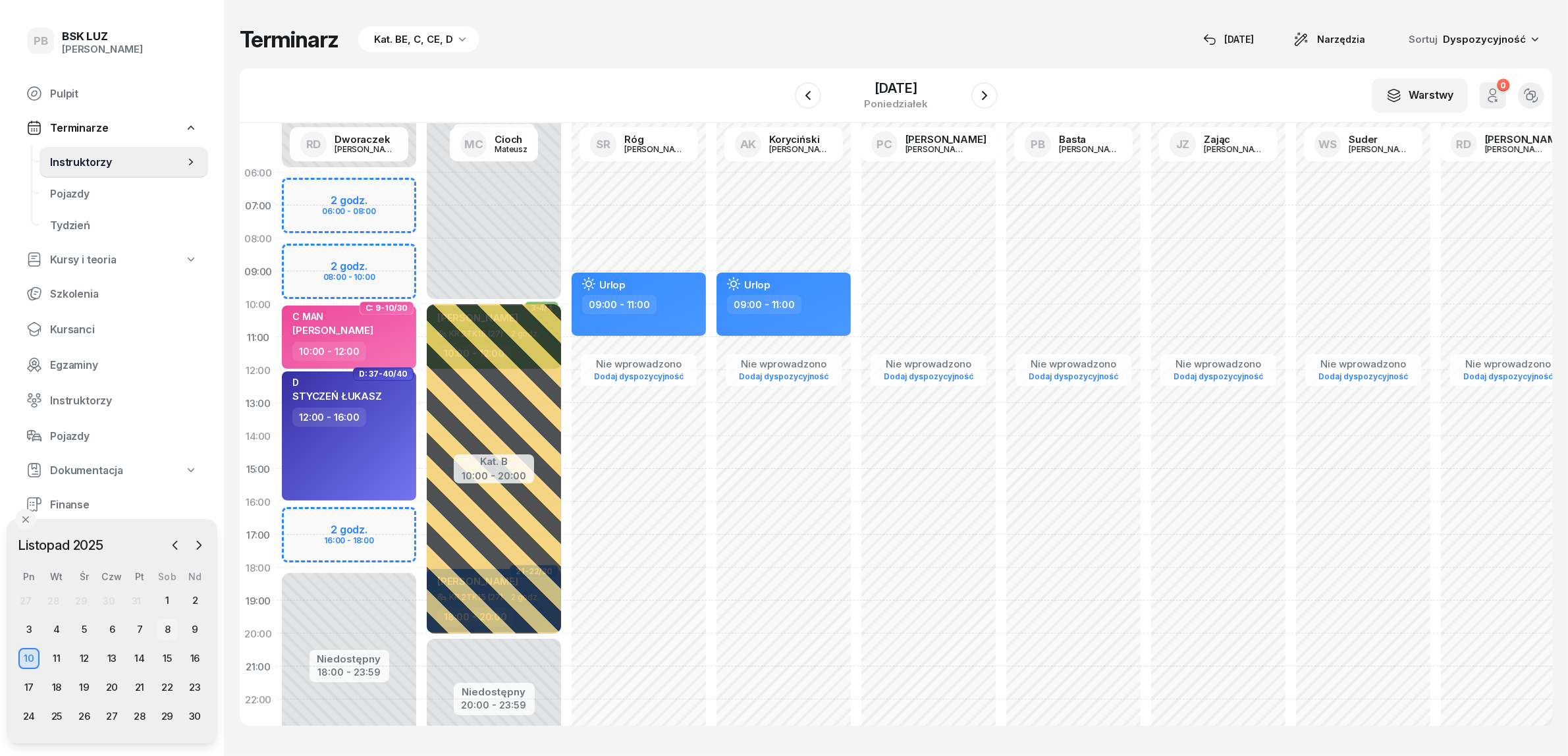
click at [166, 627] on div "8" at bounding box center [167, 630] width 22 height 22
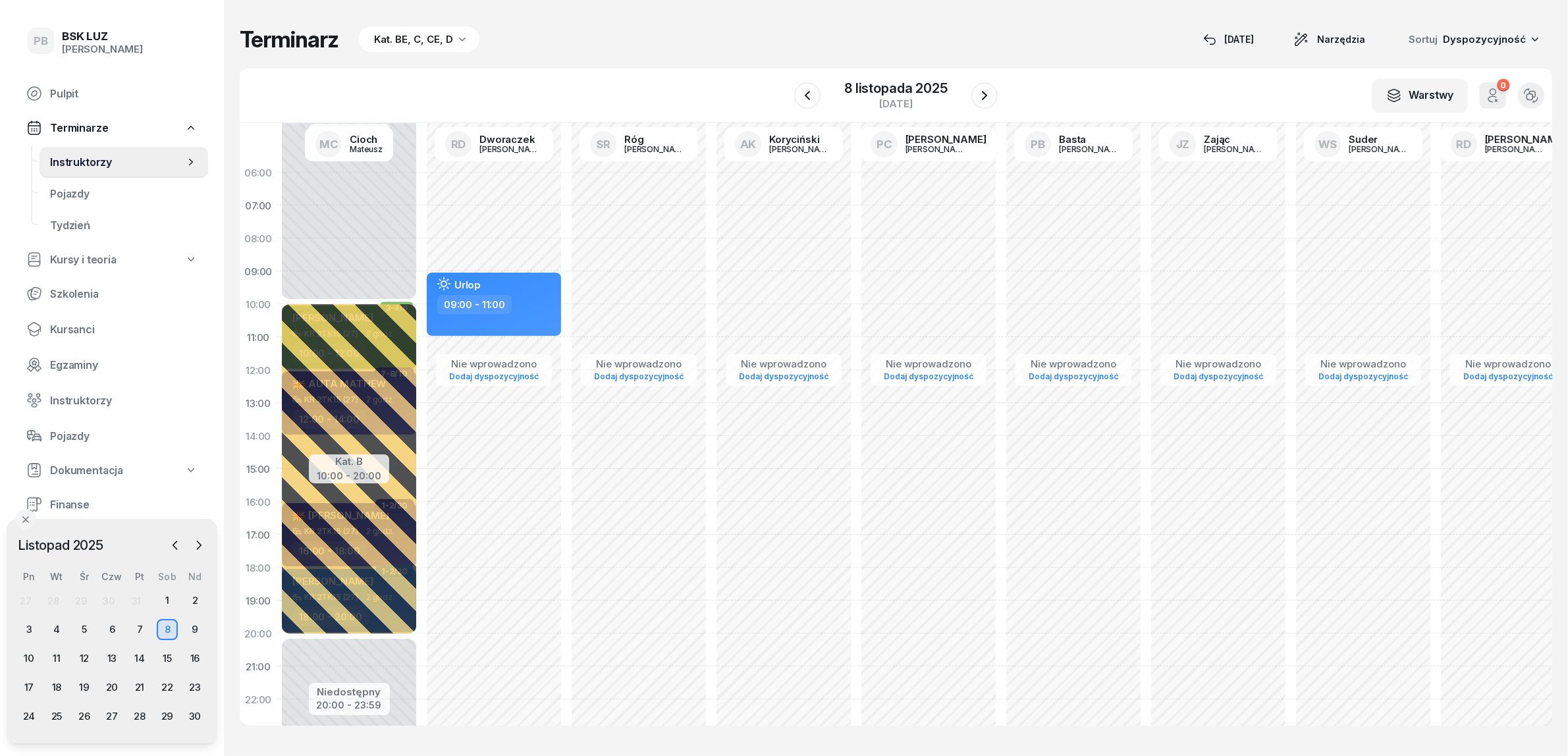
click at [621, 26] on div "Terminarz Kat. BE, C, CE, D [DATE] Narzędzia Sortuj Dyspozycyjność" at bounding box center [896, 39] width 1313 height 26
click at [31, 653] on div "10" at bounding box center [29, 659] width 22 height 22
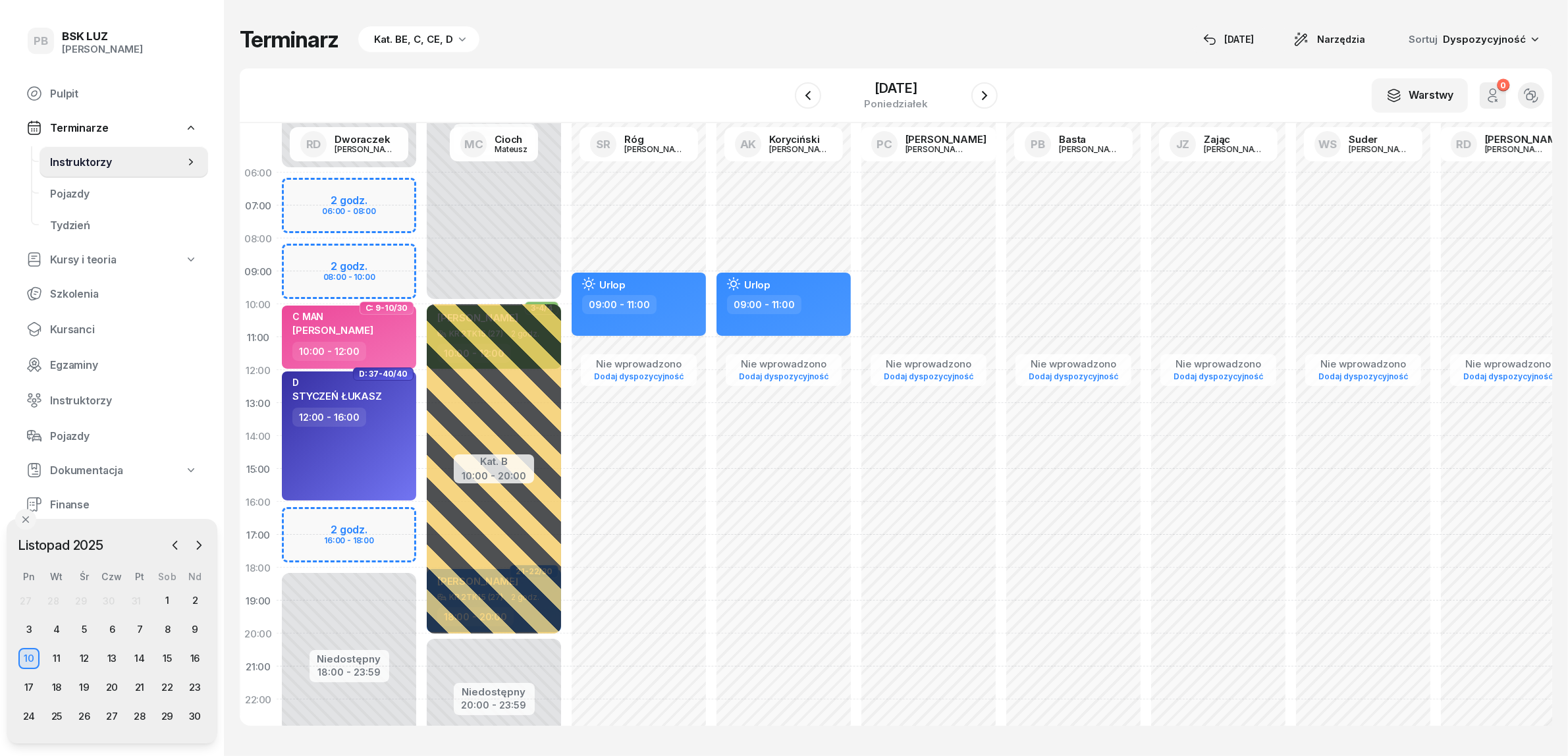
click at [634, 22] on div "Terminarz Kat. BE, C, CE, D [DATE] Narzędzia Sortuj Dyspozycyjność W Wybierz AK…" at bounding box center [896, 376] width 1313 height 752
click at [723, 51] on div "Terminarz Kat. BE, C, CE, D [DATE] Narzędzia Sortuj Dyspozycyjność" at bounding box center [896, 39] width 1313 height 26
click at [626, 43] on div "Terminarz Kat. BE, C, CE, D [DATE] Narzędzia Sortuj Dyspozycyjność" at bounding box center [896, 39] width 1313 height 26
click at [626, 60] on div "Terminarz Kat. BE, C, CE, D [DATE] Narzędzia Sortuj Dyspozycyjność W Wybierz AK…" at bounding box center [896, 376] width 1313 height 752
drag, startPoint x: 632, startPoint y: 52, endPoint x: 641, endPoint y: 50, distance: 9.2
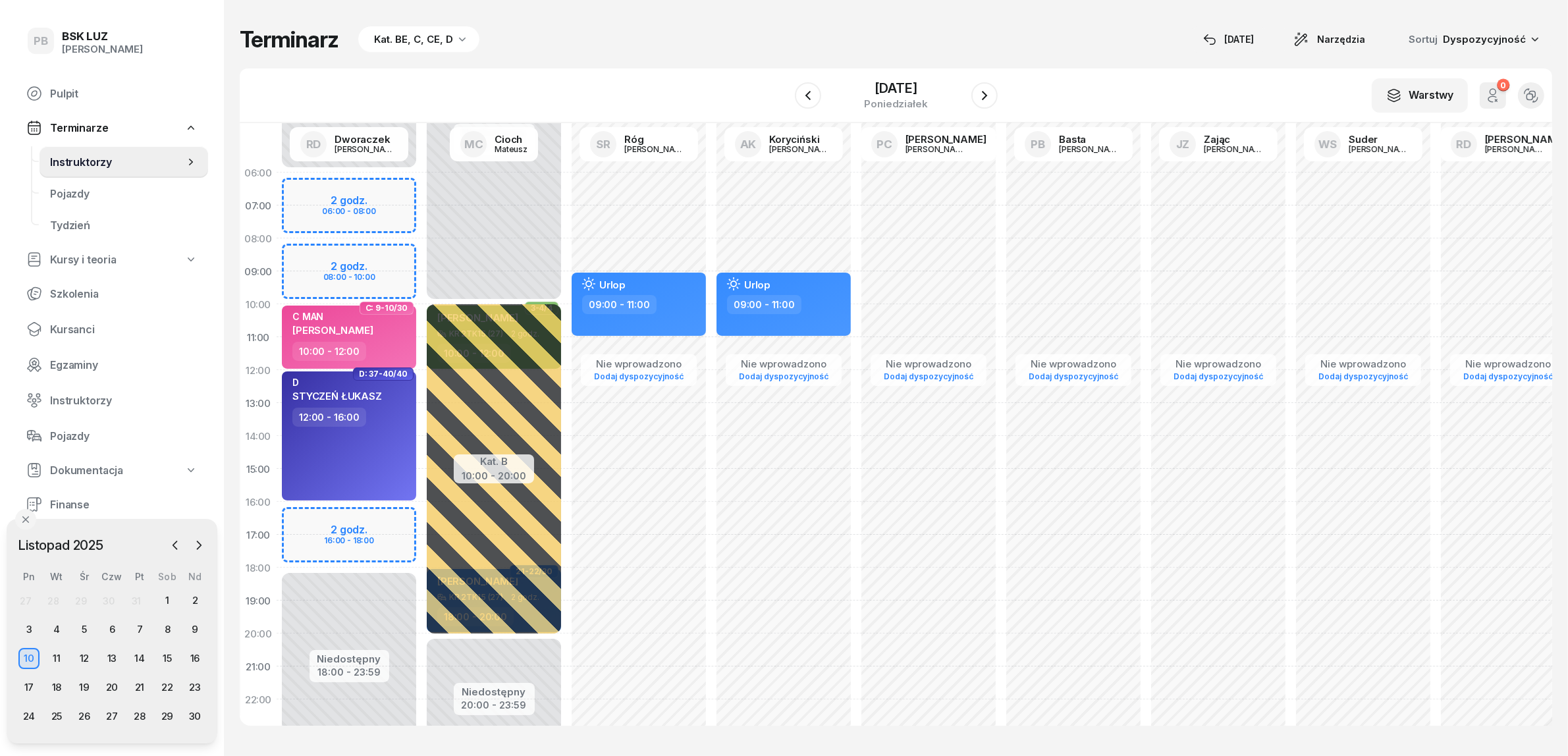
click at [633, 51] on div "Terminarz Kat. BE, C, CE, D [DATE] Narzędzia Sortuj Dyspozycyjność W Wybierz AK…" at bounding box center [896, 376] width 1313 height 752
click at [862, 37] on div "Terminarz Kat. BE, C, CE, D [DATE] Narzędzia Sortuj Dyspozycyjność" at bounding box center [896, 39] width 1313 height 26
click at [612, 25] on div "Terminarz Kat. BE, C, CE, D [DATE] Narzędzia Sortuj Dyspozycyjność W Wybierz AK…" at bounding box center [896, 376] width 1313 height 752
click at [89, 328] on span "Kursanci" at bounding box center [124, 329] width 148 height 12
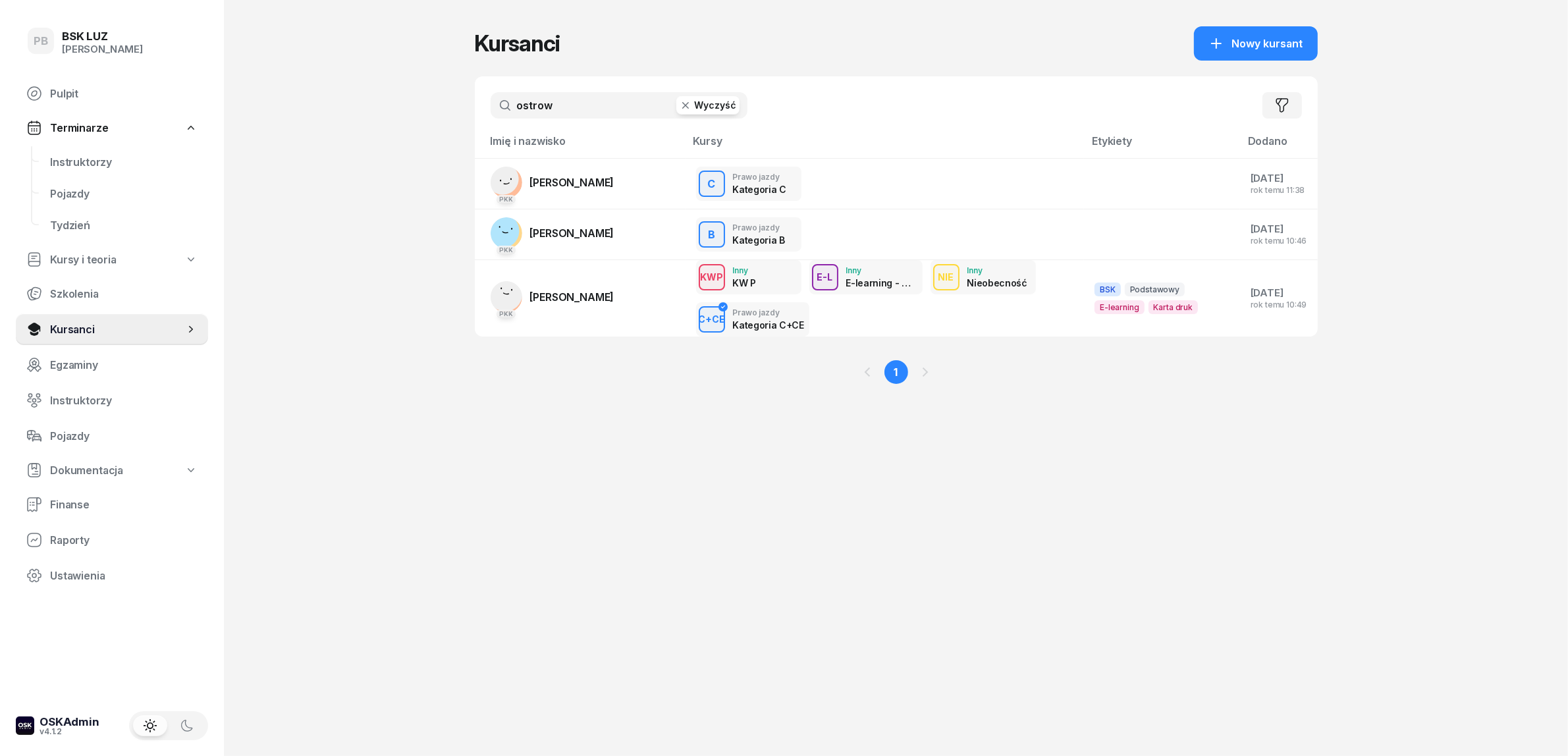
click at [539, 103] on input "ostrow" at bounding box center [619, 105] width 257 height 26
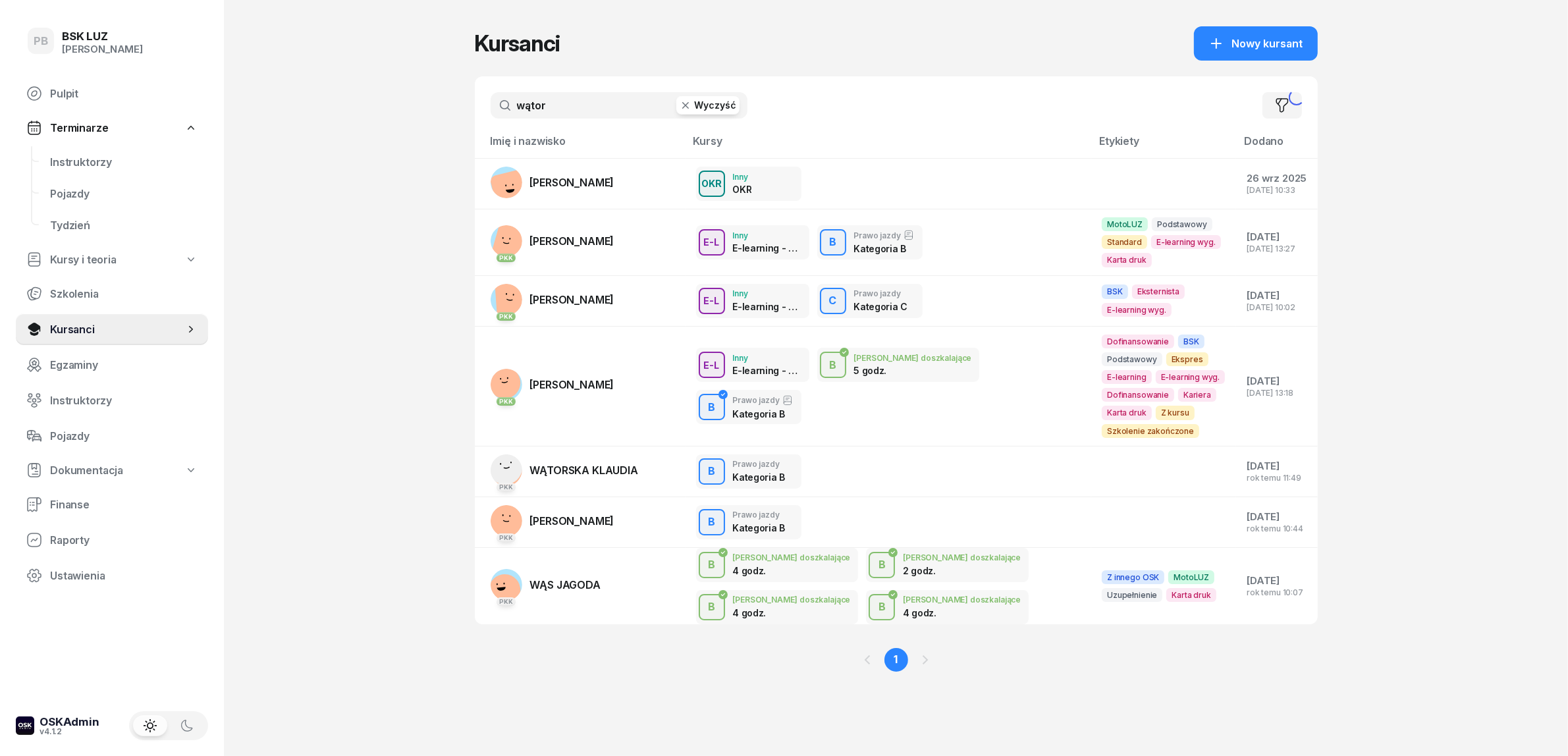
type input "wątor"
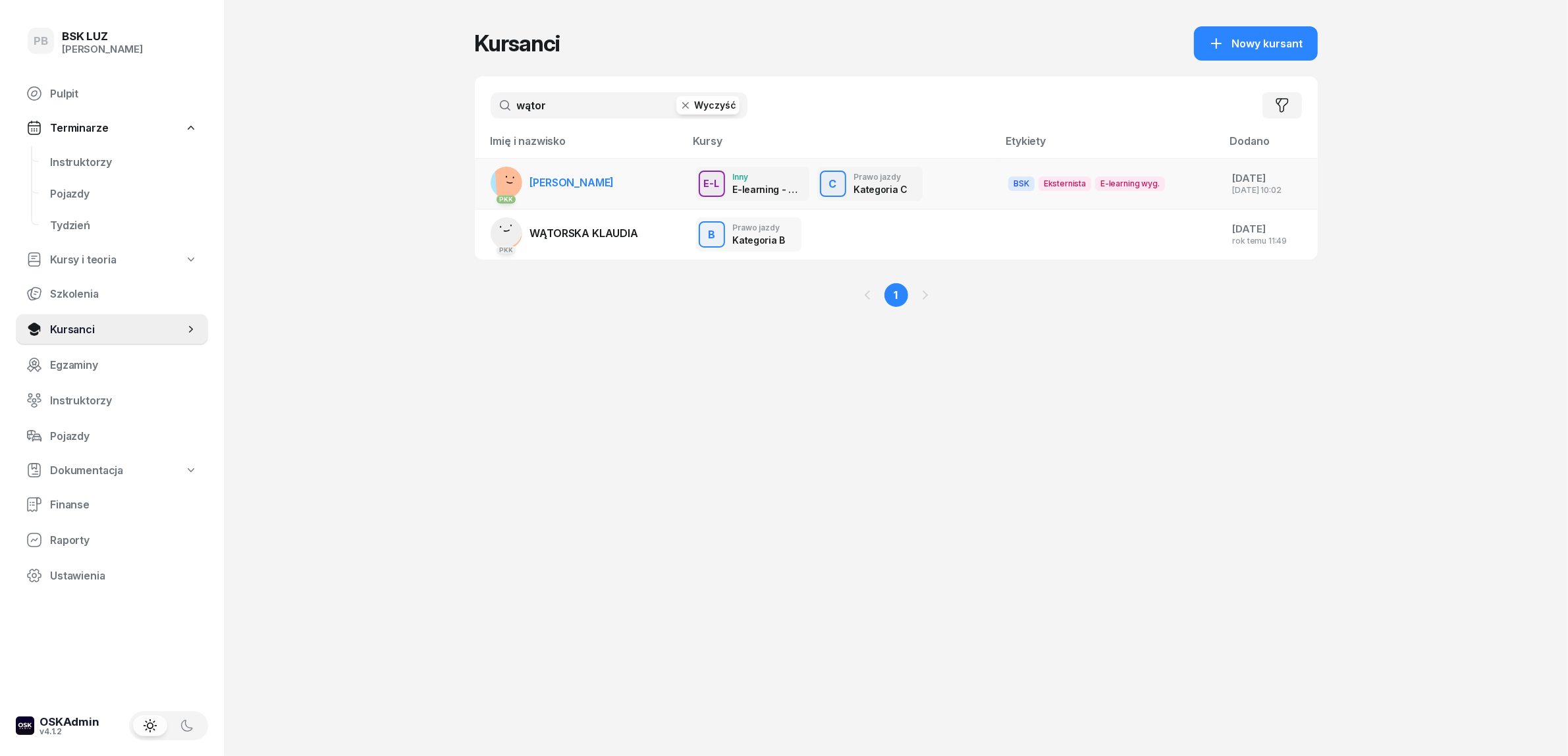
click at [594, 187] on span "[PERSON_NAME]" at bounding box center [572, 183] width 84 height 13
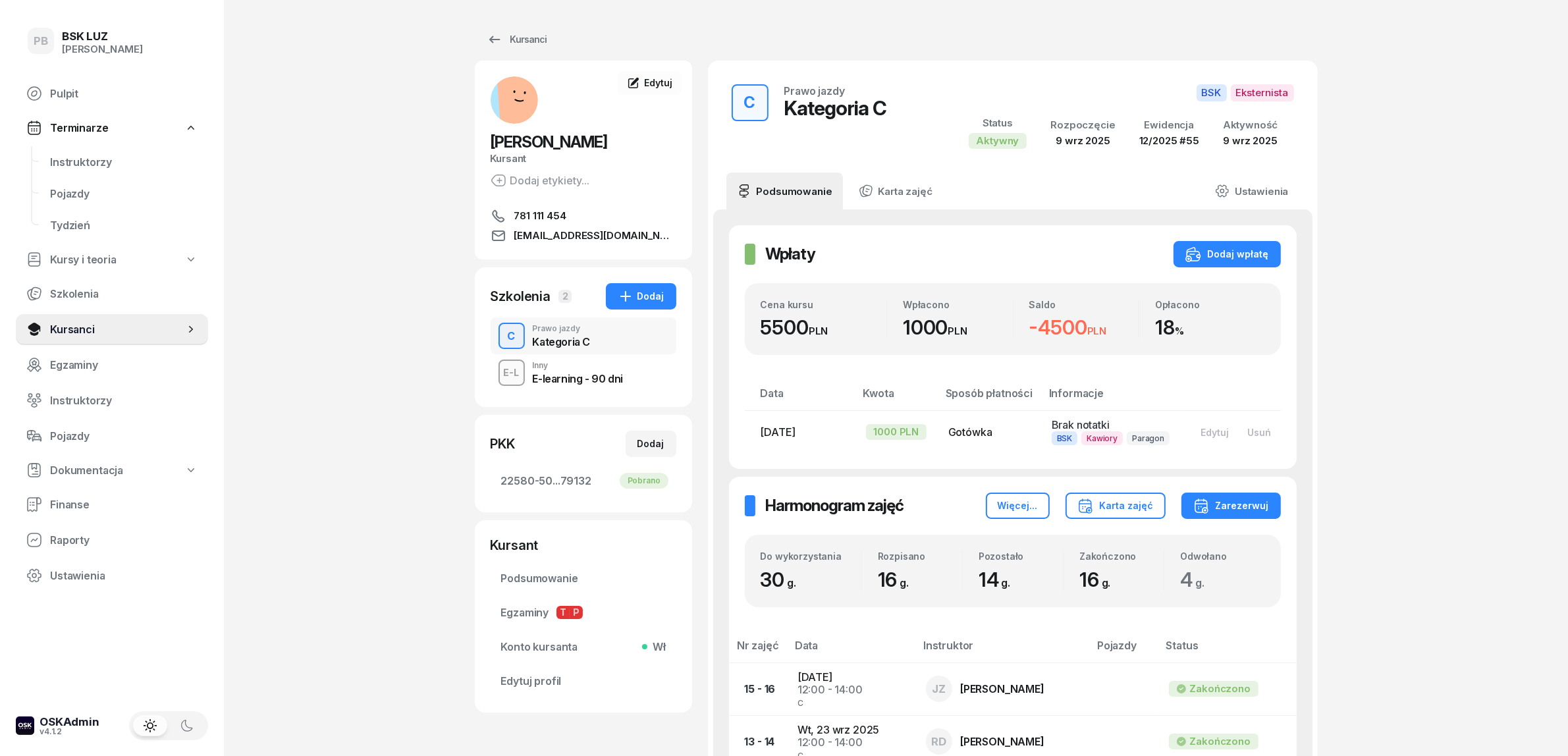
click at [1348, 515] on div "PB BSK [PERSON_NAME] Terminarze Instruktorzy Pojazdy Tydzień Kursy i teoria Szk…" at bounding box center [784, 673] width 1568 height 1346
click at [1383, 586] on div "PB BSK [PERSON_NAME] Terminarze Instruktorzy Pojazdy Tydzień Kursy i teoria Szk…" at bounding box center [784, 673] width 1568 height 1346
drag, startPoint x: 106, startPoint y: 156, endPoint x: 178, endPoint y: 137, distance: 74.5
click at [106, 156] on span "Instruktorzy" at bounding box center [124, 162] width 148 height 12
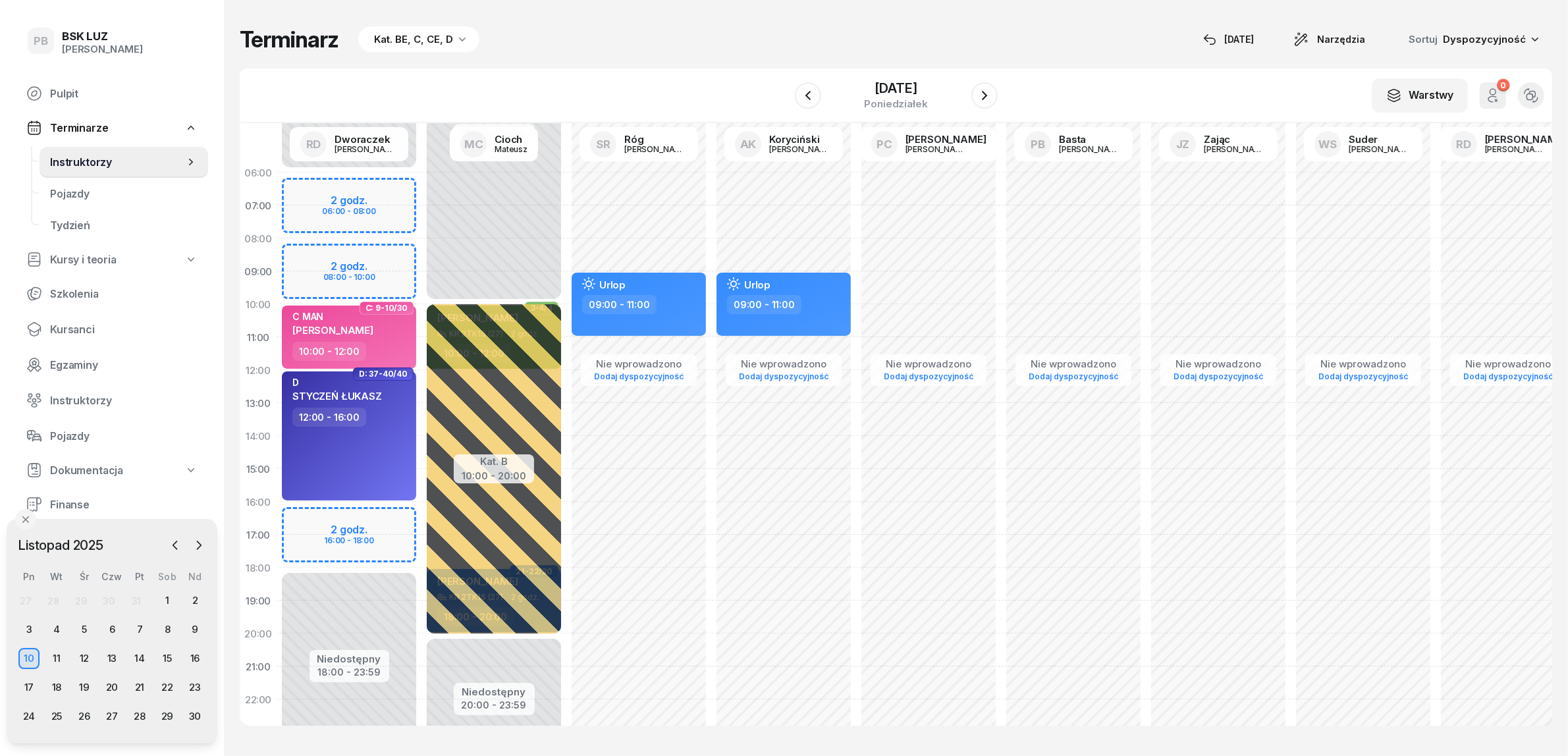
click at [570, 39] on div "Terminarz Kat. BE, C, CE, D [DATE] Narzędzia Sortuj Dyspozycyjność" at bounding box center [896, 39] width 1313 height 26
click at [682, 46] on div "Terminarz Kat. BE, C, CE, D [DATE] Narzędzia Sortuj Dyspozycyjność" at bounding box center [896, 39] width 1313 height 26
click at [710, 59] on div "Terminarz Kat. BE, C, CE, D [DATE] Narzędzia Sortuj Dyspozycyjność W Wybierz AK…" at bounding box center [896, 376] width 1313 height 752
click at [1090, 81] on div "W Wybierz AK [PERSON_NAME] BP [PERSON_NAME] DP [PERSON_NAME] GS [PERSON_NAME] I…" at bounding box center [896, 96] width 1313 height 54
click at [649, 56] on div "Terminarz Kat. BE, C, CE, D [DATE] Narzędzia Sortuj Dyspozycyjność W Wybierz AK…" at bounding box center [896, 376] width 1313 height 752
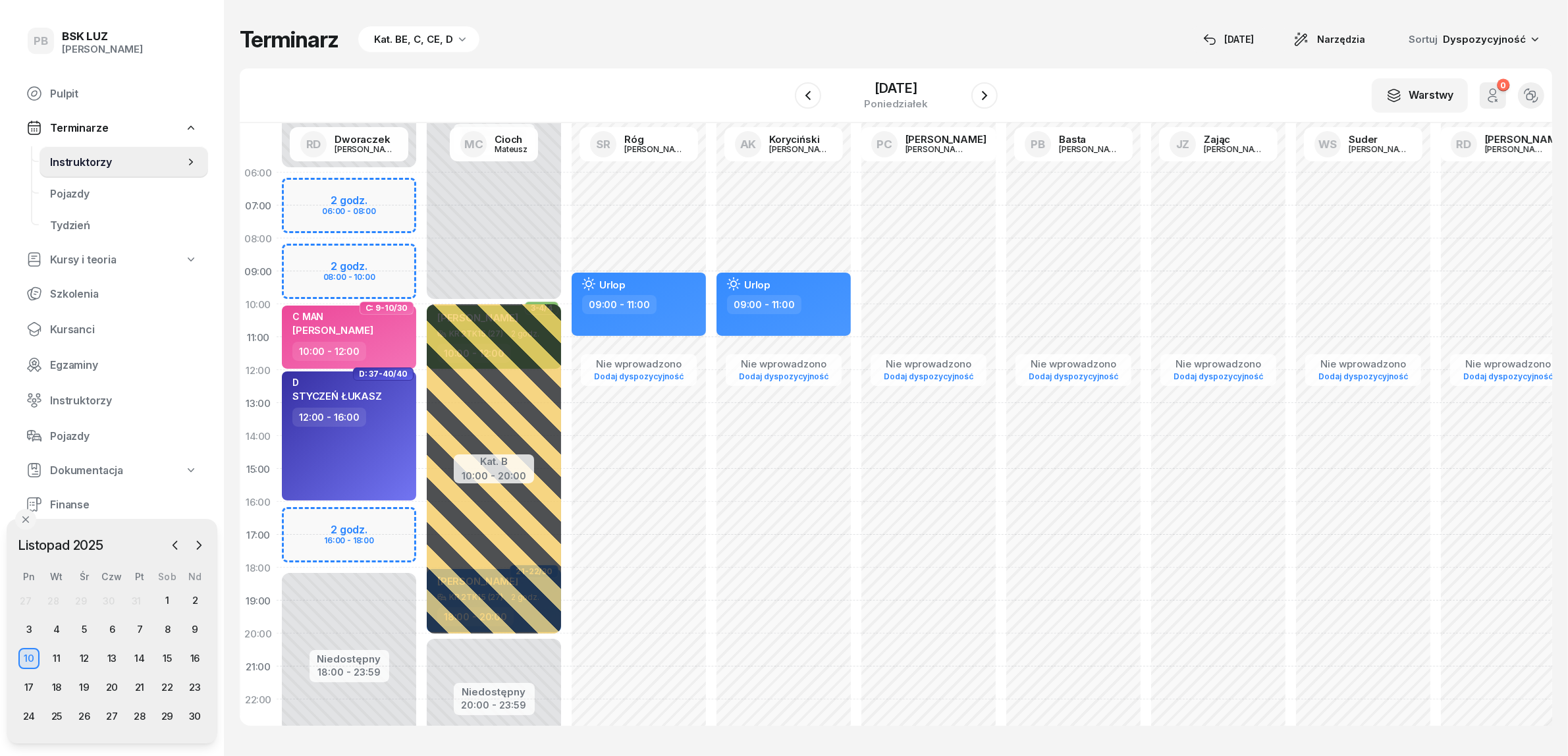
click at [716, 77] on div "W Wybierz AK [PERSON_NAME] BP [PERSON_NAME] DP [PERSON_NAME] GS [PERSON_NAME] I…" at bounding box center [896, 96] width 1313 height 54
click at [76, 325] on span "Kursanci" at bounding box center [124, 329] width 148 height 12
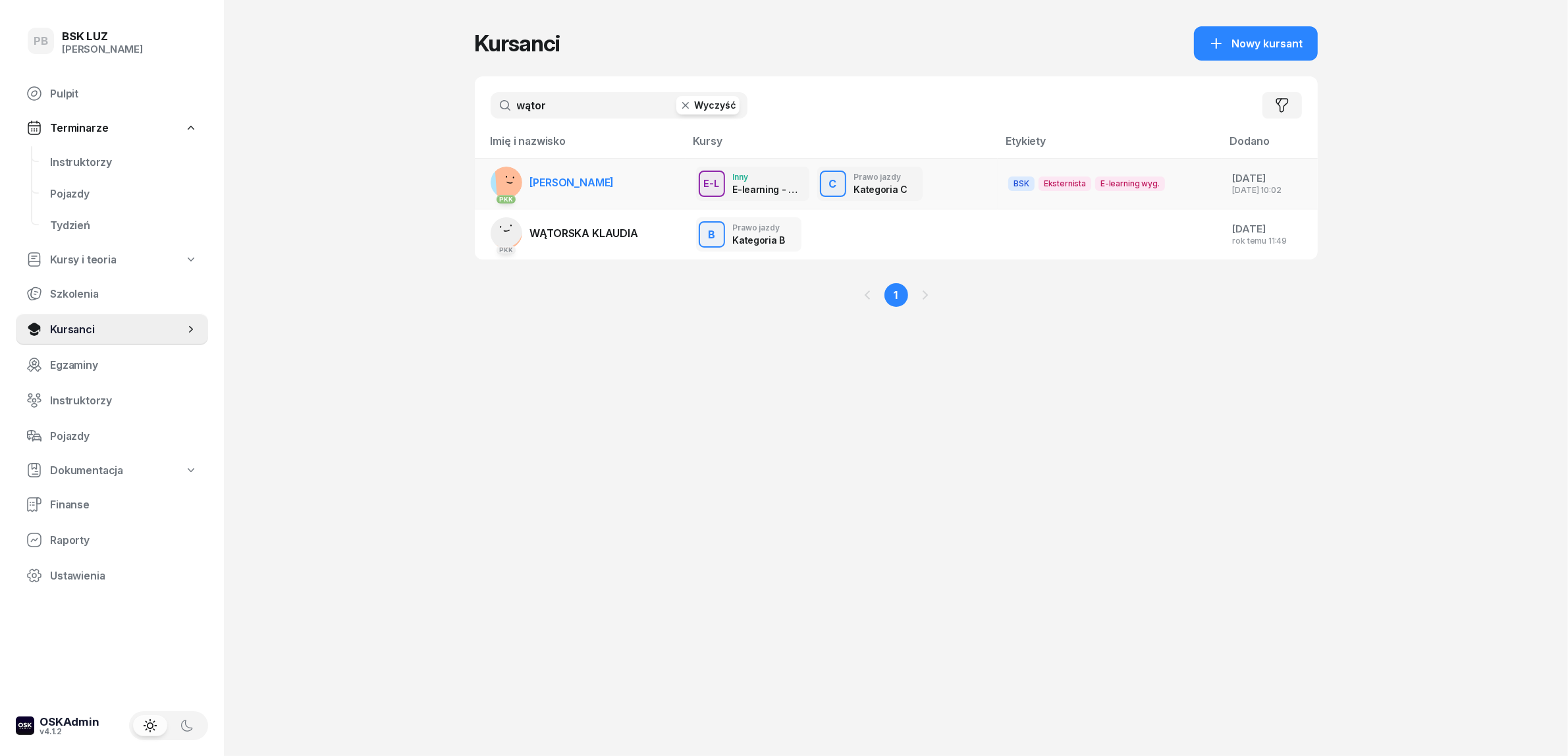
click at [574, 183] on span "[PERSON_NAME]" at bounding box center [572, 183] width 84 height 13
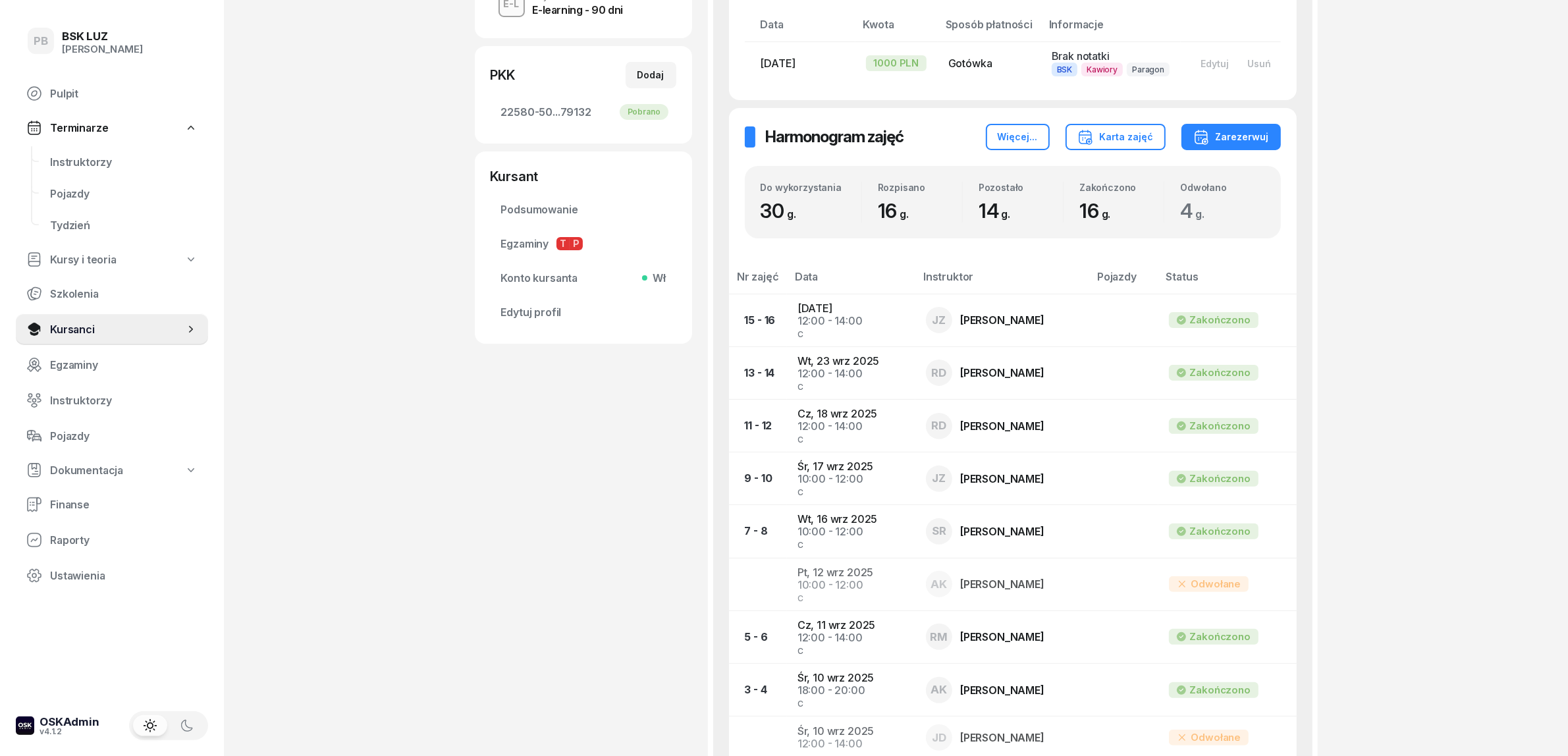
scroll to position [330, 0]
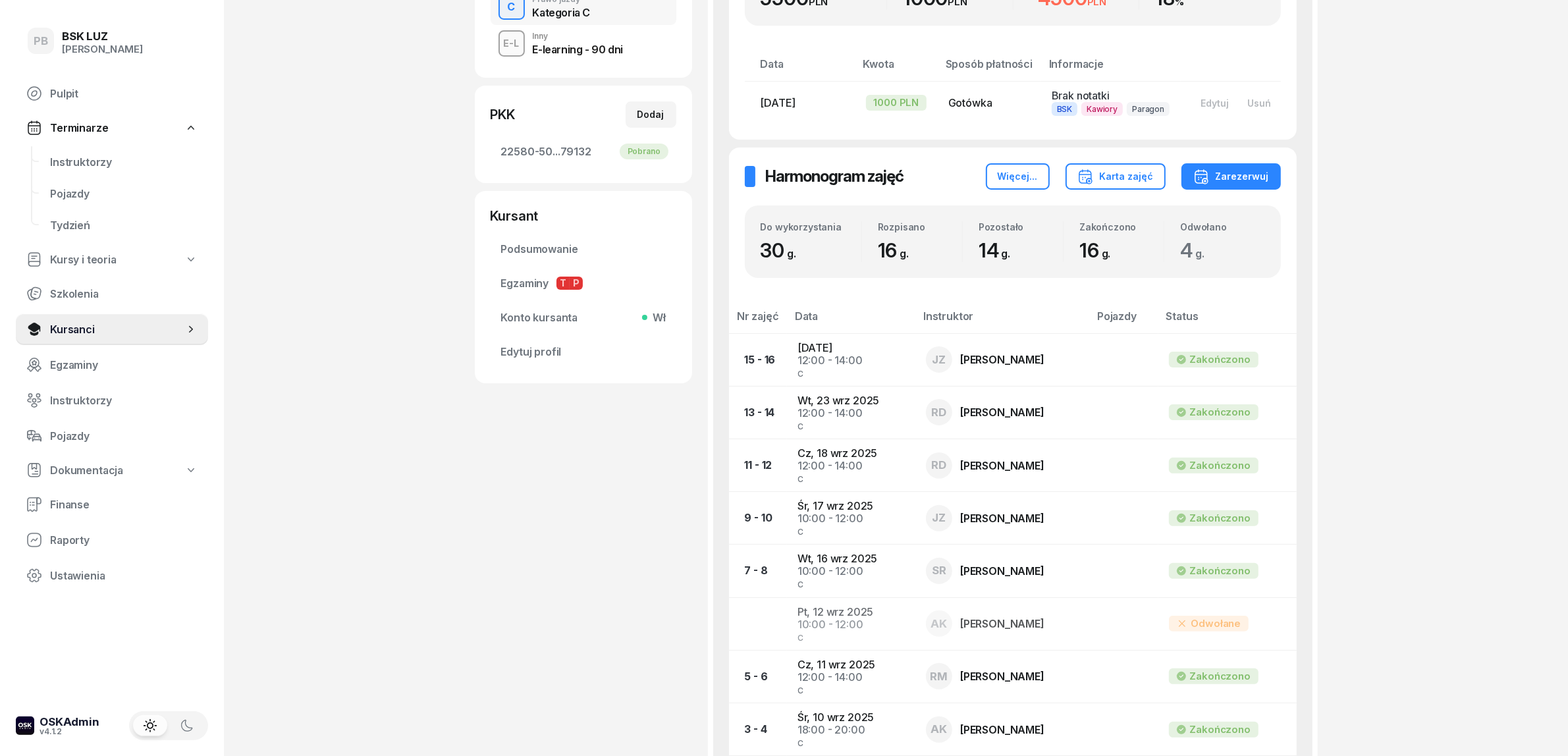
click at [684, 354] on div "Kursant Podsumowanie Egzaminy T P Konto kursanta Wł Edytuj profil Podsumowanie …" at bounding box center [584, 287] width 217 height 192
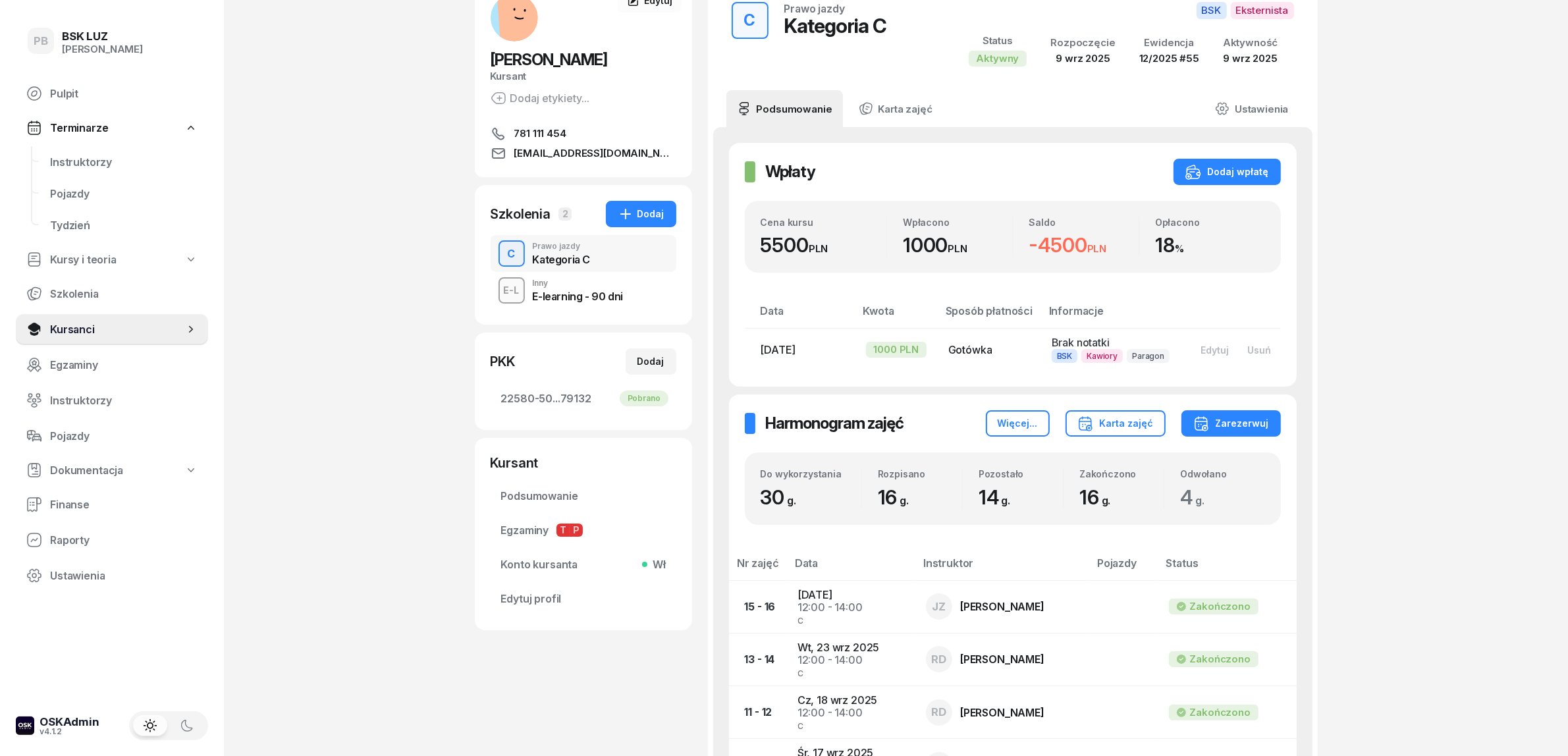
click at [569, 293] on div "E-learning - 90 dni" at bounding box center [578, 296] width 90 height 10
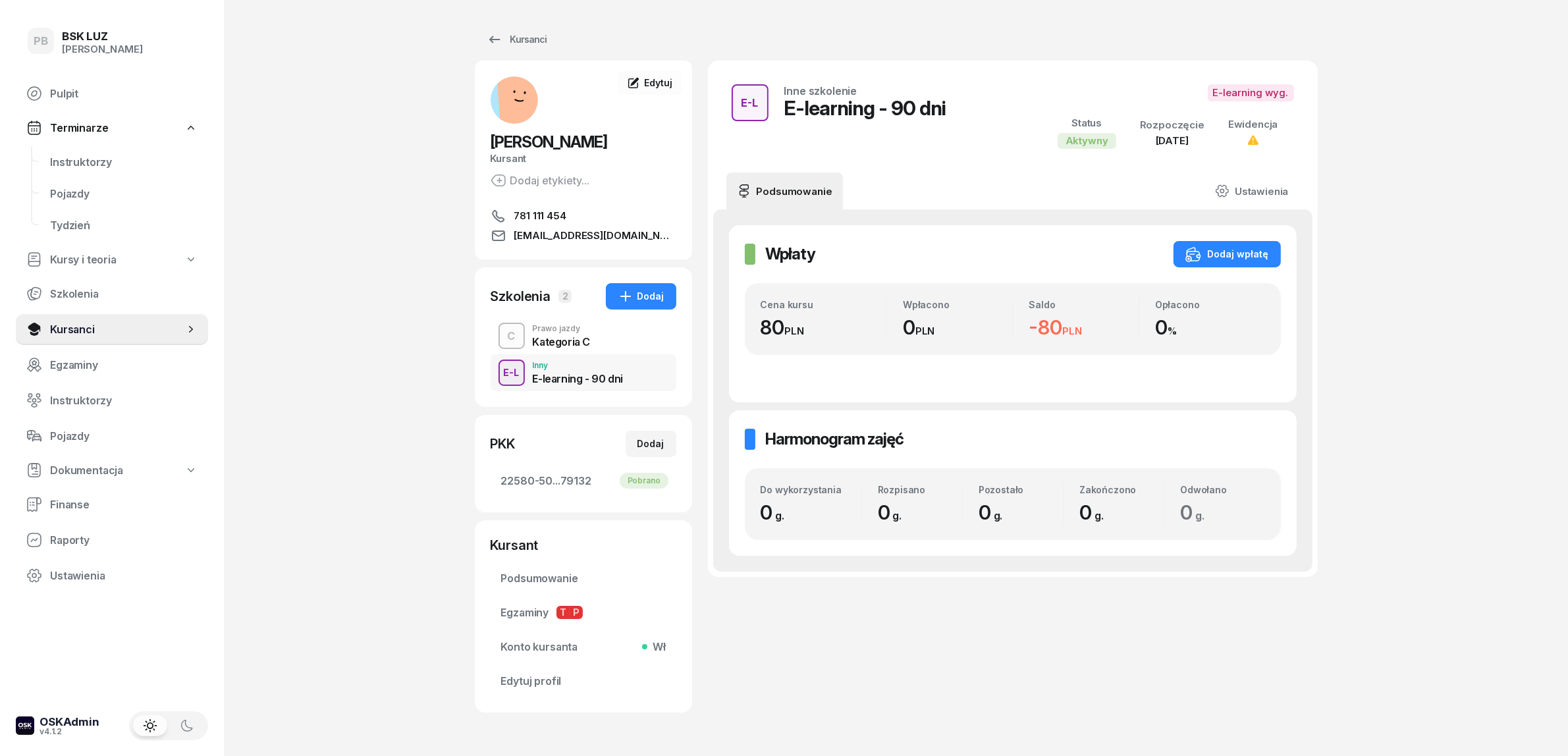
click at [568, 336] on div "Kategoria C" at bounding box center [562, 341] width 58 height 10
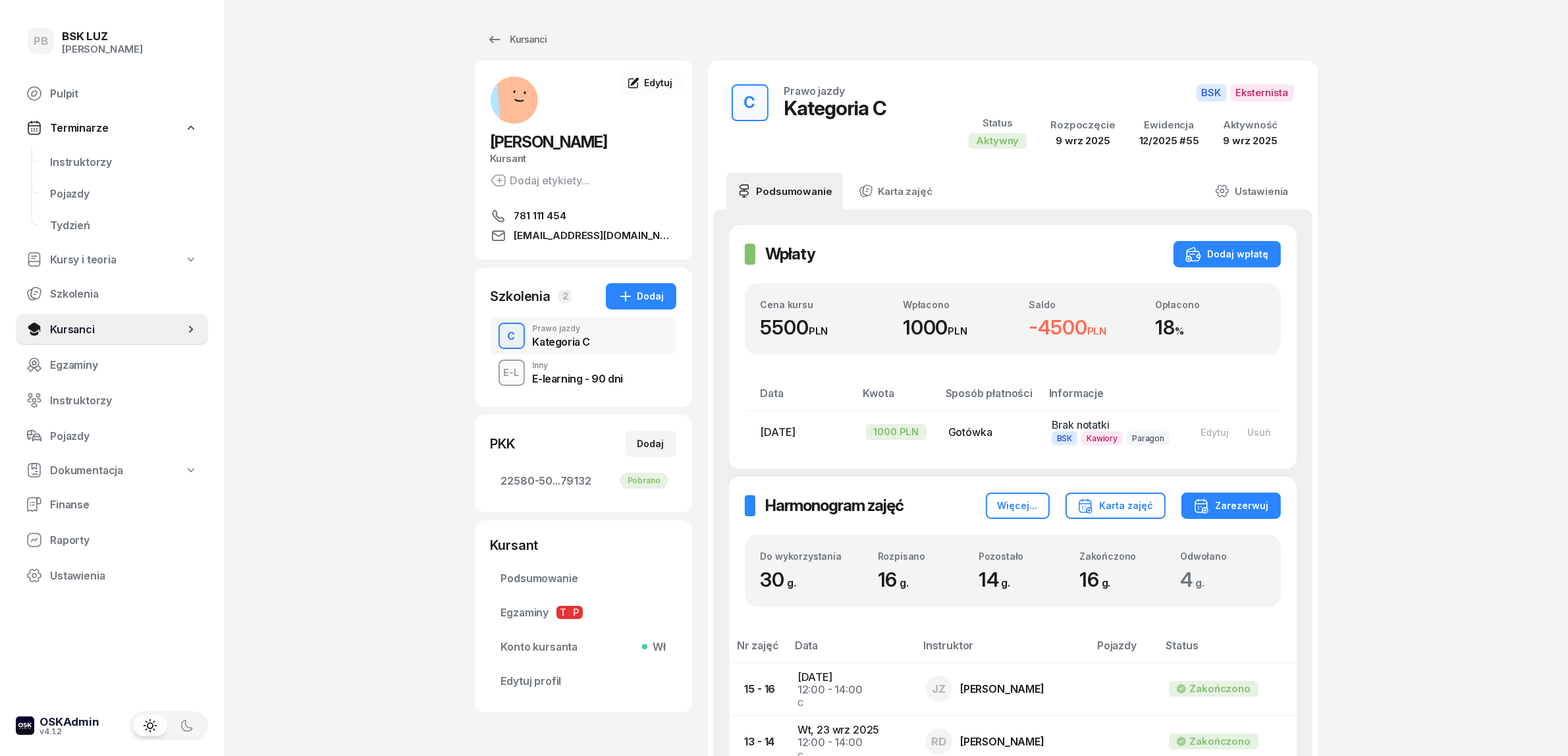
click at [568, 380] on div "E-learning - 90 dni" at bounding box center [578, 378] width 90 height 10
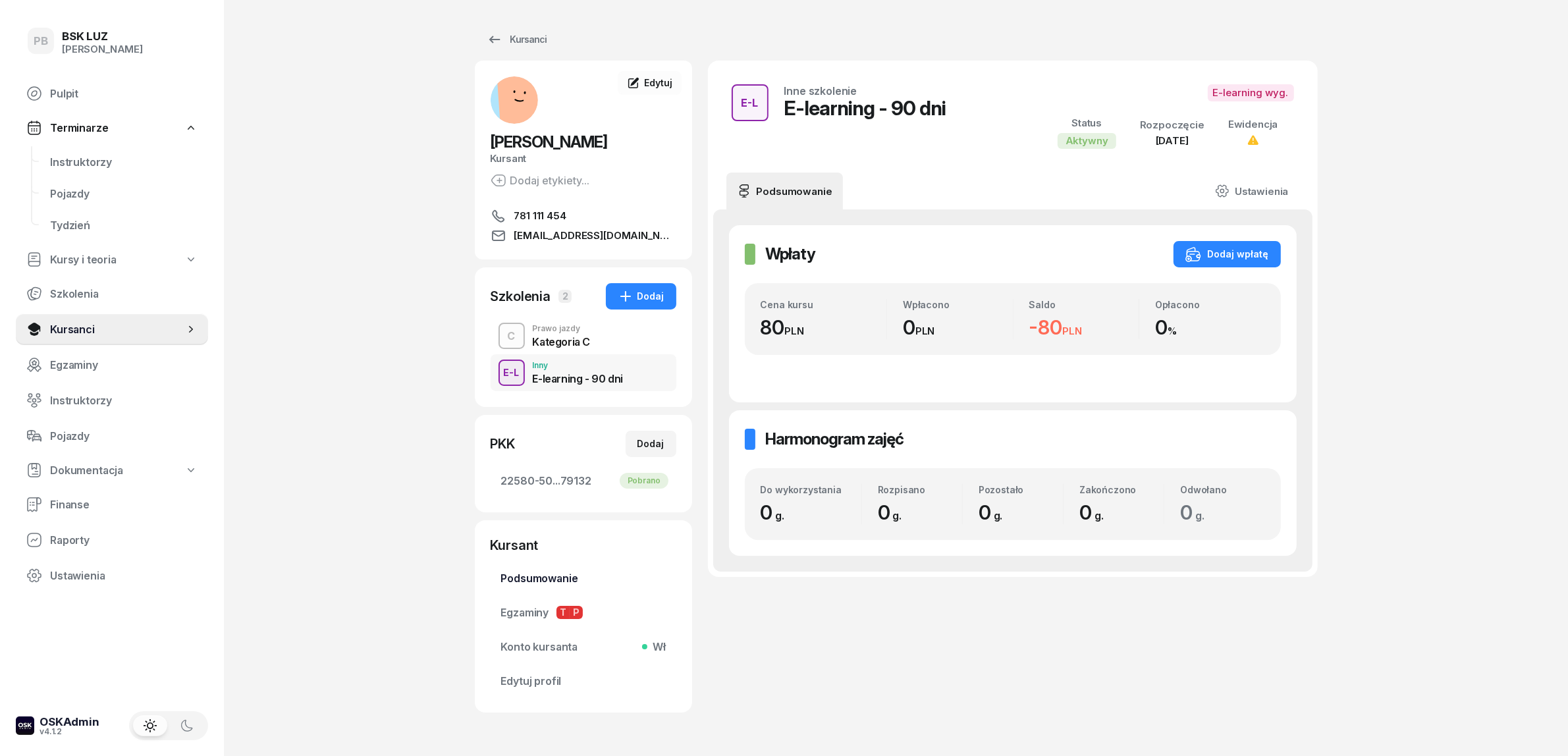
click at [567, 578] on span "Podsumowanie" at bounding box center [584, 578] width 165 height 12
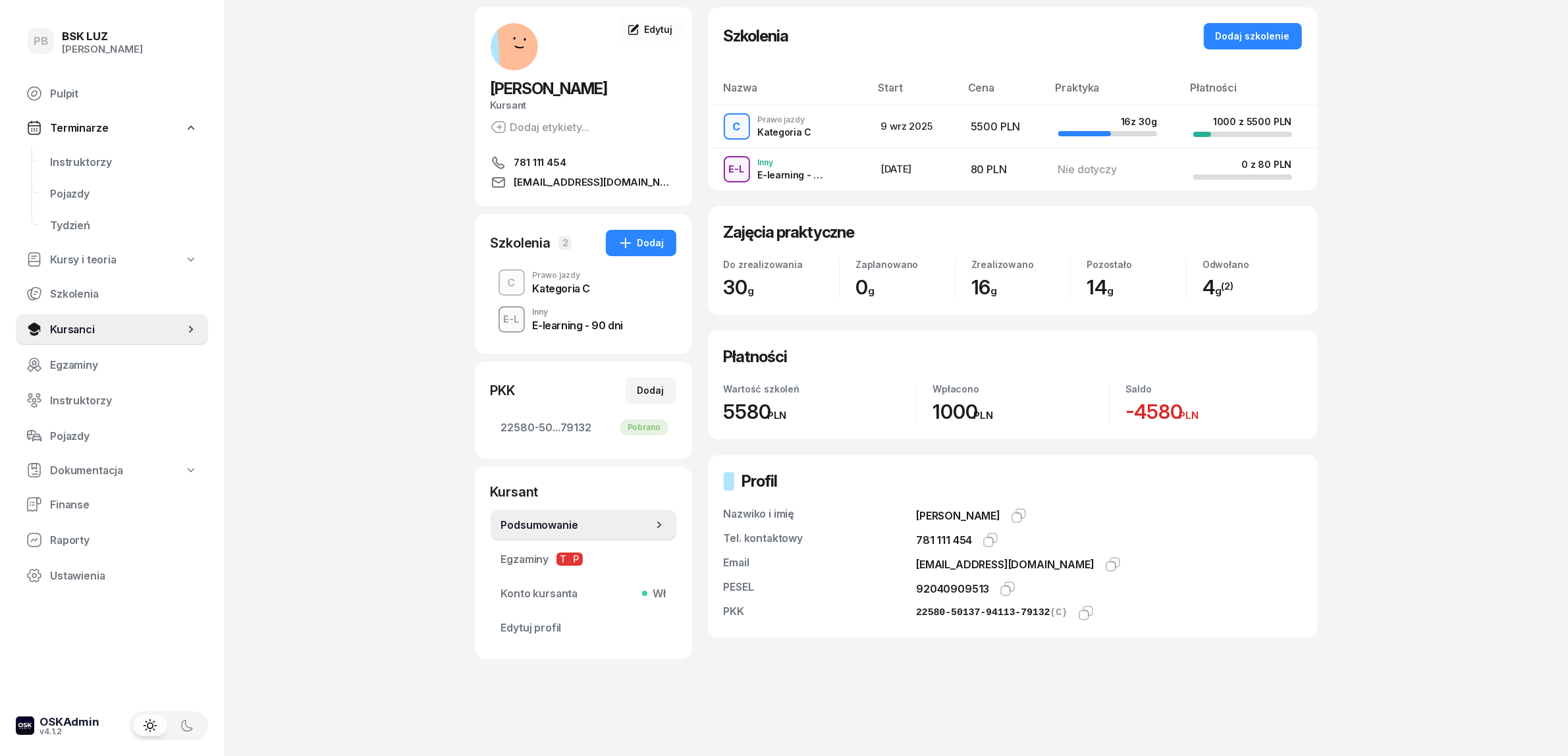
scroll to position [54, 0]
click at [404, 212] on div "PB BSK [PERSON_NAME] Terminarze Instruktorzy Pojazdy Tydzień Kursy i teoria Szk…" at bounding box center [784, 351] width 1568 height 812
click at [56, 156] on span "Instruktorzy" at bounding box center [124, 162] width 148 height 12
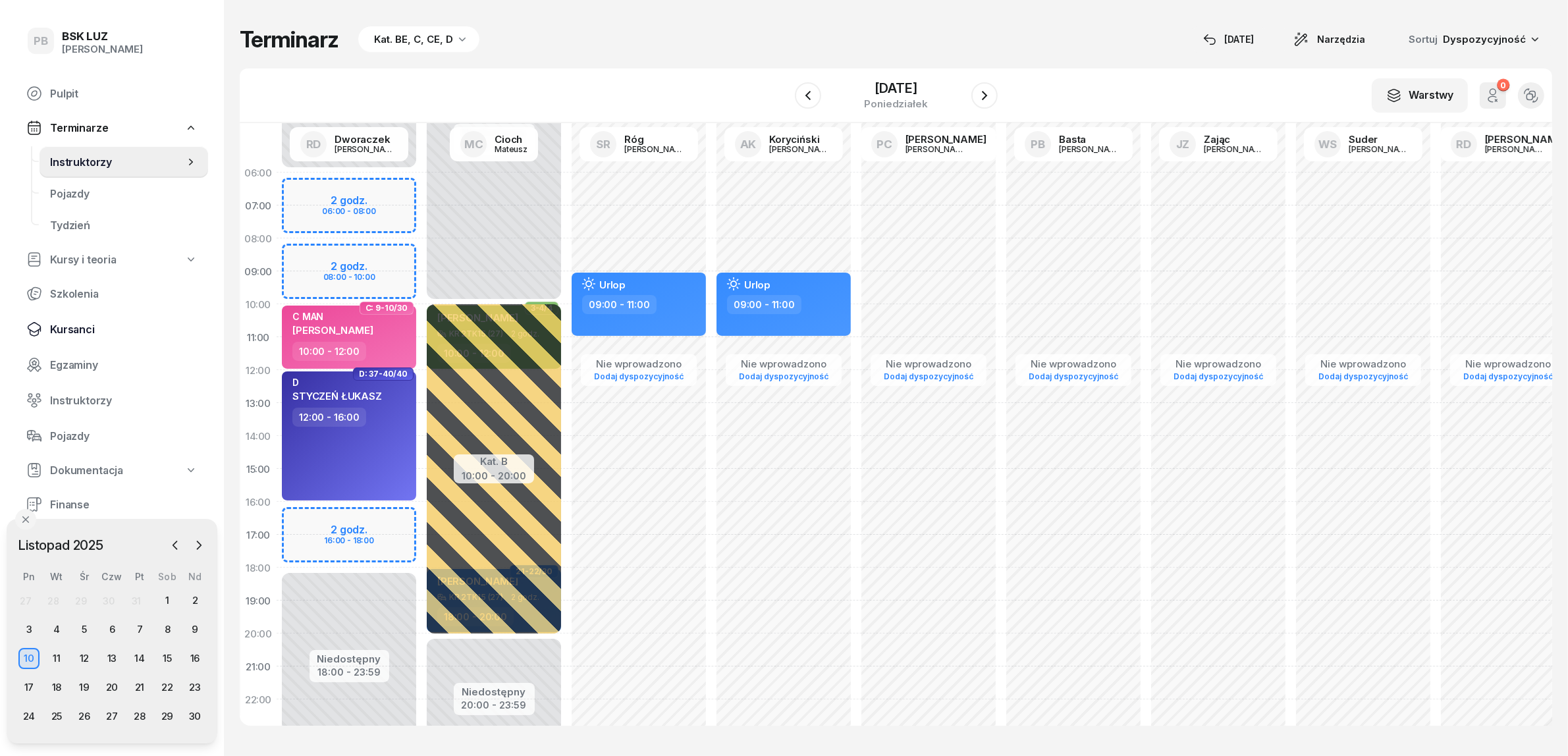
click at [74, 334] on span "Kursanci" at bounding box center [124, 329] width 148 height 12
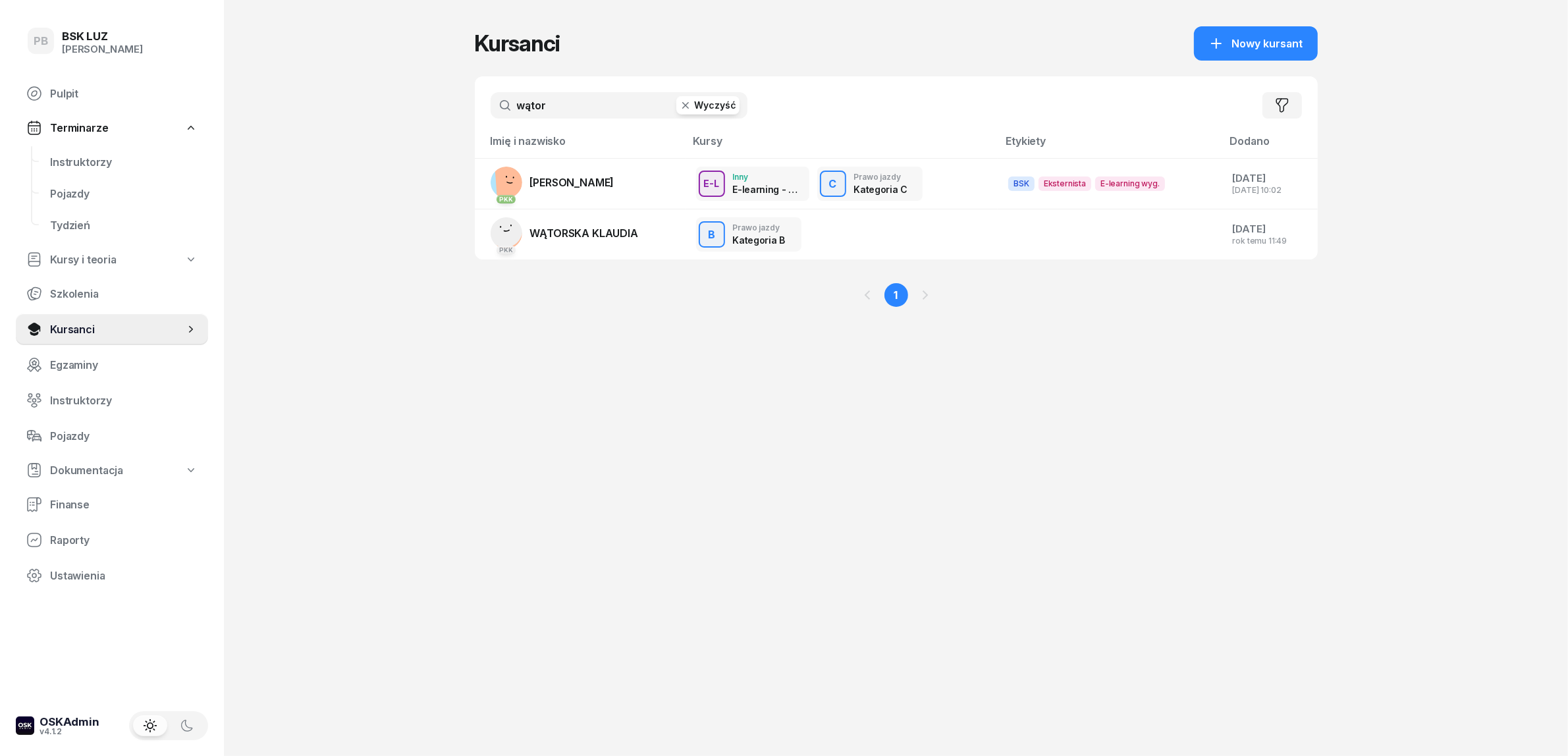
click at [578, 109] on input "wątor" at bounding box center [619, 105] width 257 height 26
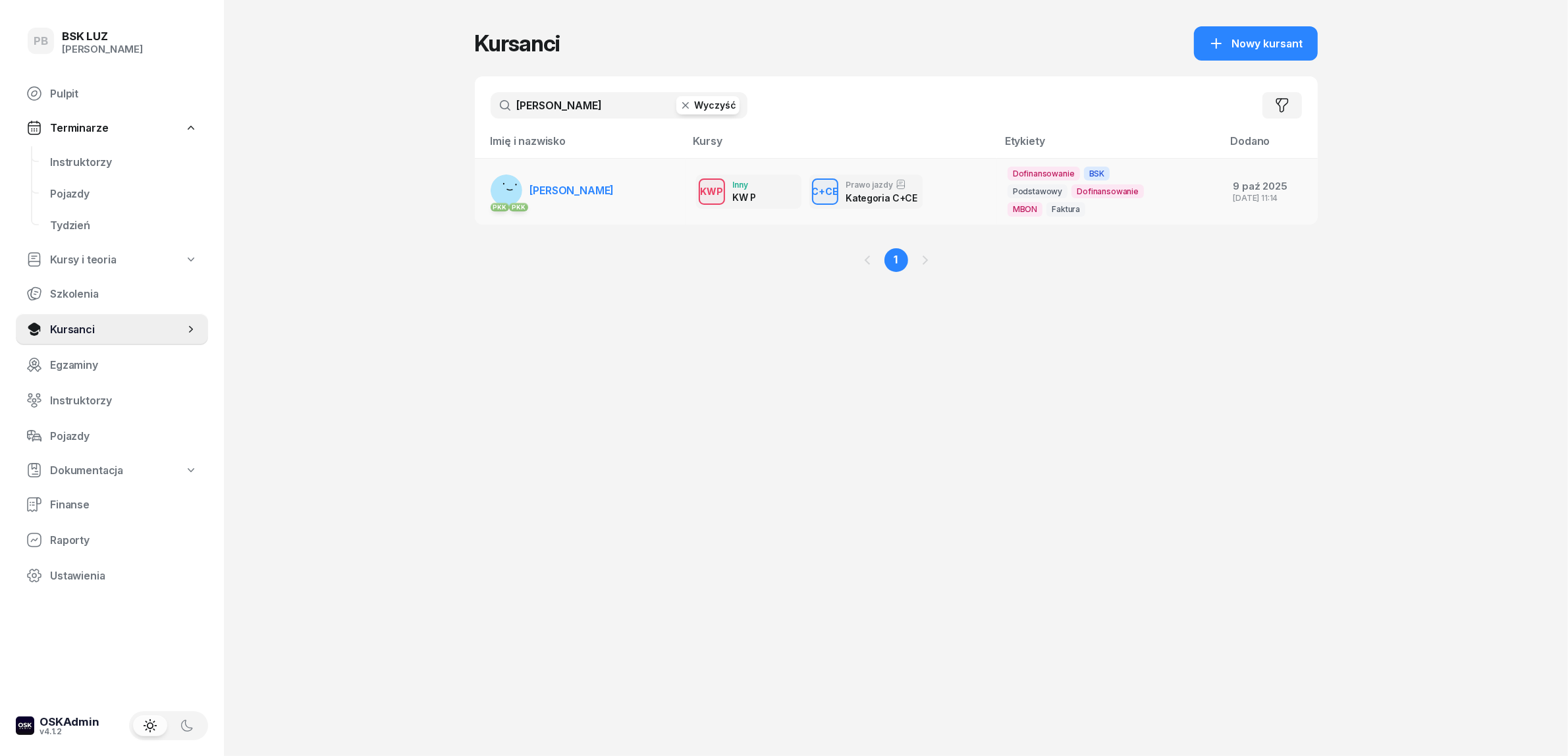
type input "[PERSON_NAME]"
click at [562, 187] on span "[PERSON_NAME]" at bounding box center [572, 190] width 84 height 13
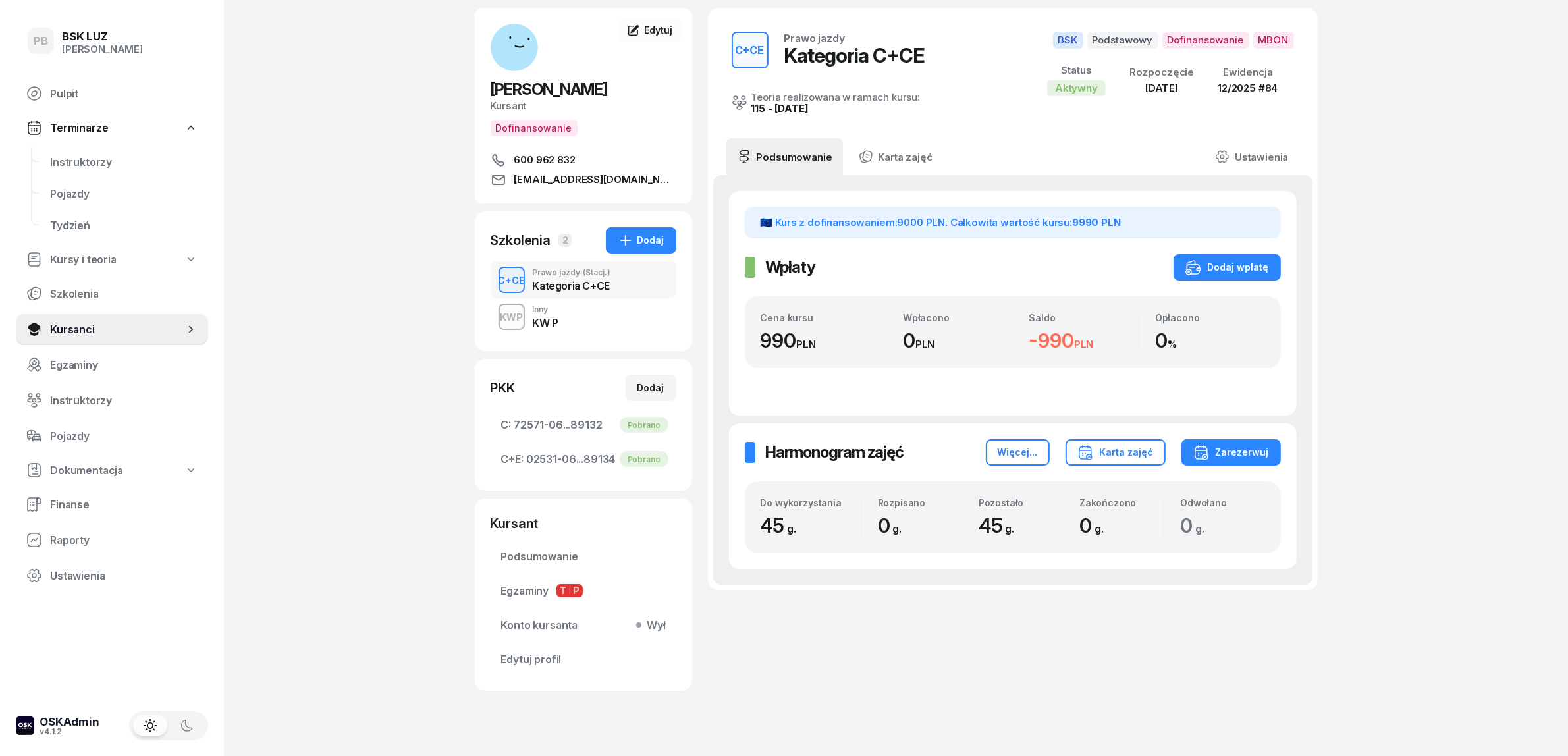
scroll to position [77, 0]
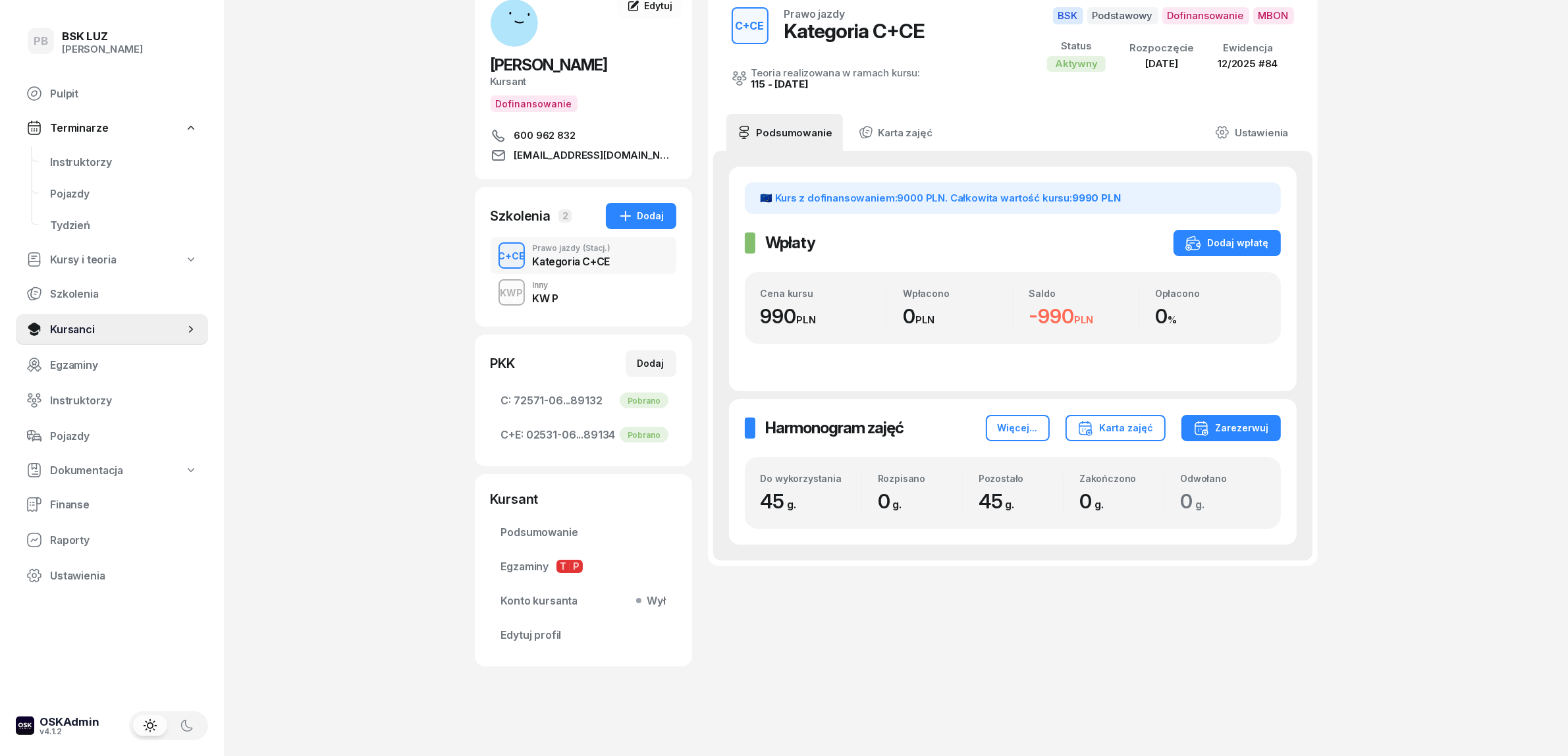
click at [827, 627] on div "C+CE Prawo jazdy Kategoria C+CE Teoria realizowana w ramach kursu: 115 - [DATE]…" at bounding box center [1013, 324] width 610 height 683
click at [567, 150] on span "[EMAIL_ADDRESS][DOMAIN_NAME]" at bounding box center [595, 156] width 162 height 16
drag, startPoint x: 673, startPoint y: 64, endPoint x: 489, endPoint y: 67, distance: 184.0
click at [489, 67] on div "[PERSON_NAME] Dofinansowanie 600 962 832 [EMAIL_ADDRESS][DOMAIN_NAME]" at bounding box center [584, 81] width 217 height 164
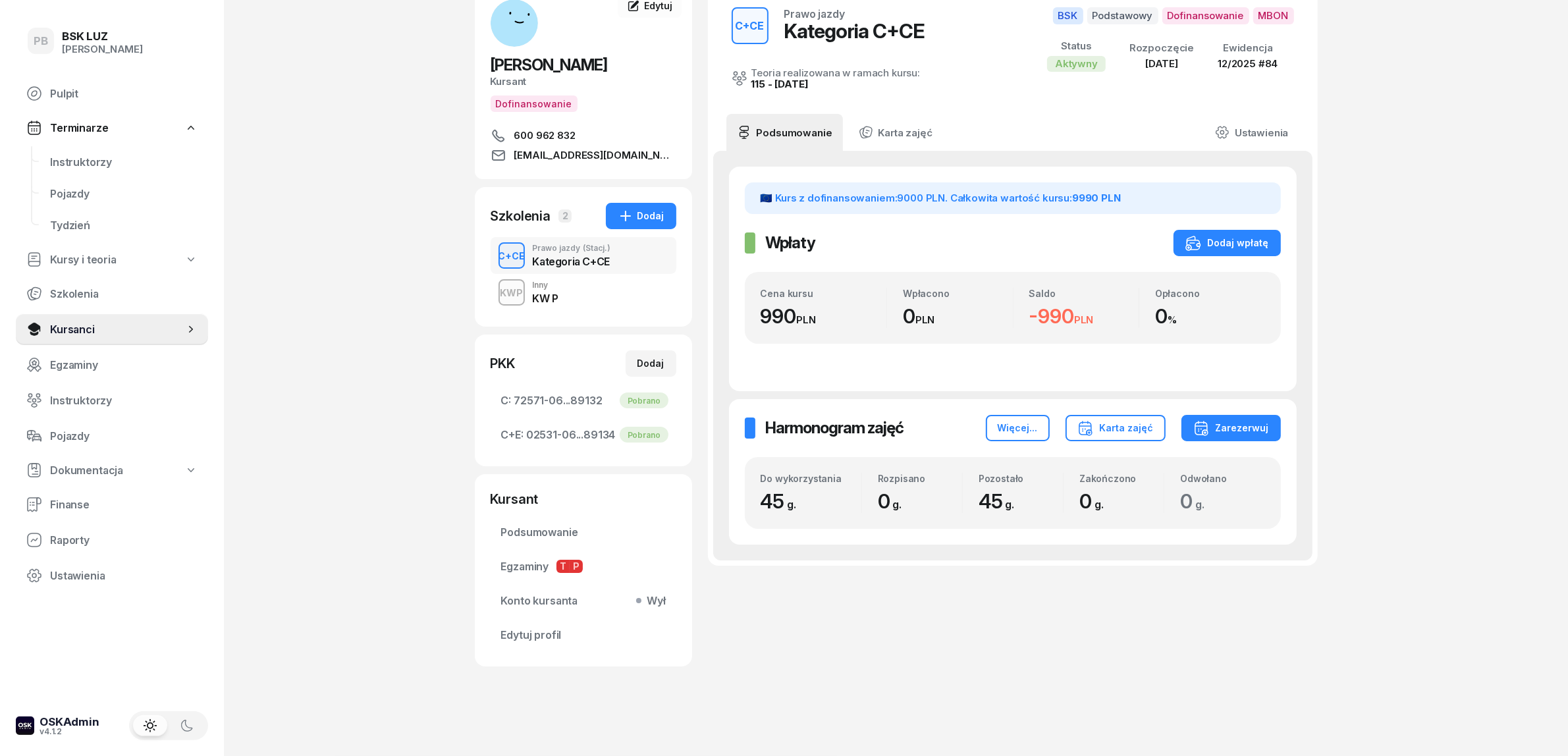
copy span "[PERSON_NAME]"
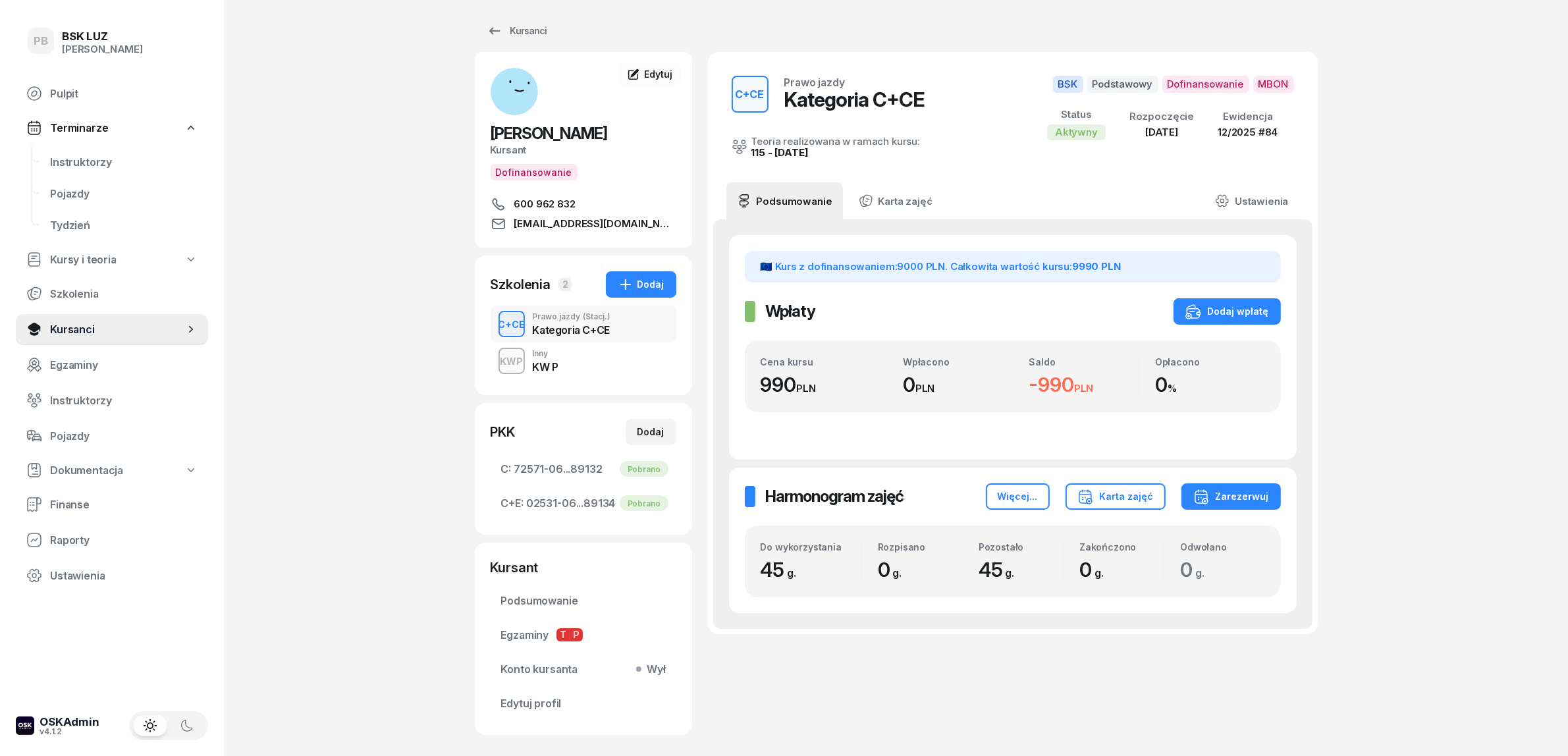
scroll to position [0, 0]
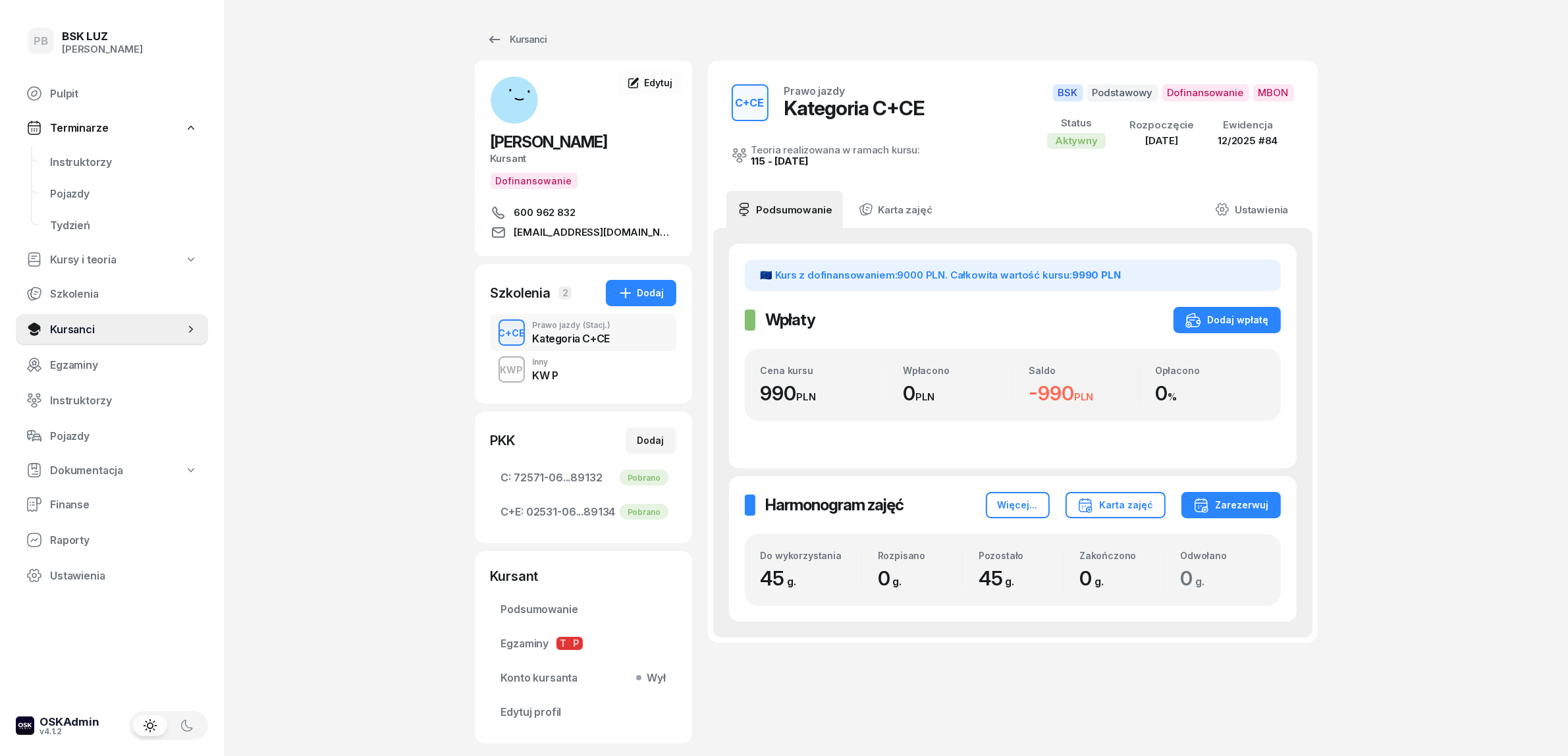
click at [349, 201] on div "PB BSK [PERSON_NAME] Terminarze Instruktorzy Pojazdy Tydzień Kursy i teoria Szk…" at bounding box center [784, 417] width 1568 height 834
click at [786, 696] on div "C+CE Prawo jazdy Kategoria C+CE Teoria realizowana w ramach kursu: 115 - [DATE]…" at bounding box center [1013, 402] width 610 height 683
click at [97, 156] on span "Instruktorzy" at bounding box center [124, 162] width 148 height 12
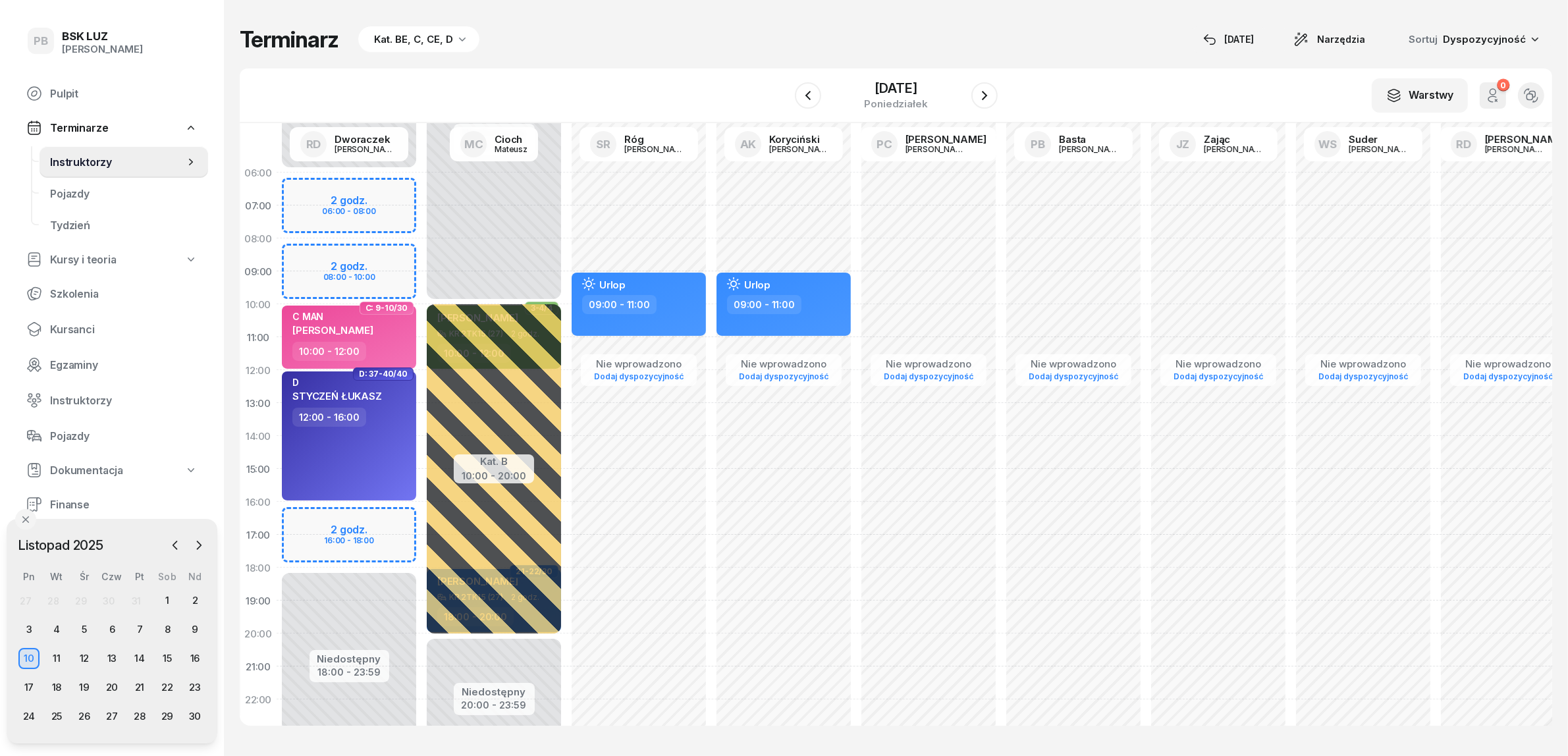
click at [588, 50] on div "Terminarz Kat. BE, C, CE, D [DATE] Narzędzia Sortuj Dyspozycyjność" at bounding box center [896, 39] width 1313 height 26
click at [173, 545] on icon "button" at bounding box center [175, 545] width 4 height 7
click at [83, 659] on div "15" at bounding box center [84, 659] width 22 height 22
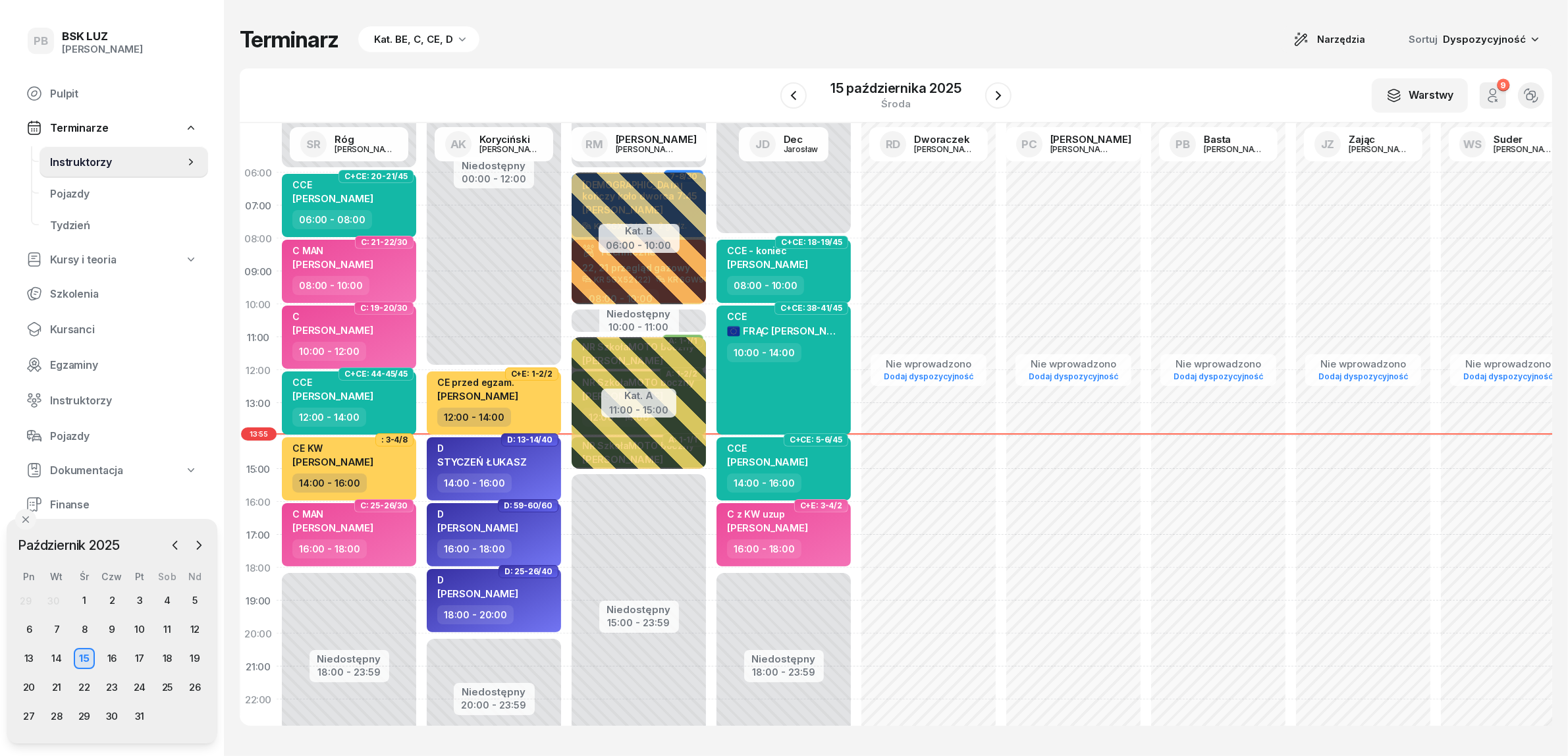
click at [439, 40] on div "Kat. BE, C, CE, D" at bounding box center [413, 39] width 79 height 16
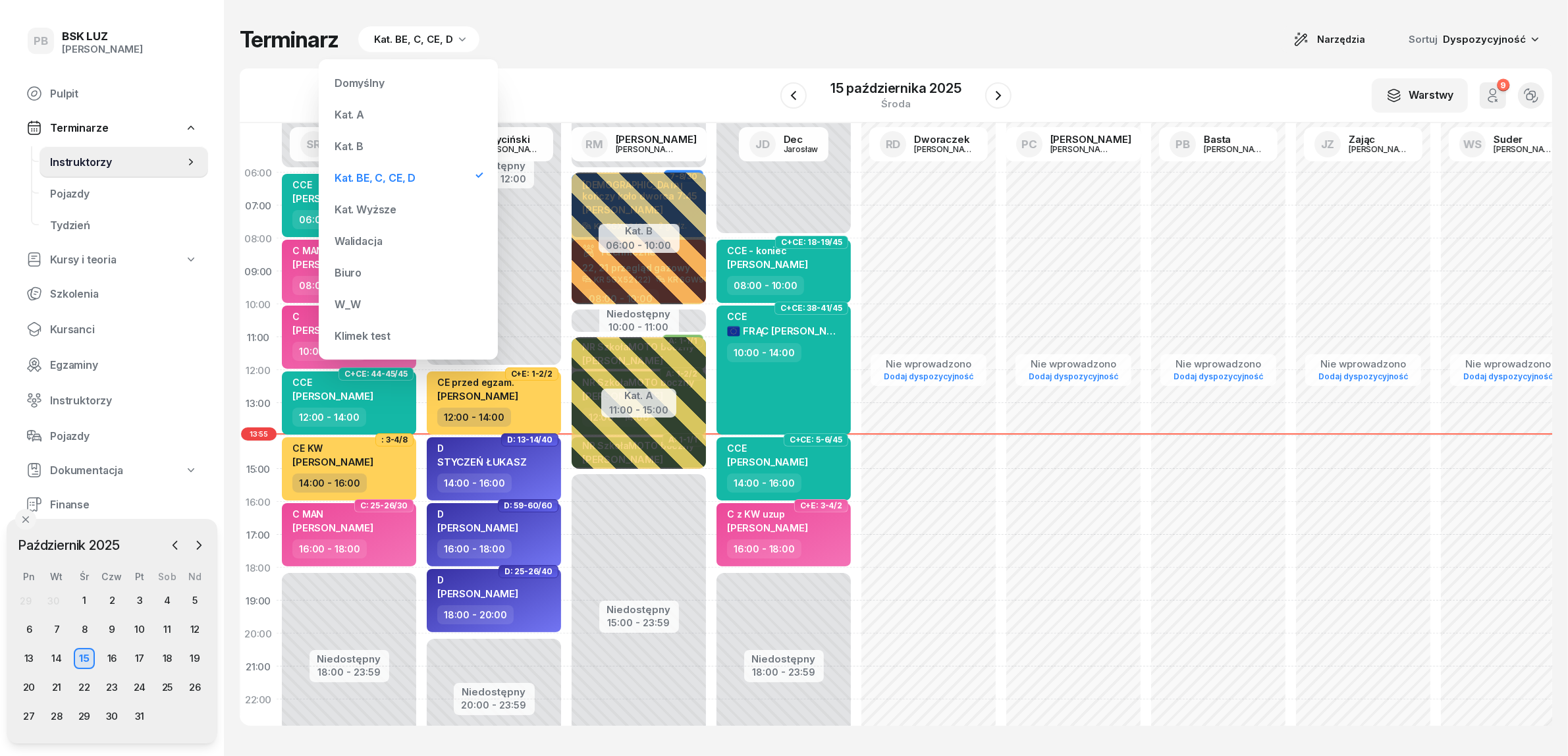
click at [363, 141] on div "Kat. B" at bounding box center [408, 146] width 158 height 26
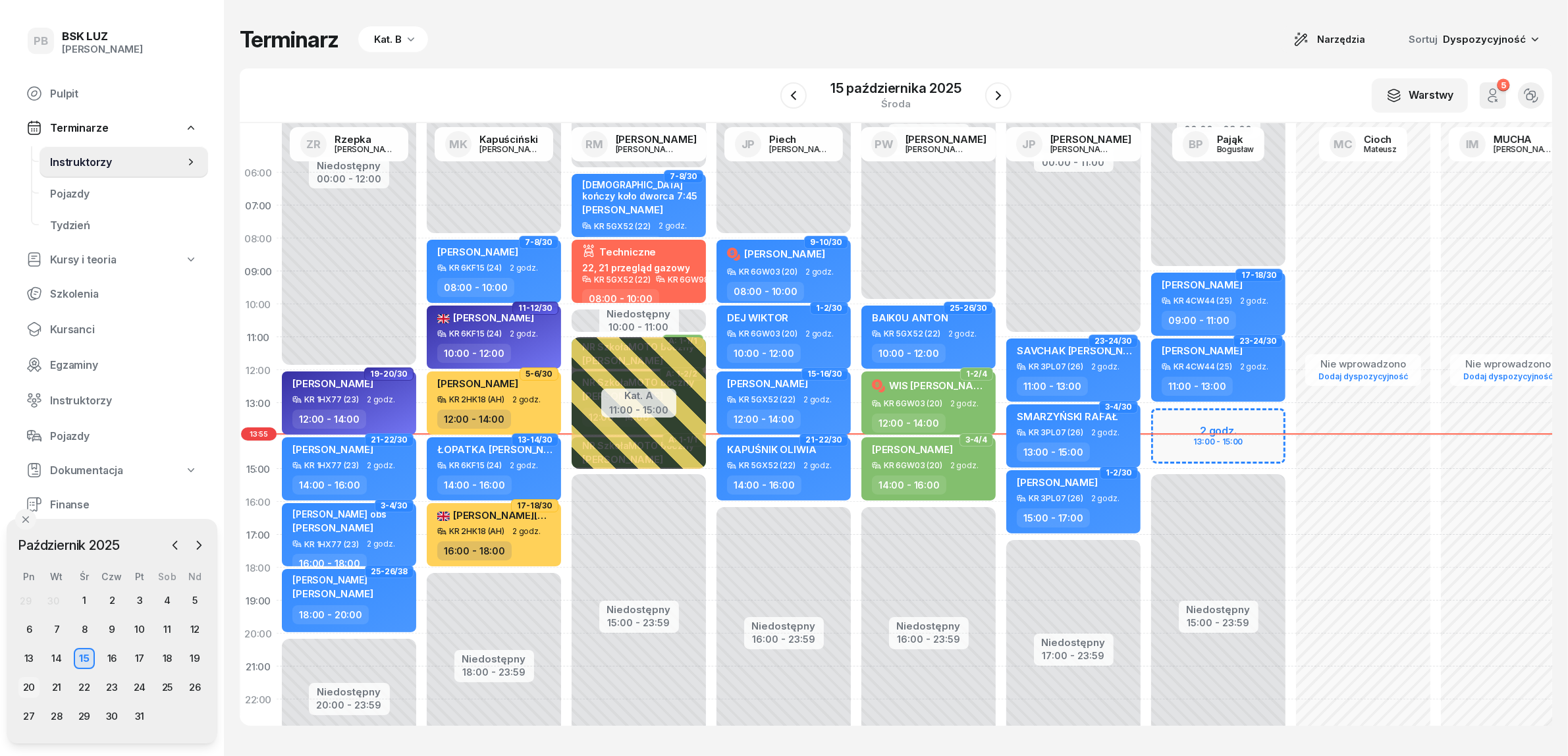
click at [28, 687] on div "20" at bounding box center [29, 688] width 22 height 22
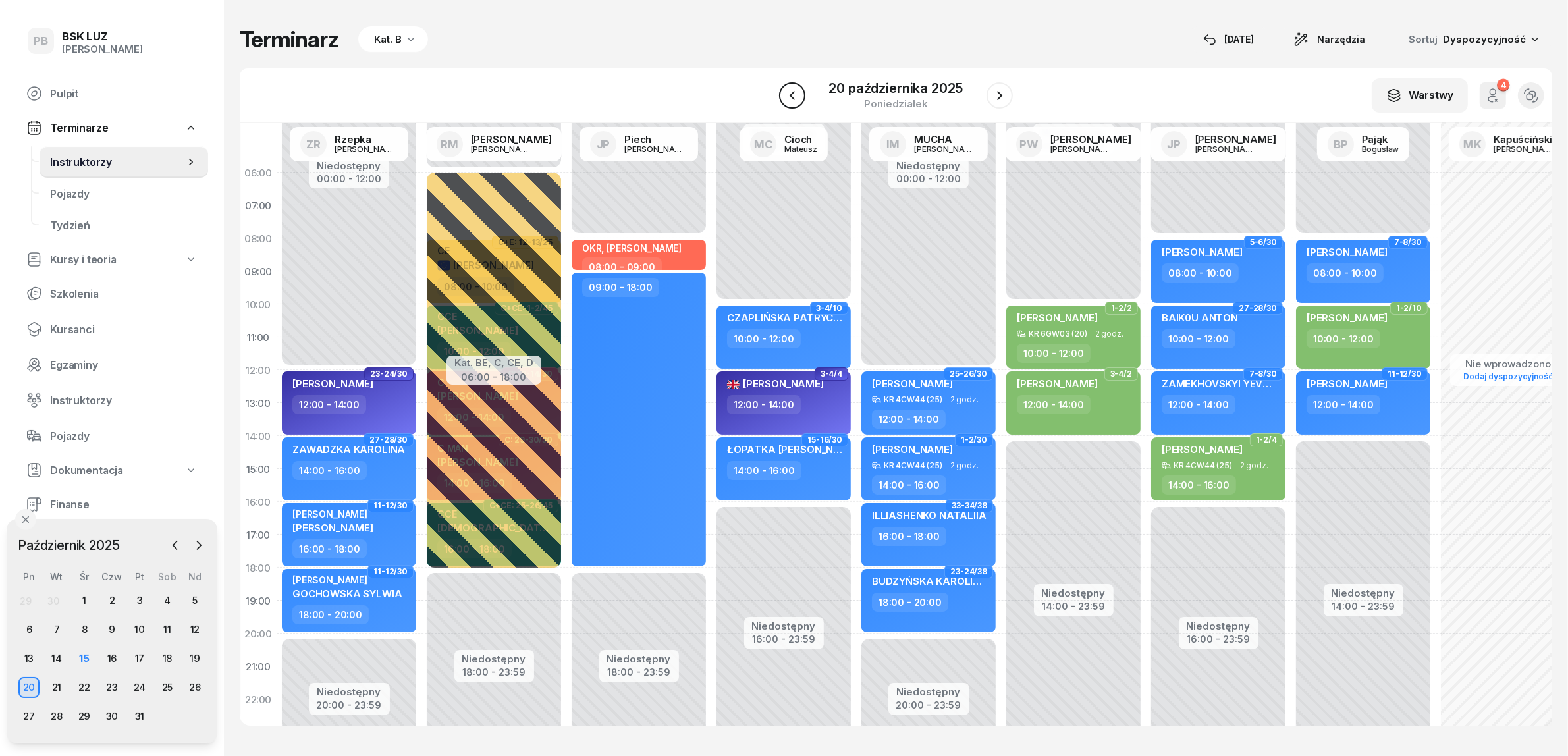
click at [780, 97] on button "button" at bounding box center [792, 96] width 26 height 26
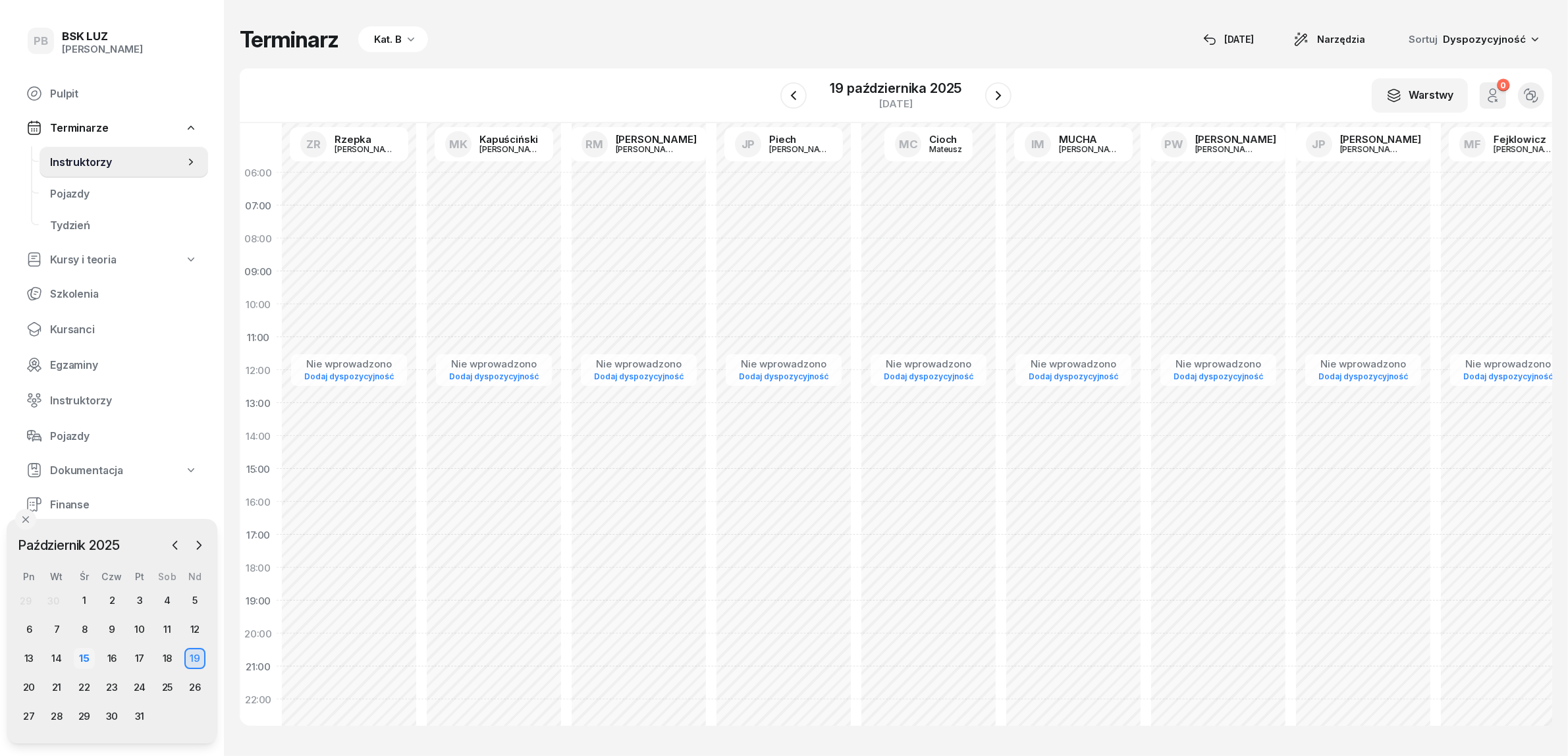
click at [80, 656] on div "15" at bounding box center [84, 659] width 22 height 22
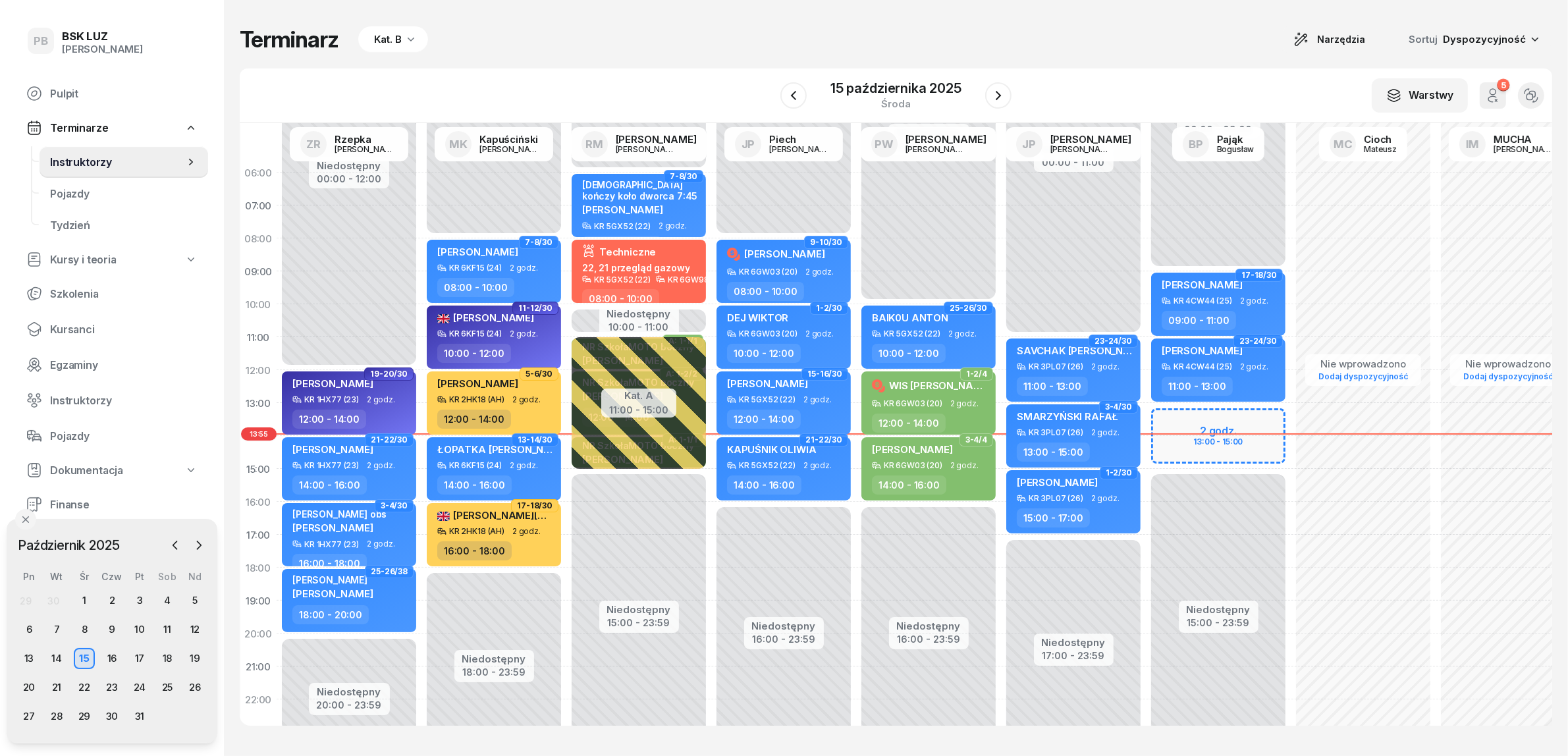
click at [1013, 58] on div "Terminarz Kat. B Narzędzia Sortuj Dyspozycyjność W Wybierz AK [PERSON_NAME] BP …" at bounding box center [896, 376] width 1313 height 752
click at [640, 64] on div "Terminarz Kat. B Narzędzia Sortuj Dyspozycyjność W Wybierz AK [PERSON_NAME] BP …" at bounding box center [896, 376] width 1313 height 752
click at [1035, 37] on div "Terminarz Kat. B Narzędzia Sortuj Dyspozycyjność" at bounding box center [896, 39] width 1313 height 26
